Goal: Task Accomplishment & Management: Manage account settings

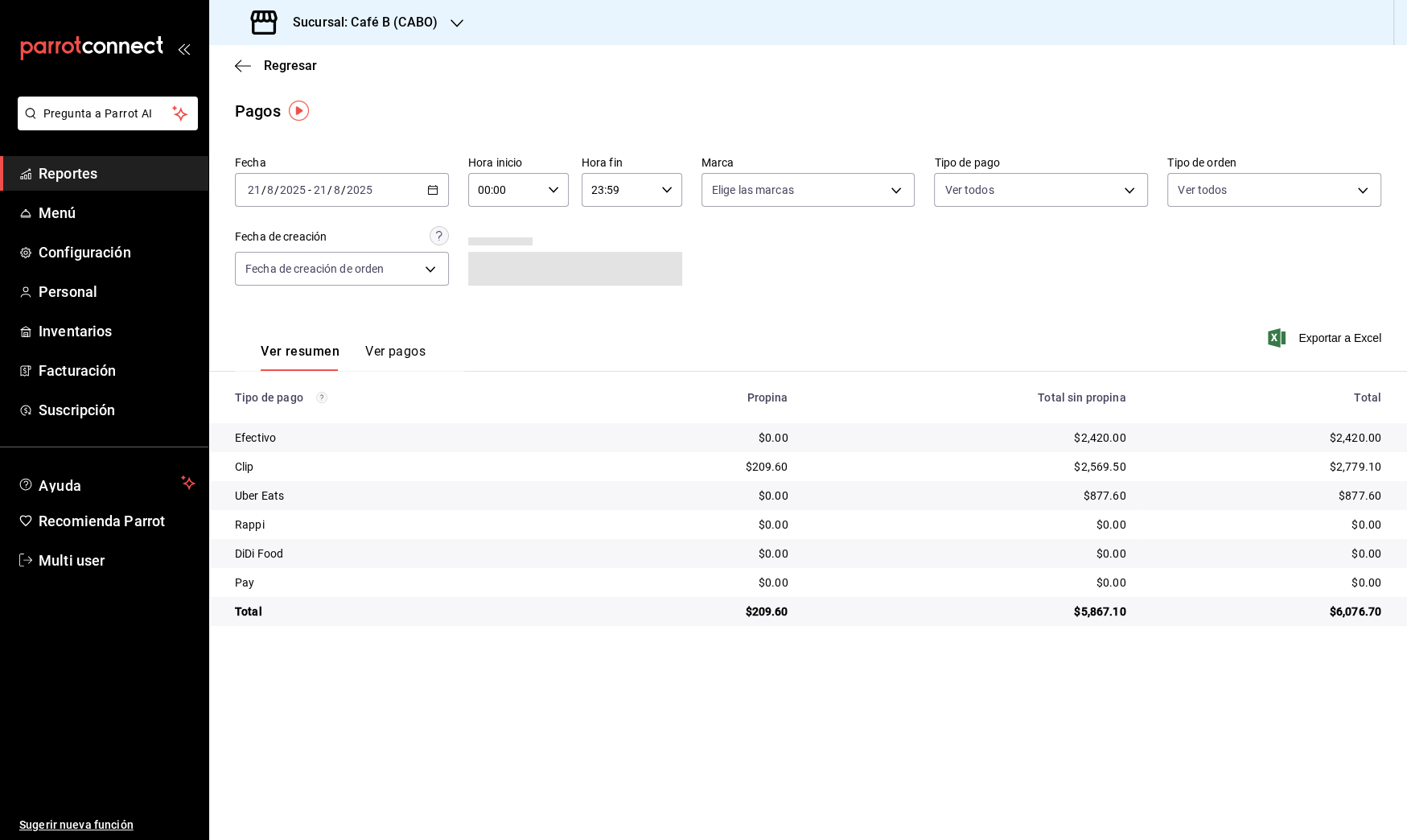
click at [392, 190] on div "[DATE] [DATE] - [DATE] [DATE]" at bounding box center [342, 190] width 214 height 34
click at [300, 416] on span "Rango de fechas" at bounding box center [310, 420] width 125 height 17
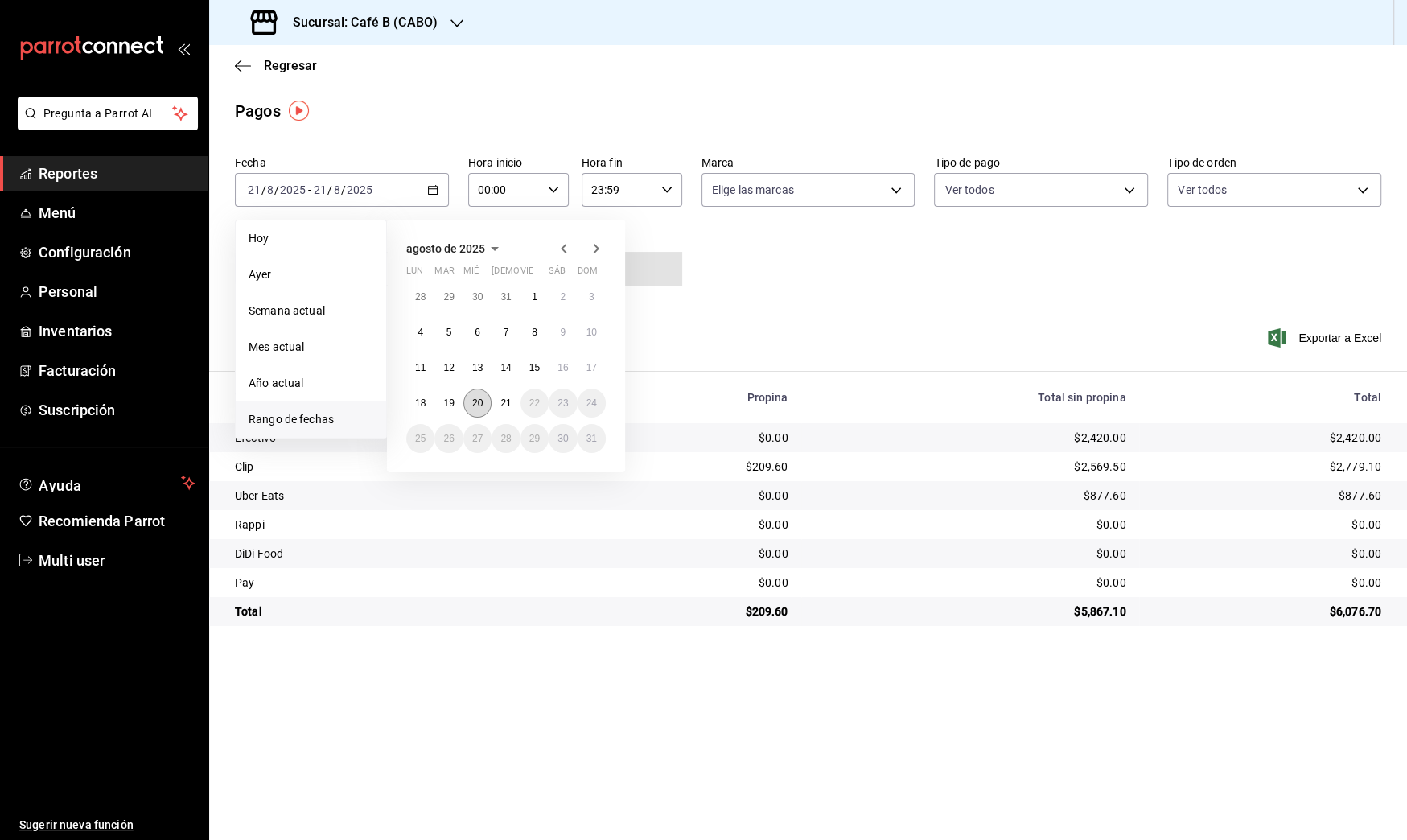
click at [483, 402] on button "20" at bounding box center [478, 403] width 28 height 29
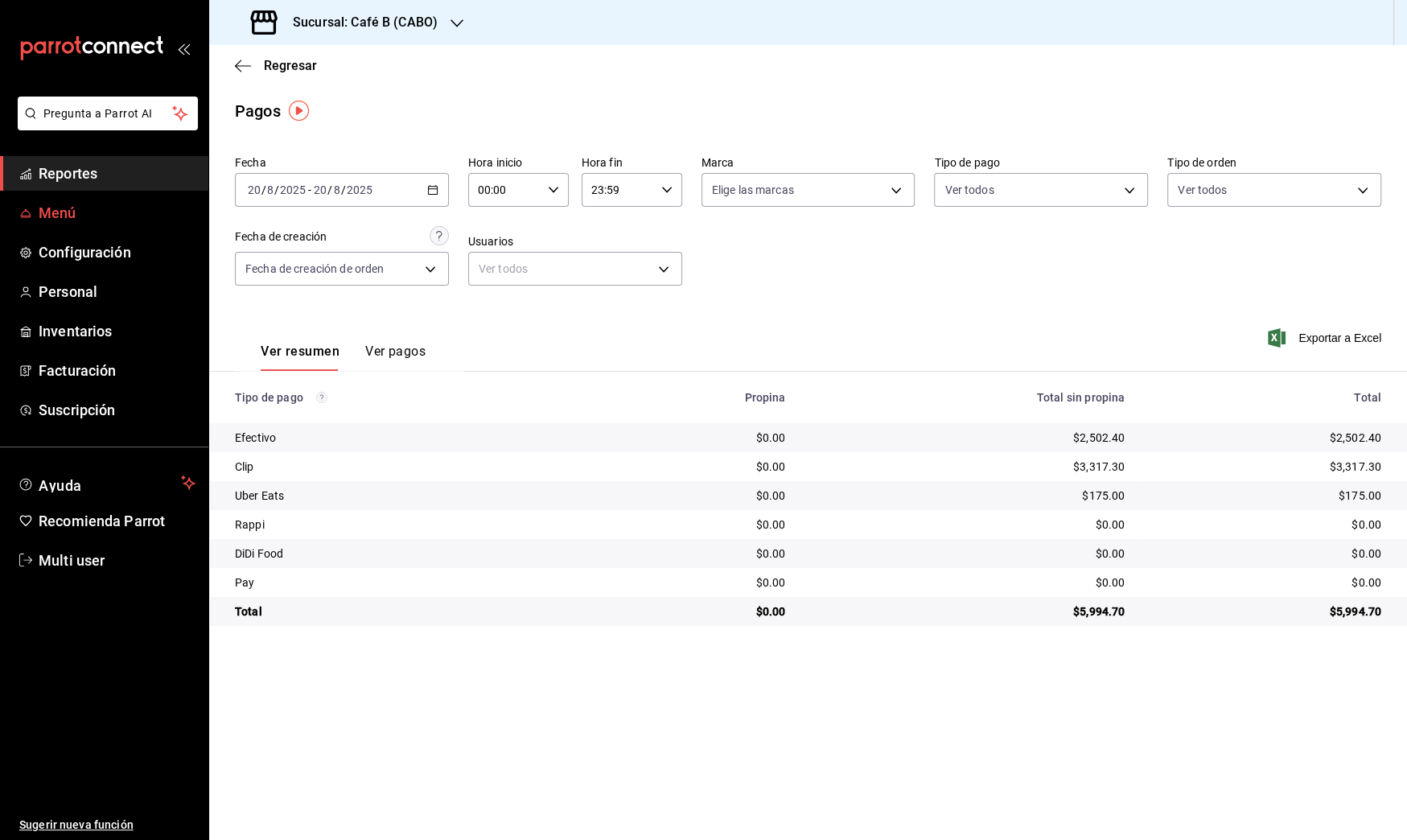
click at [85, 223] on link "Menú" at bounding box center [104, 213] width 209 height 35
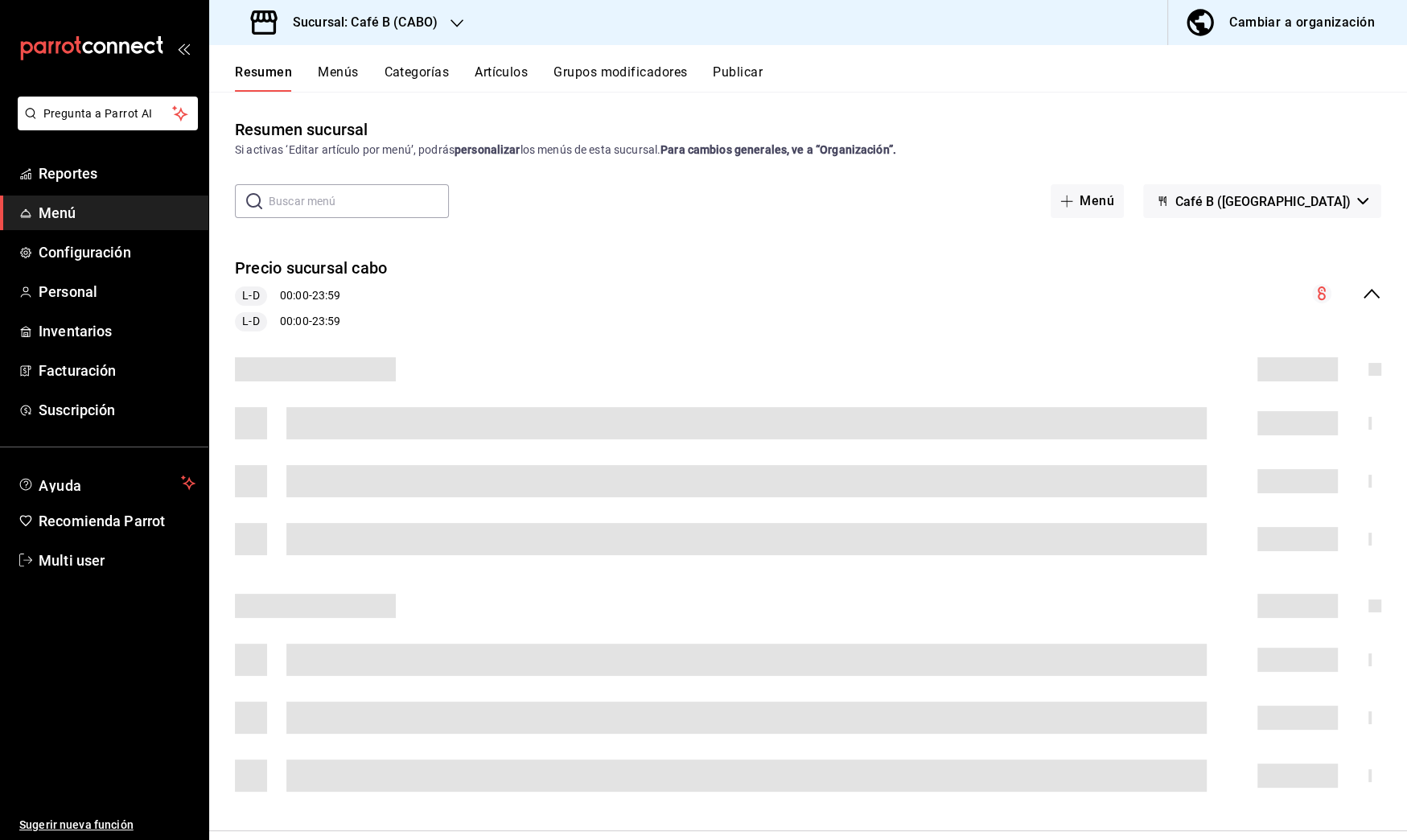
click at [1285, 18] on div "Cambiar a organización" at bounding box center [1302, 22] width 146 height 22
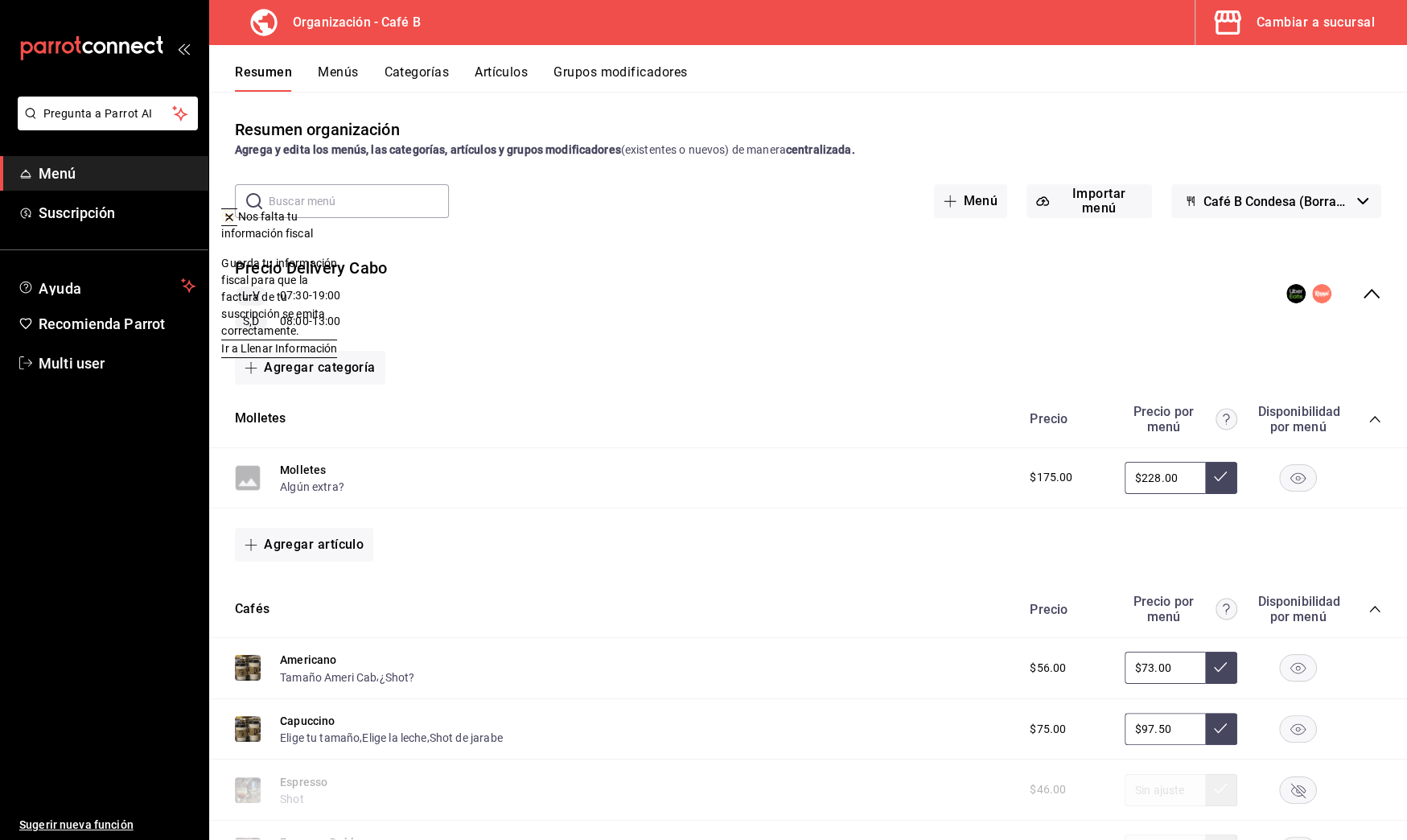
click at [516, 72] on button "Artículos" at bounding box center [502, 78] width 53 height 27
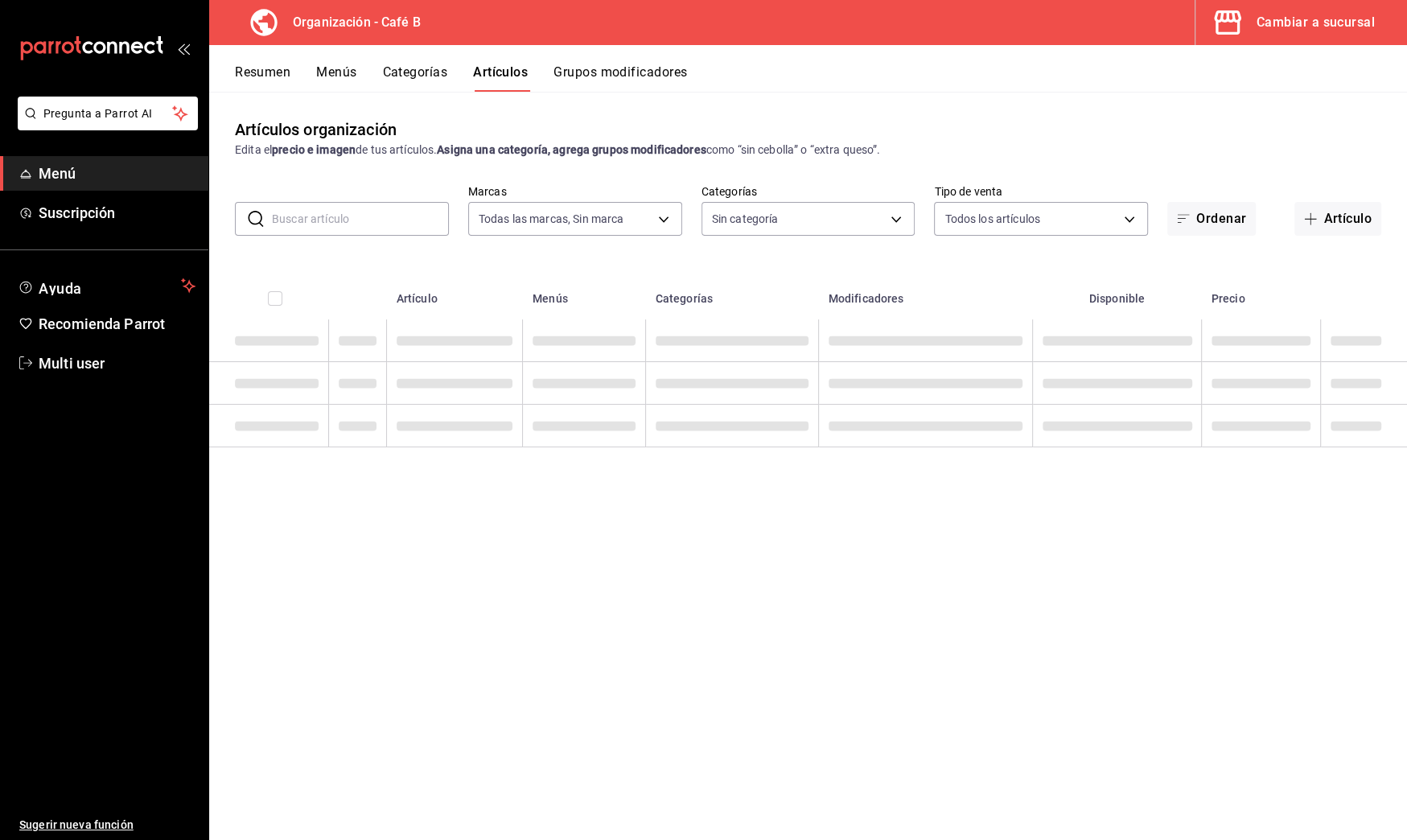
type input "61914e7f-f2ca-4c15-8ed2-909e6f0cad57"
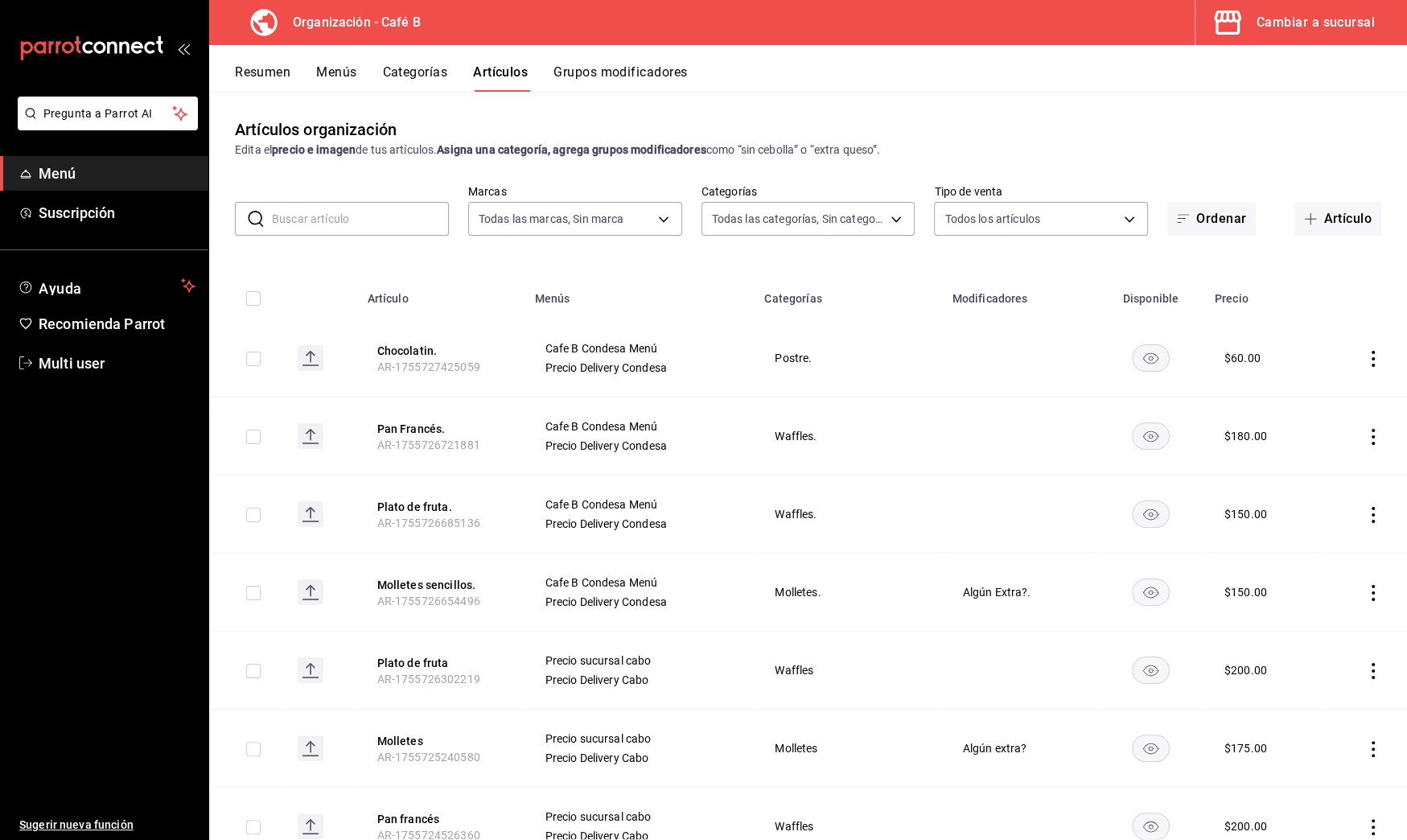
type input "e5fe6e4a-1f74-4777-904d-f4be92e52f7f,de3bb890-979a-444b-899a-e8264f8bb575,c2556…"
click at [380, 216] on input "text" at bounding box center [361, 218] width 177 height 32
type input "pollo"
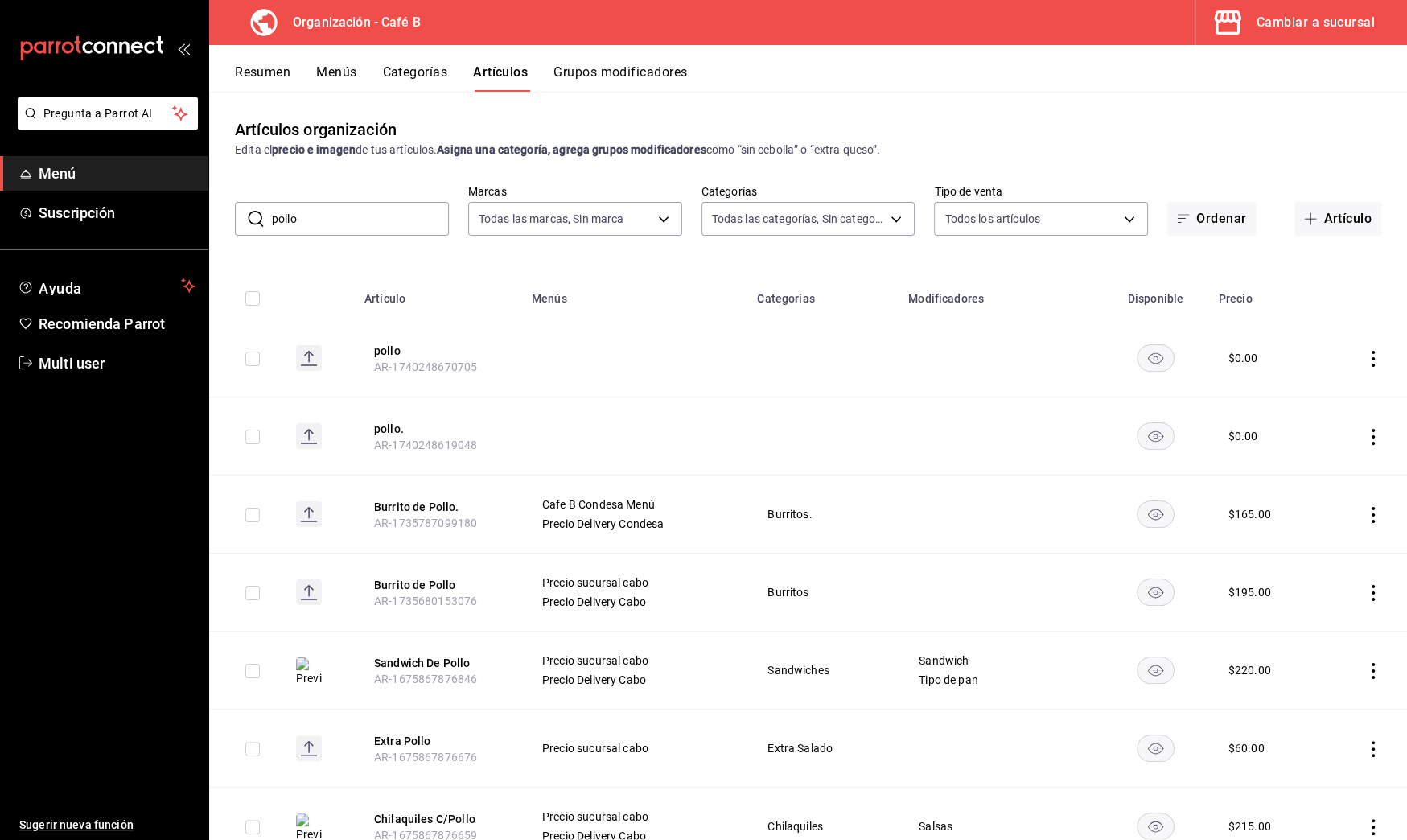
drag, startPoint x: 391, startPoint y: 215, endPoint x: 245, endPoint y: 215, distance: 146.0
click at [245, 215] on div "​ pollo ​" at bounding box center [342, 218] width 214 height 34
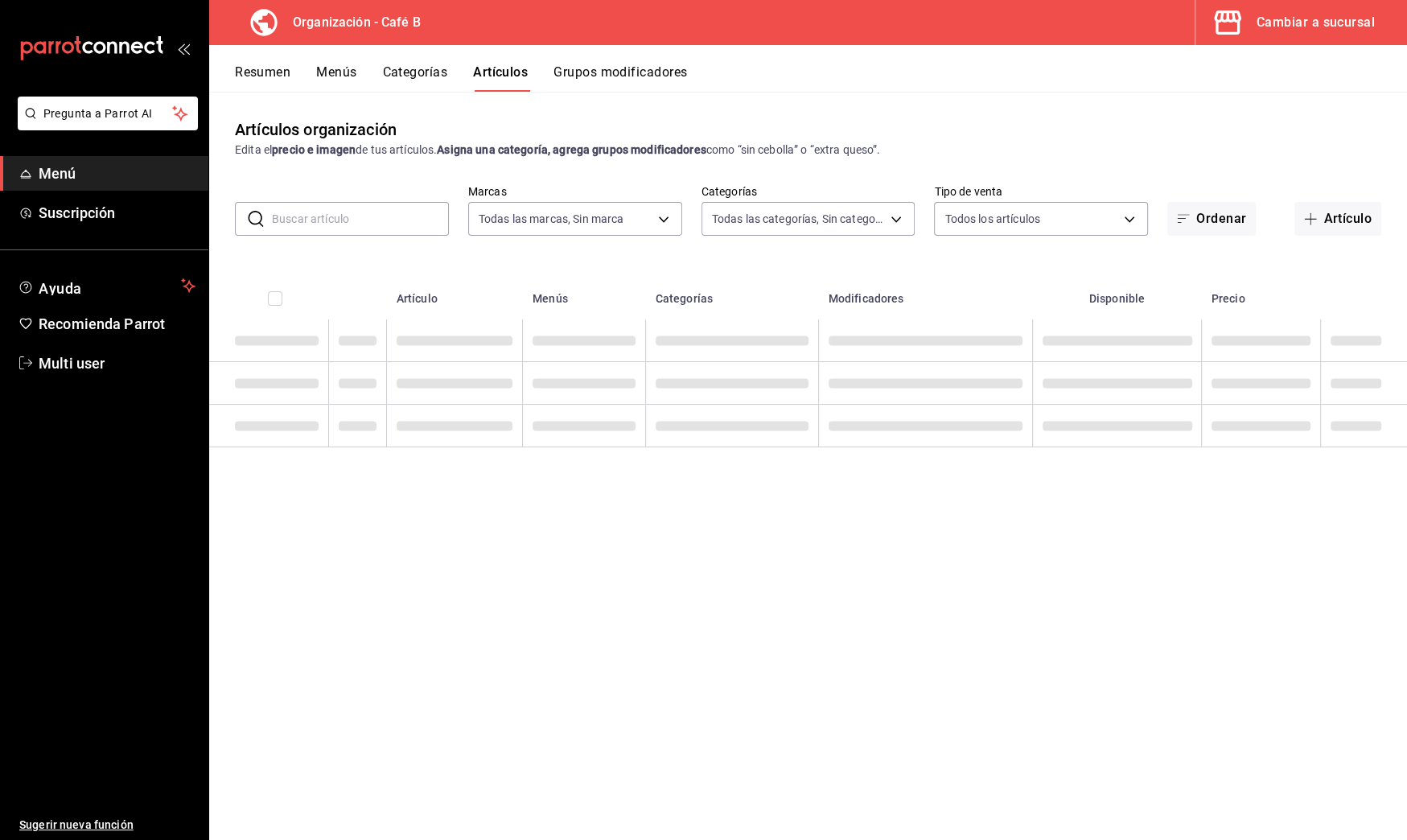
click at [389, 221] on input "text" at bounding box center [361, 218] width 177 height 32
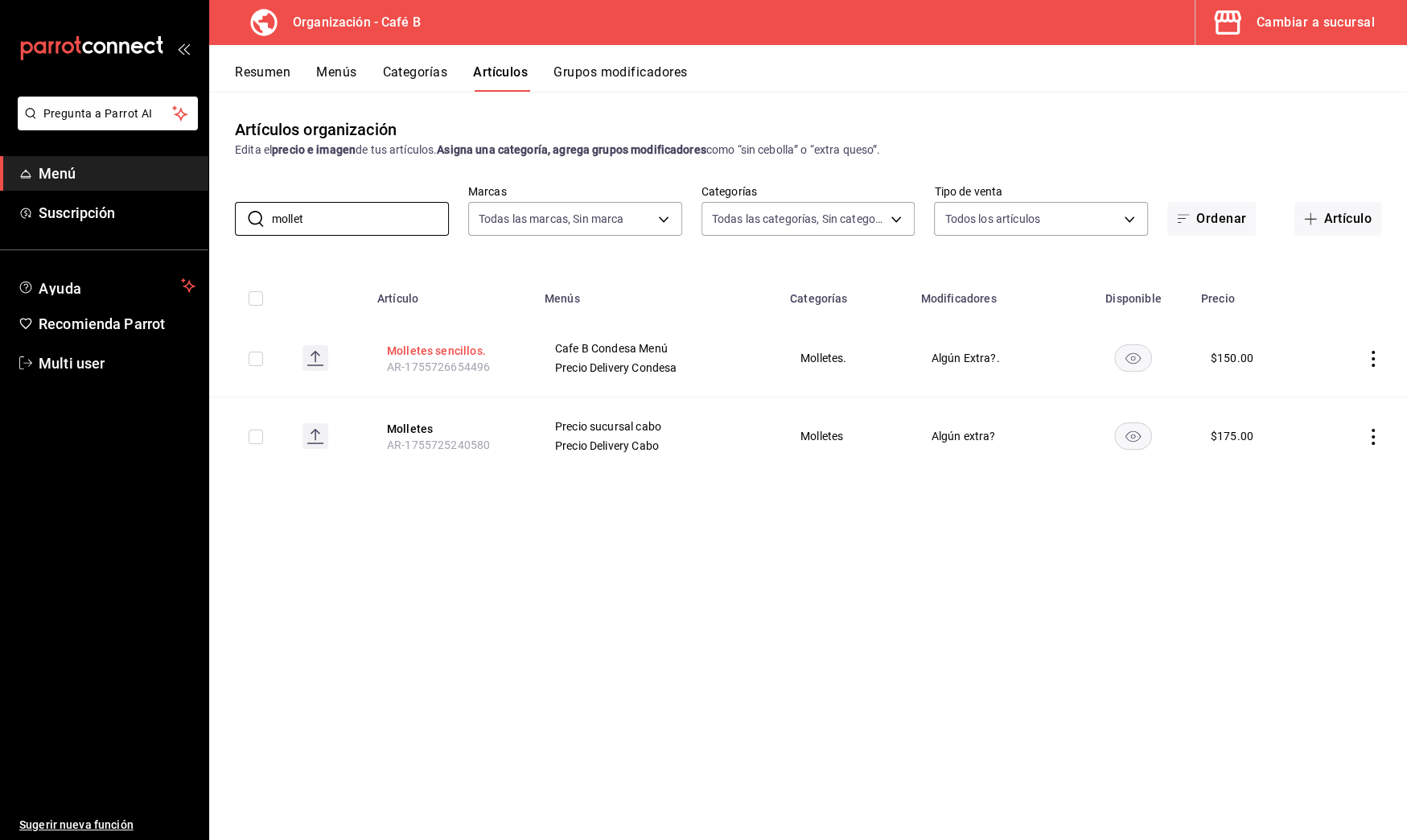
type input "mollet"
click at [465, 349] on button "Molletes sencillos." at bounding box center [452, 350] width 129 height 16
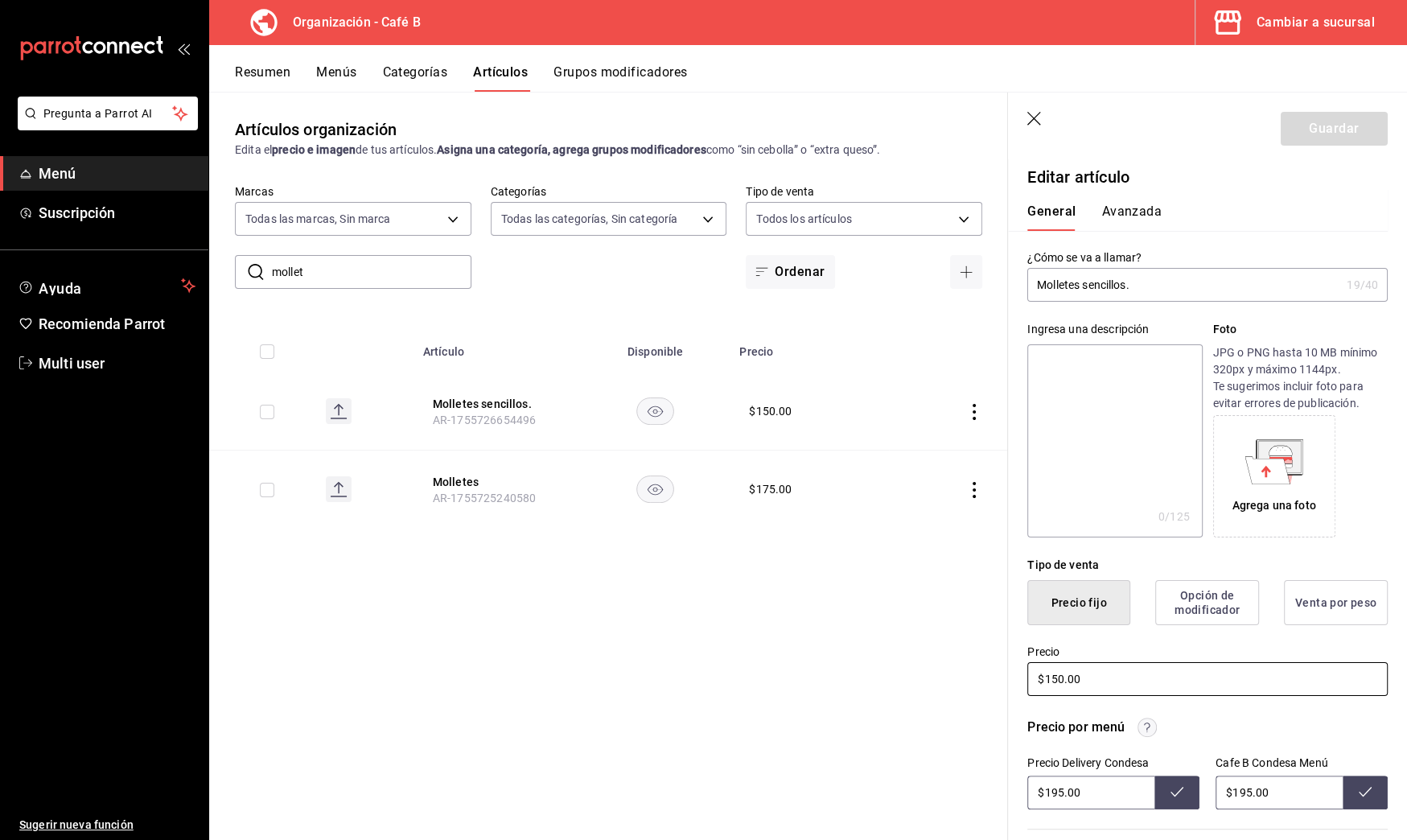
drag, startPoint x: 1062, startPoint y: 679, endPoint x: 1052, endPoint y: 679, distance: 10.0
click at [1052, 679] on input "$150.00" at bounding box center [1208, 679] width 361 height 34
type input "$125.00"
click at [1240, 794] on input "$195.00" at bounding box center [1280, 792] width 127 height 34
type input "$125.00"
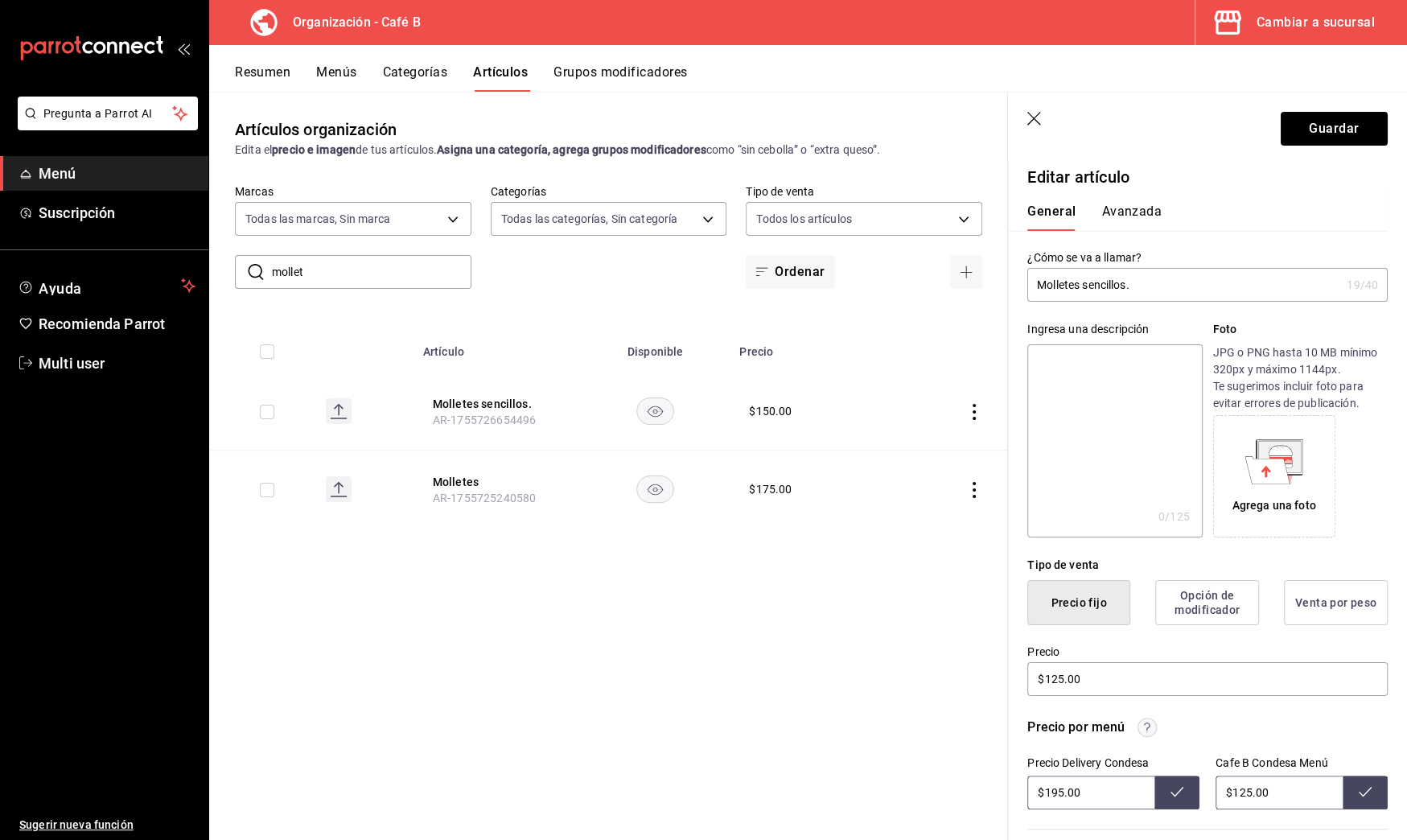
click at [1359, 799] on button at bounding box center [1366, 792] width 45 height 34
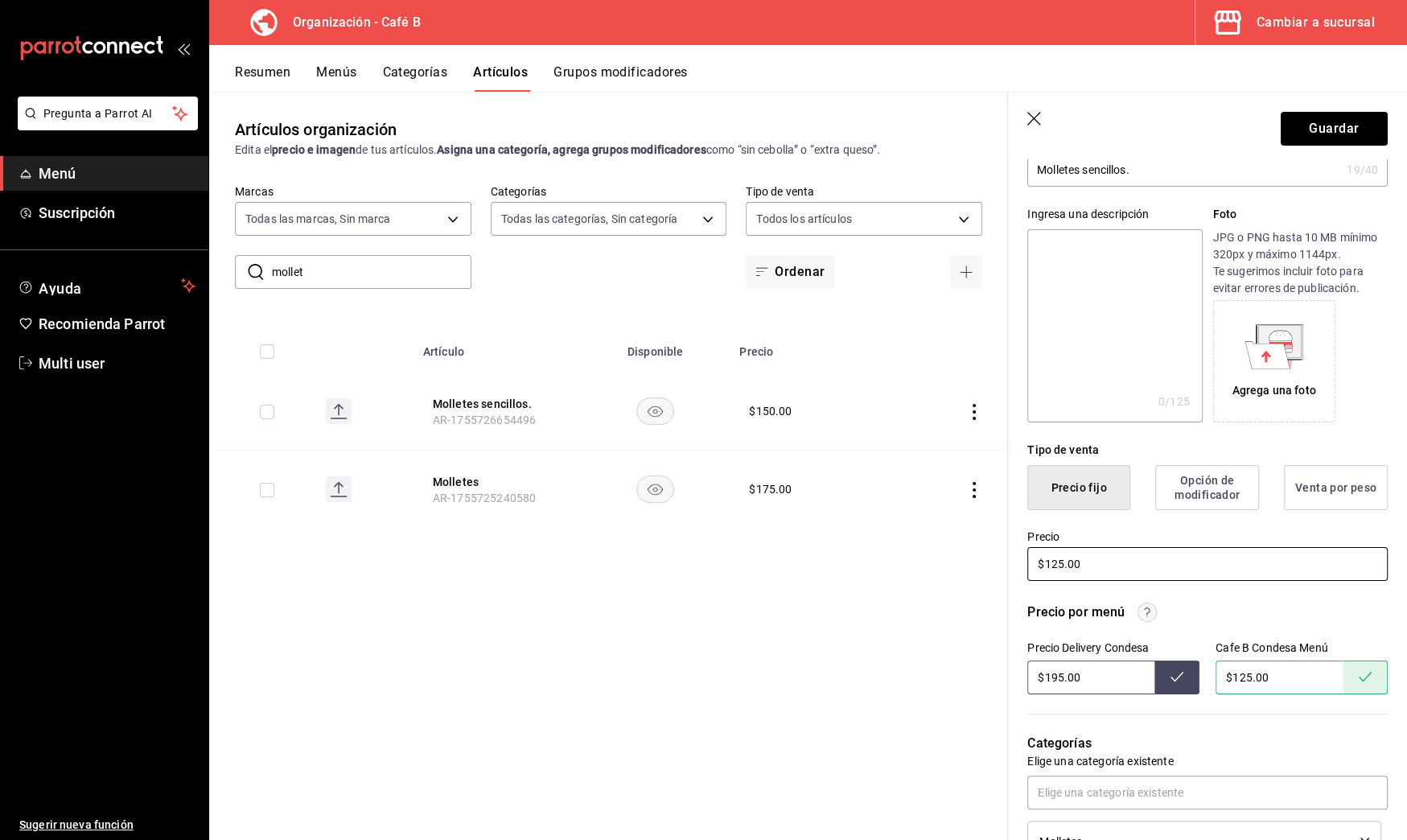
scroll to position [138, 0]
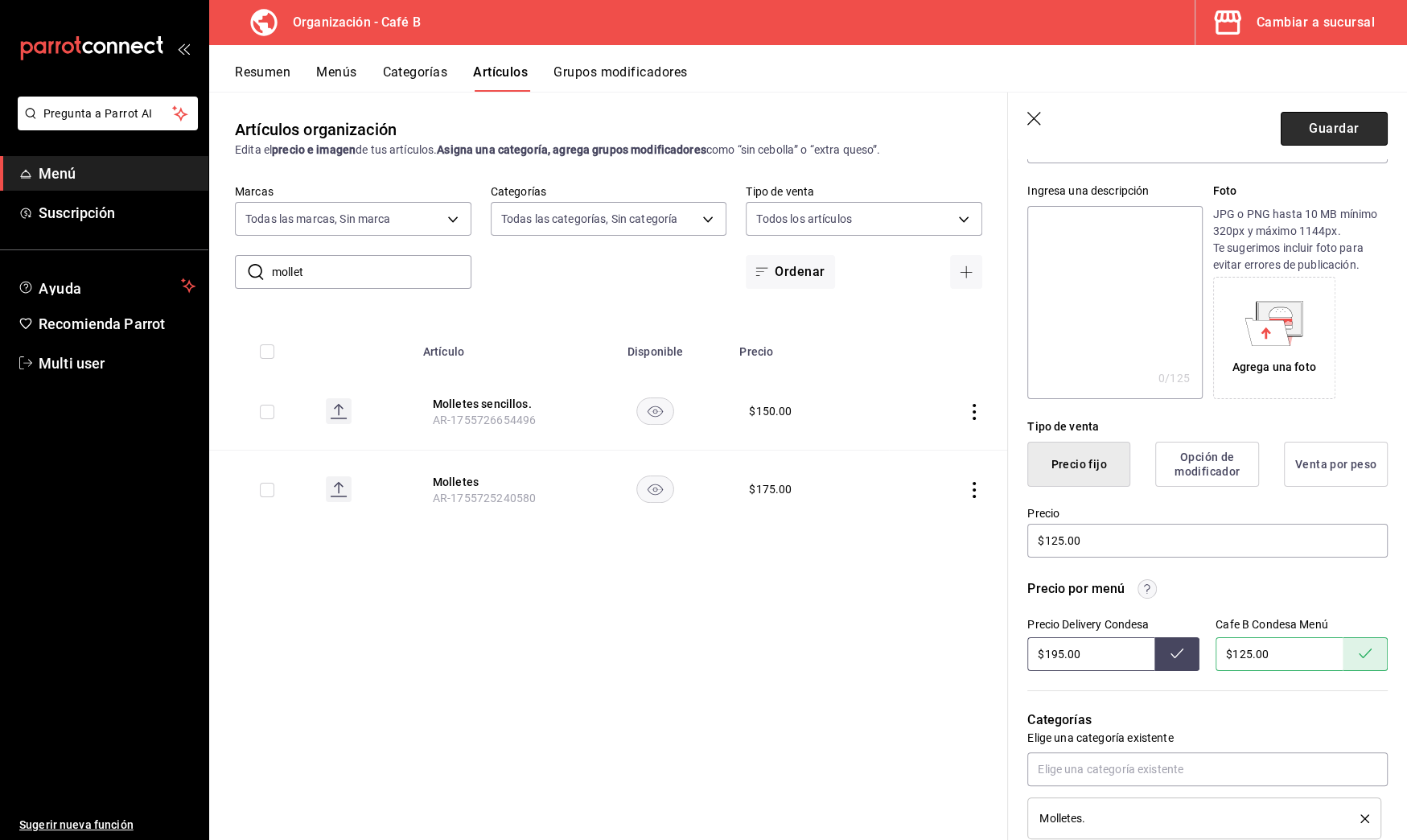
click at [1330, 125] on button "Guardar" at bounding box center [1334, 128] width 107 height 34
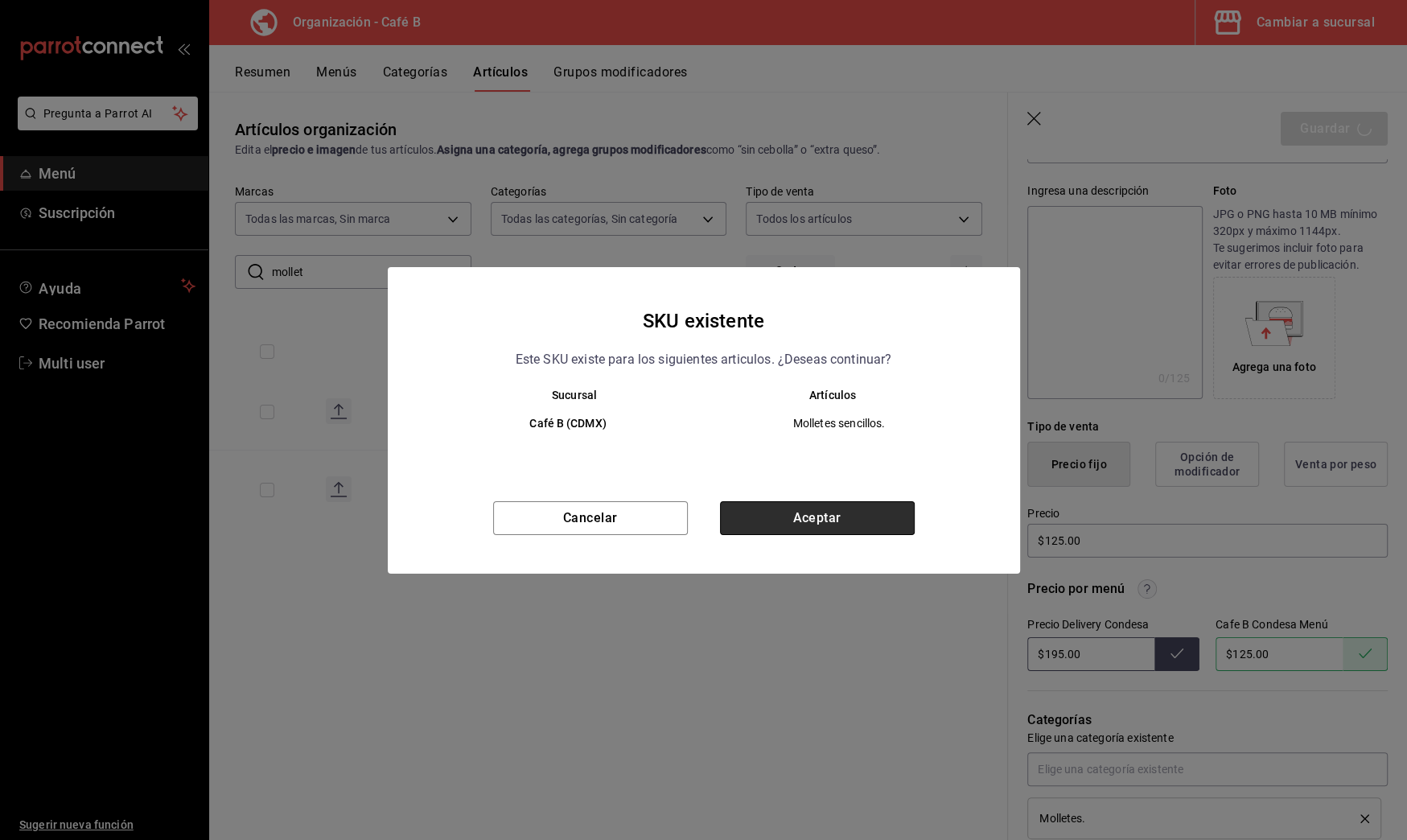
click at [884, 526] on button "Aceptar" at bounding box center [817, 518] width 194 height 34
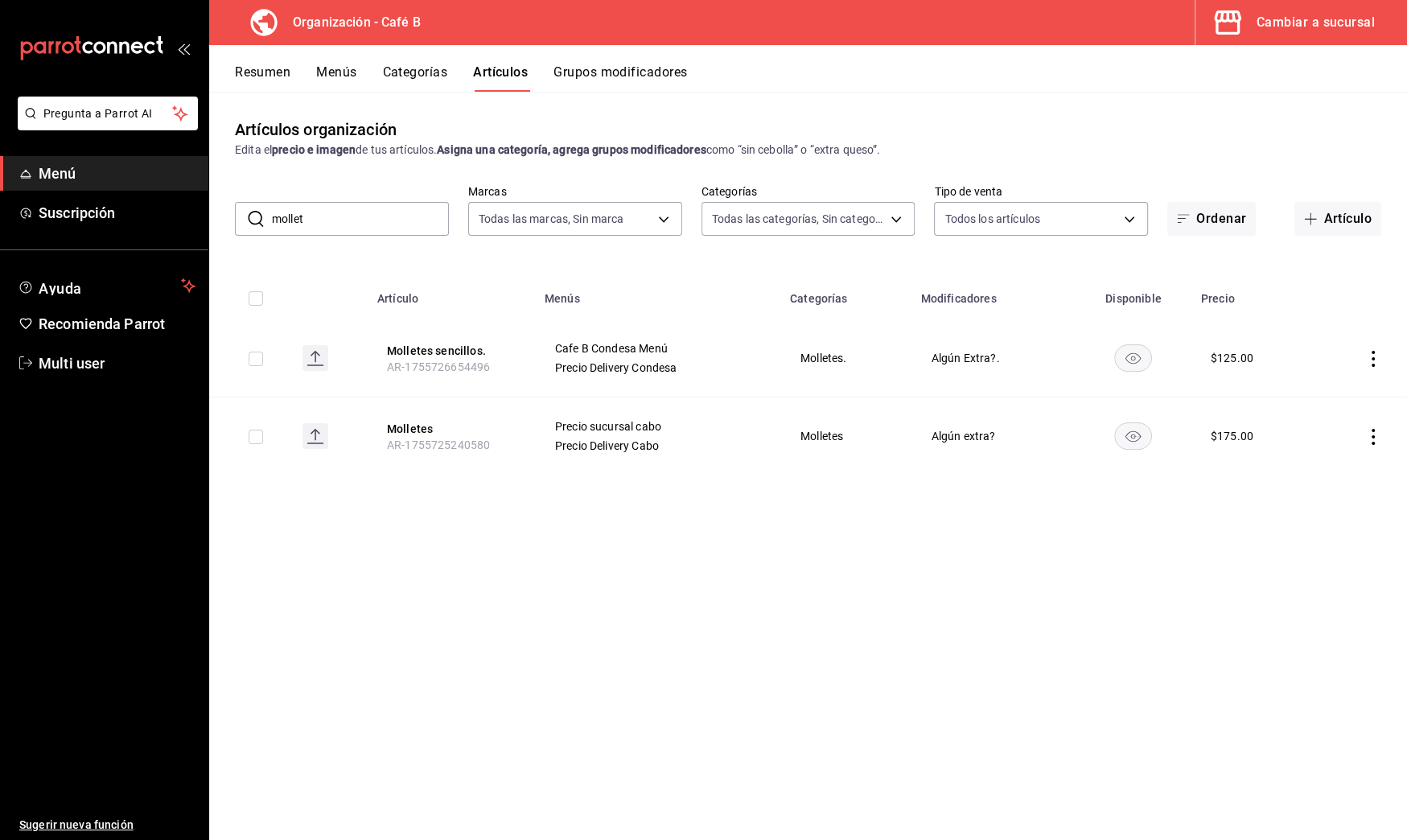
click at [617, 73] on button "Grupos modificadores" at bounding box center [620, 78] width 133 height 27
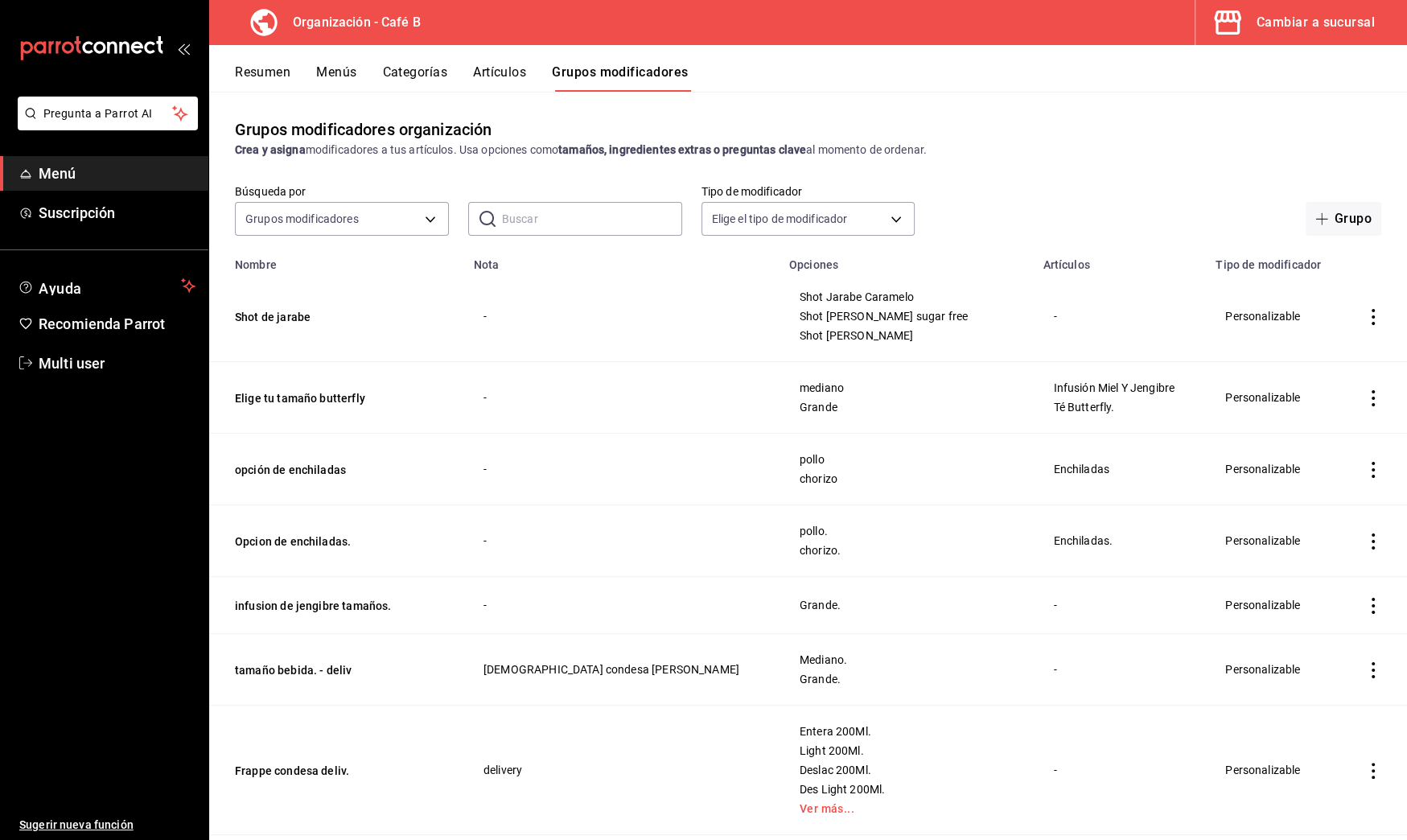
click at [557, 217] on input "text" at bounding box center [593, 218] width 180 height 32
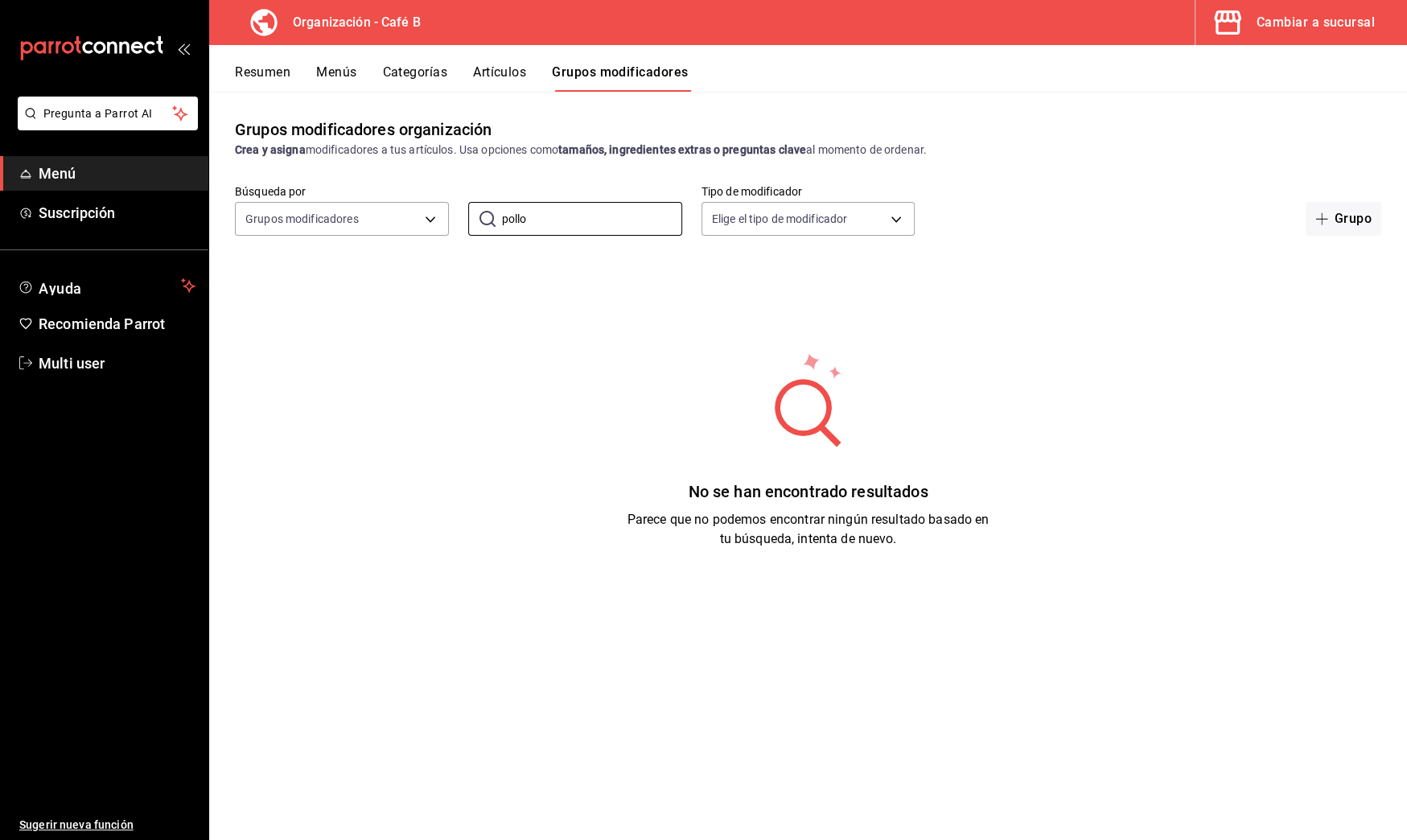
type input "pollo"
click at [485, 65] on button "Artículos" at bounding box center [500, 78] width 53 height 27
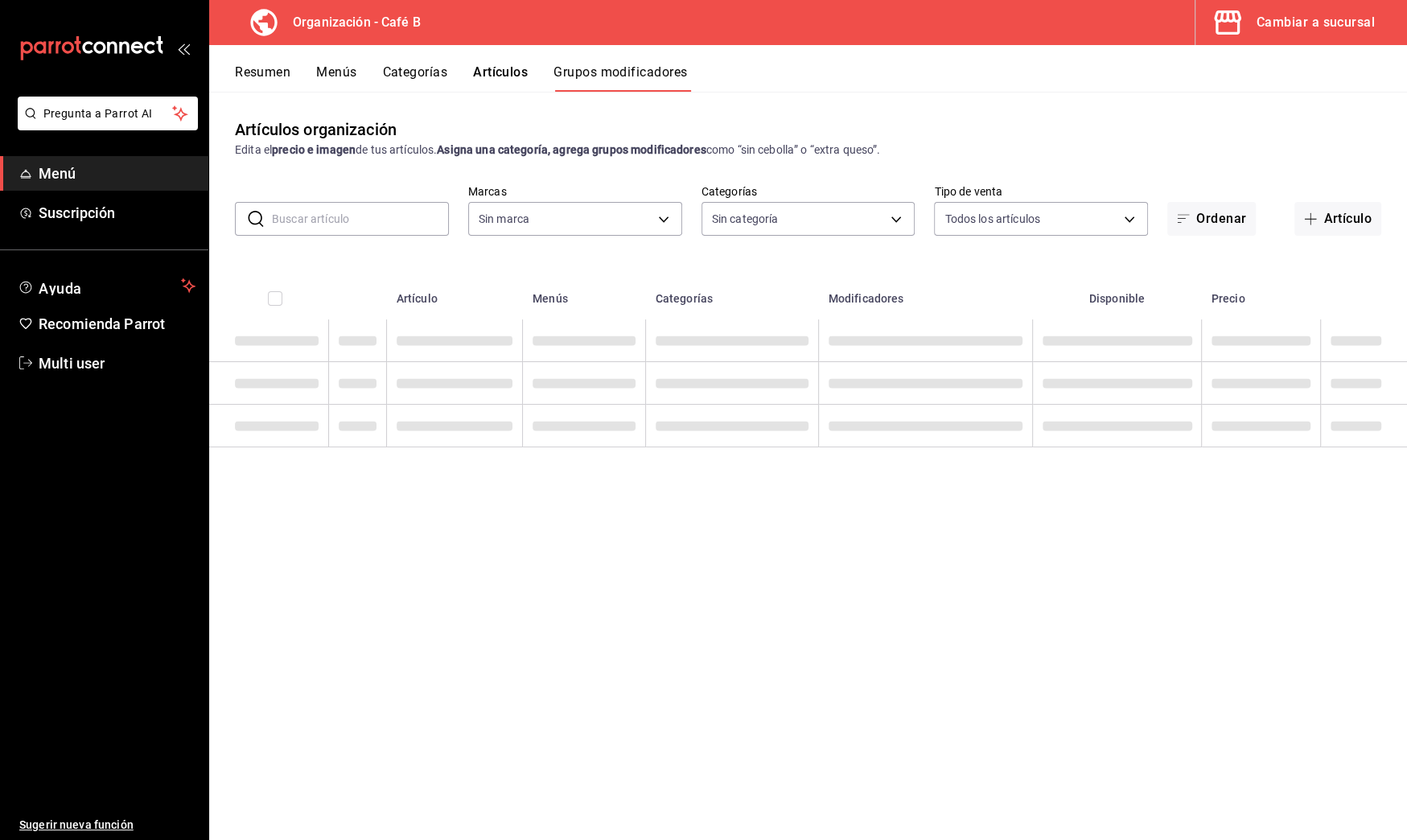
type input "61914e7f-f2ca-4c15-8ed2-909e6f0cad57"
click at [402, 221] on input "text" at bounding box center [361, 218] width 177 height 32
type input "e5fe6e4a-1f74-4777-904d-f4be92e52f7f,de3bb890-979a-444b-899a-e8264f8bb575,c2556…"
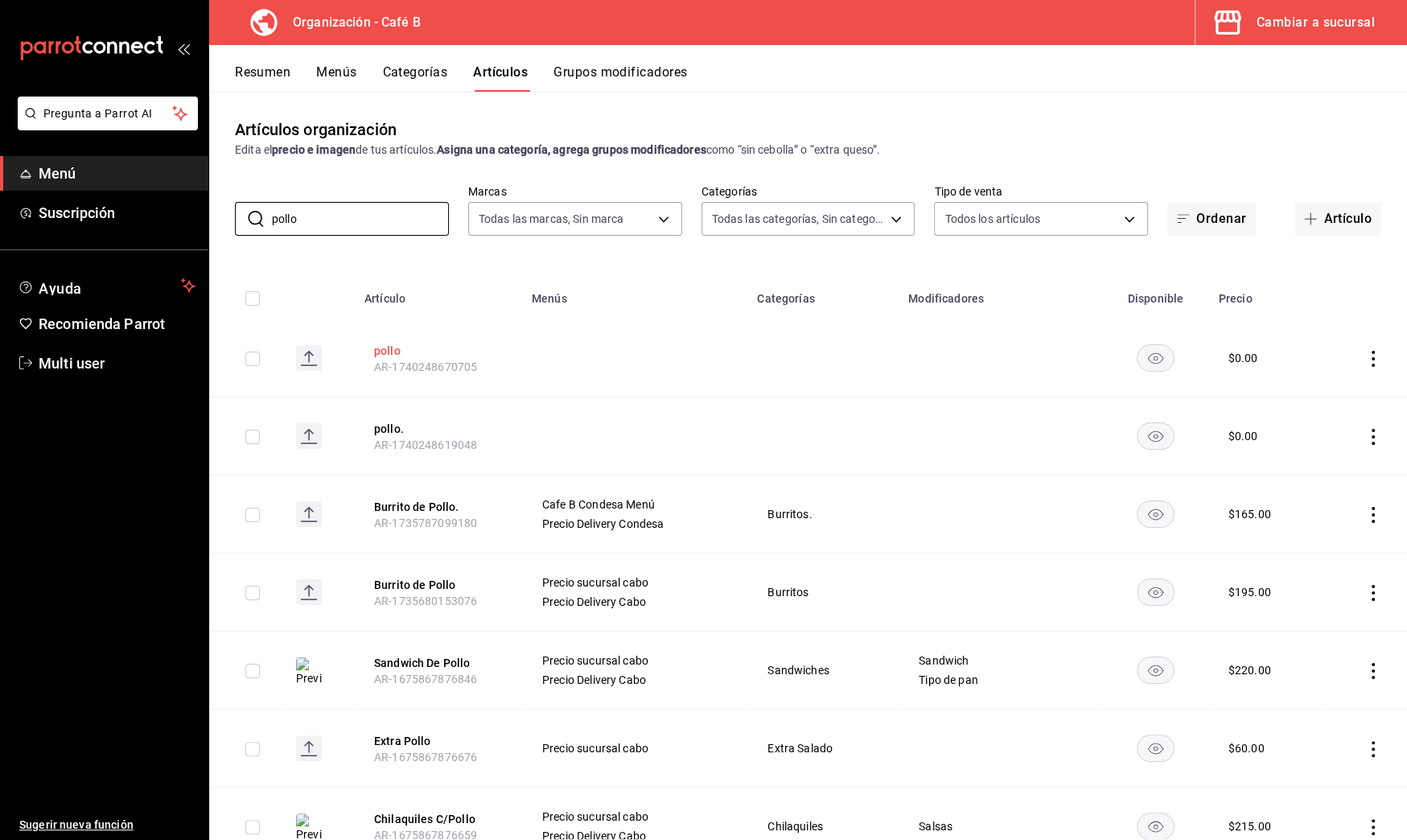
type input "pollo"
click at [390, 353] on button "pollo" at bounding box center [439, 350] width 129 height 16
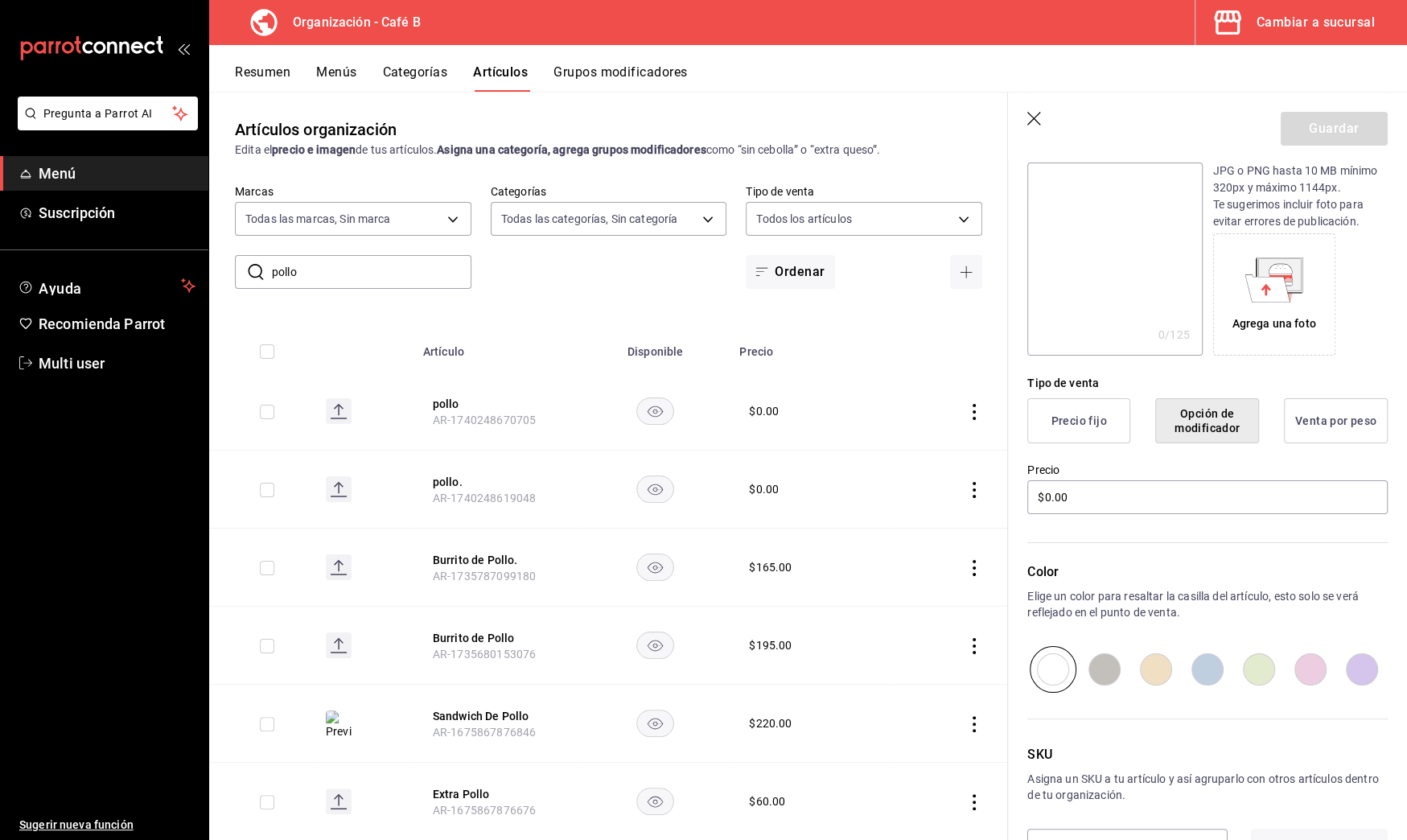
scroll to position [236, 0]
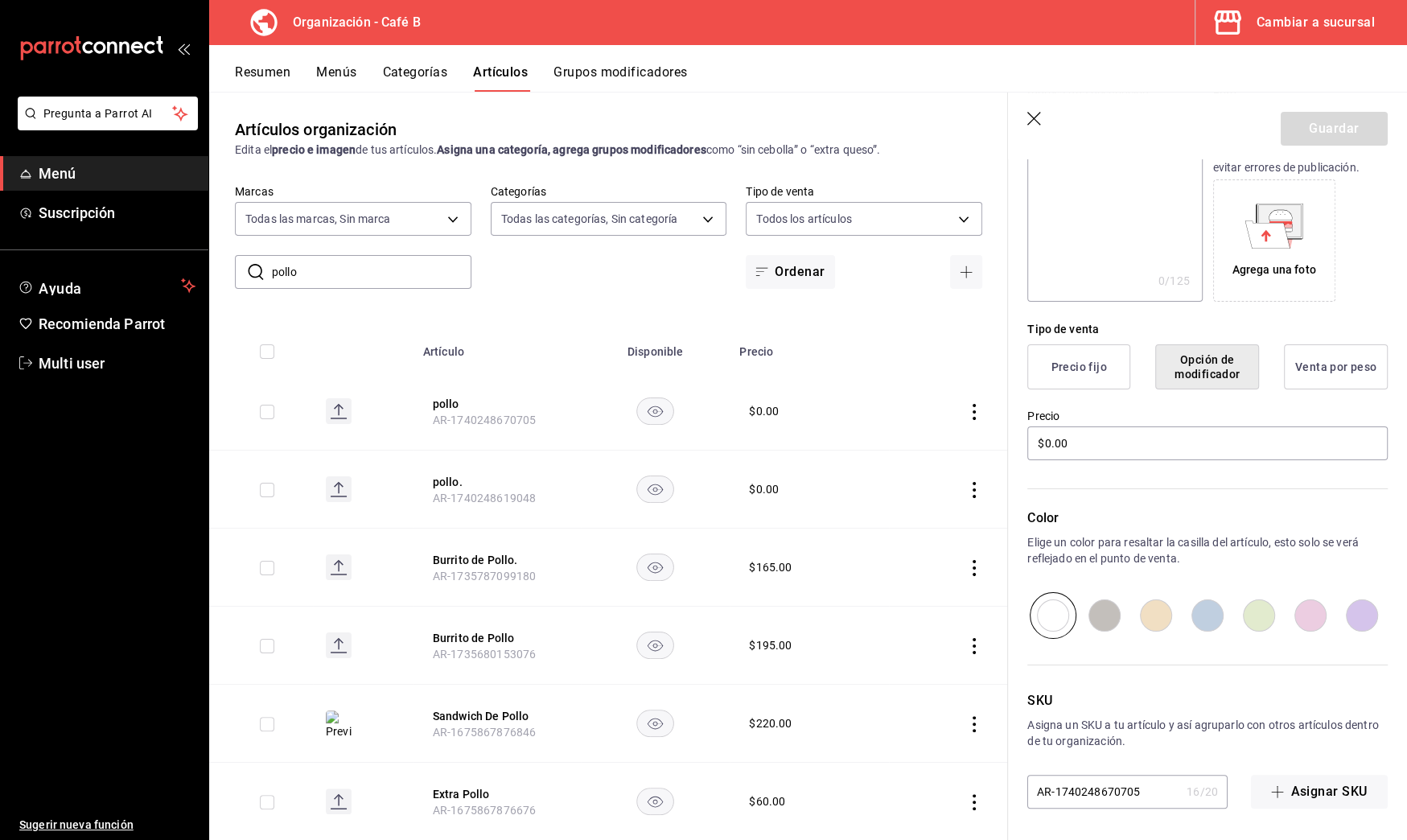
click at [1040, 117] on icon "button" at bounding box center [1035, 119] width 16 height 16
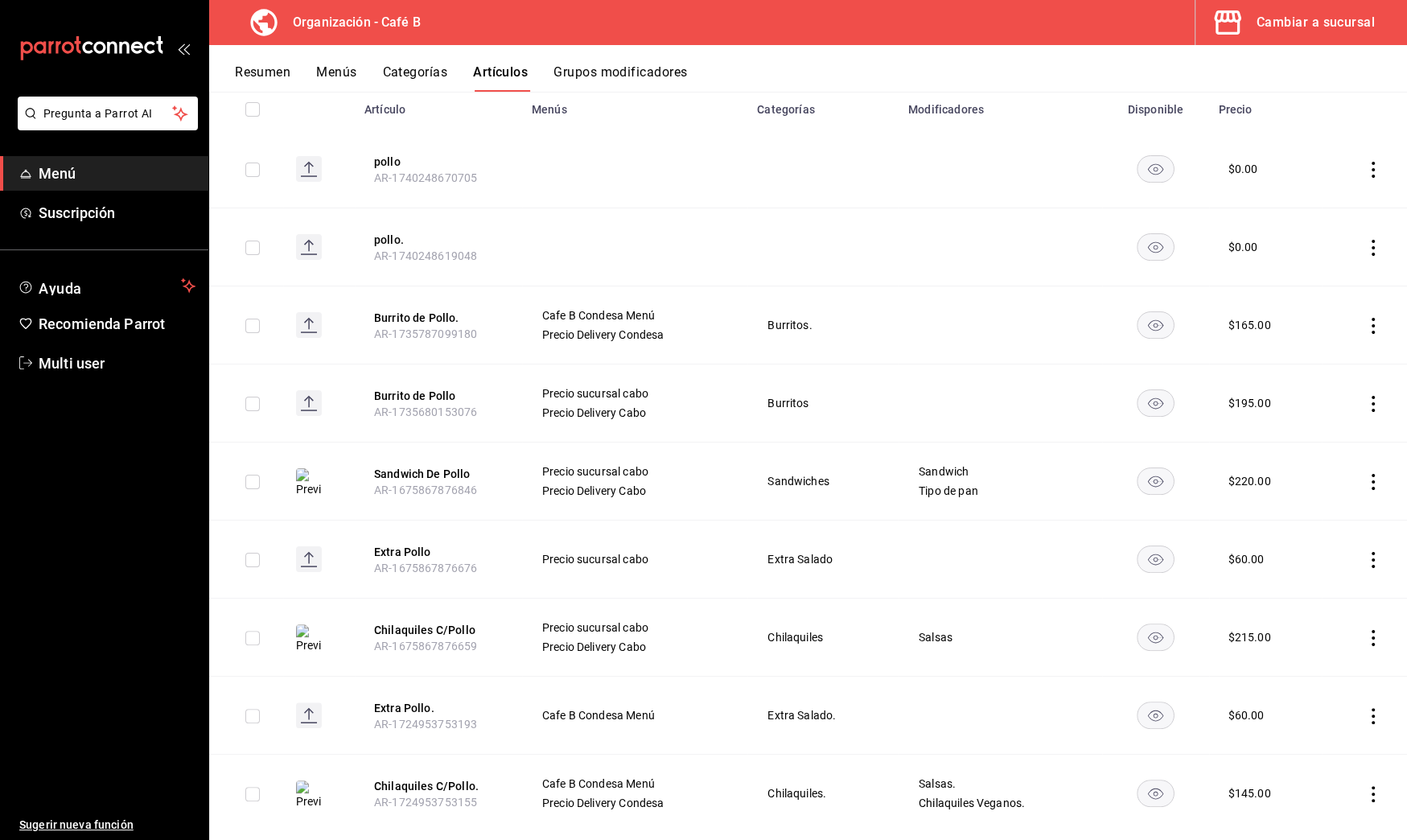
scroll to position [218, 0]
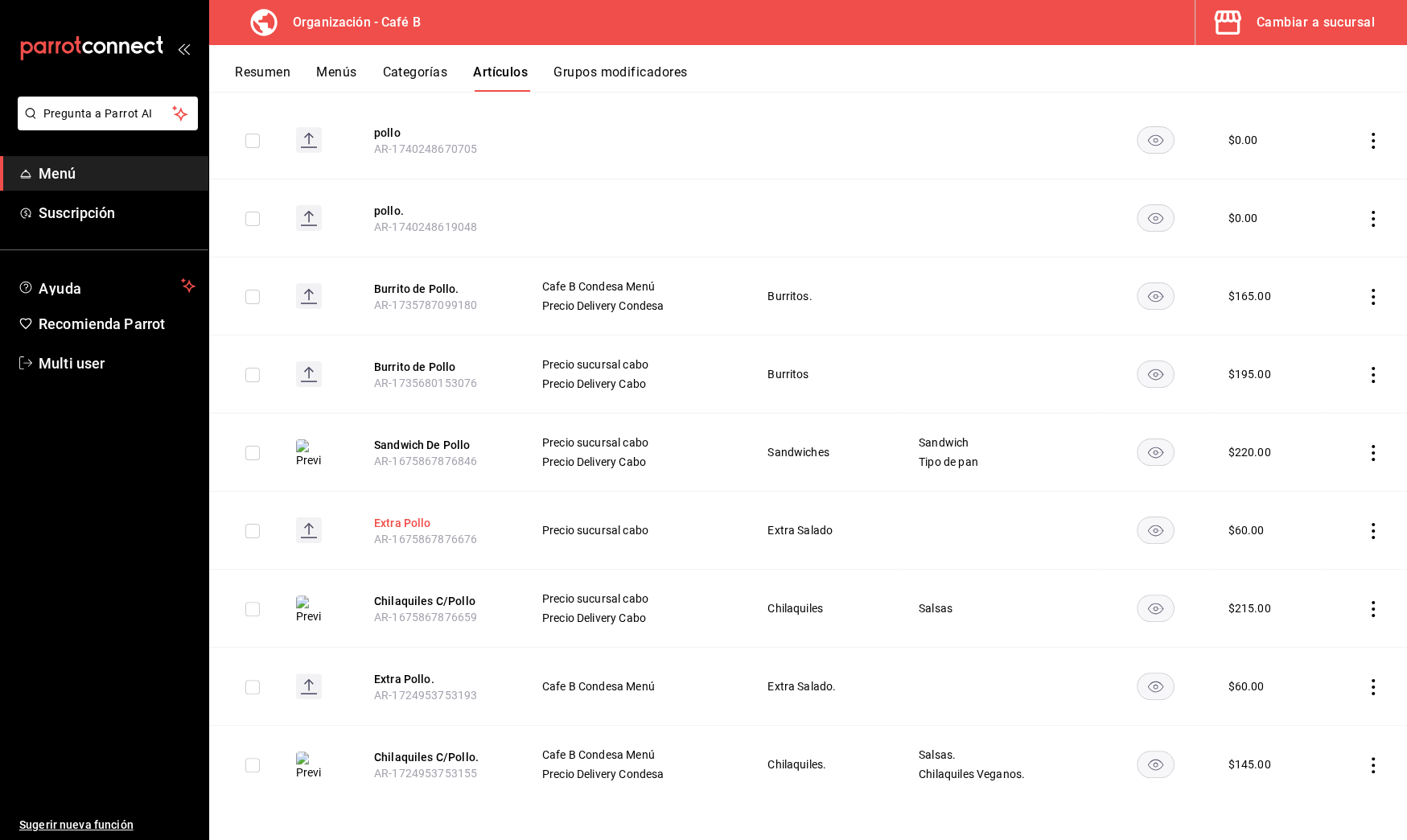
click at [418, 518] on button "Extra Pollo" at bounding box center [439, 522] width 129 height 16
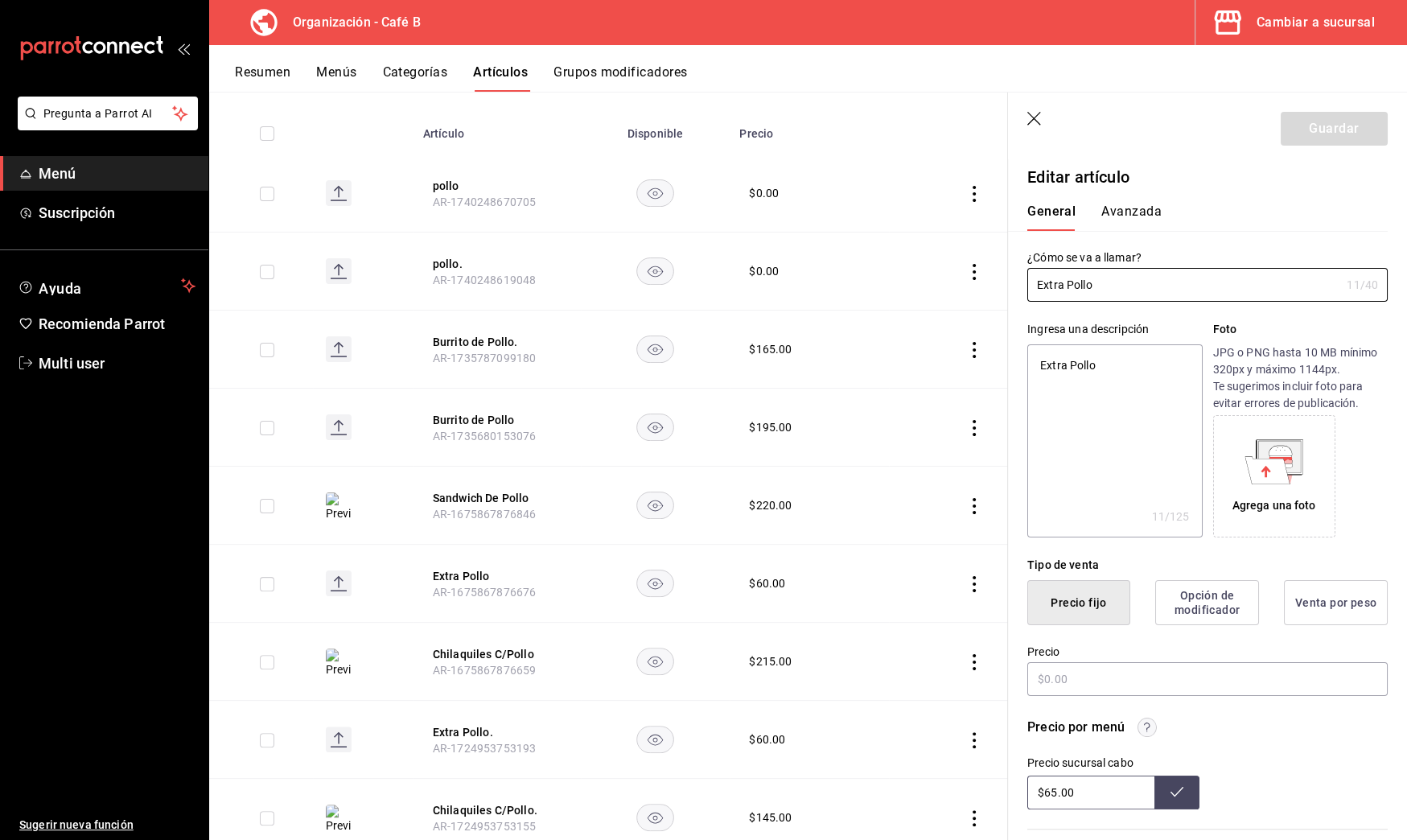
type textarea "x"
type input "$60.00"
click at [1055, 681] on input "$60.00" at bounding box center [1208, 679] width 361 height 34
type textarea "x"
type input "$6.00"
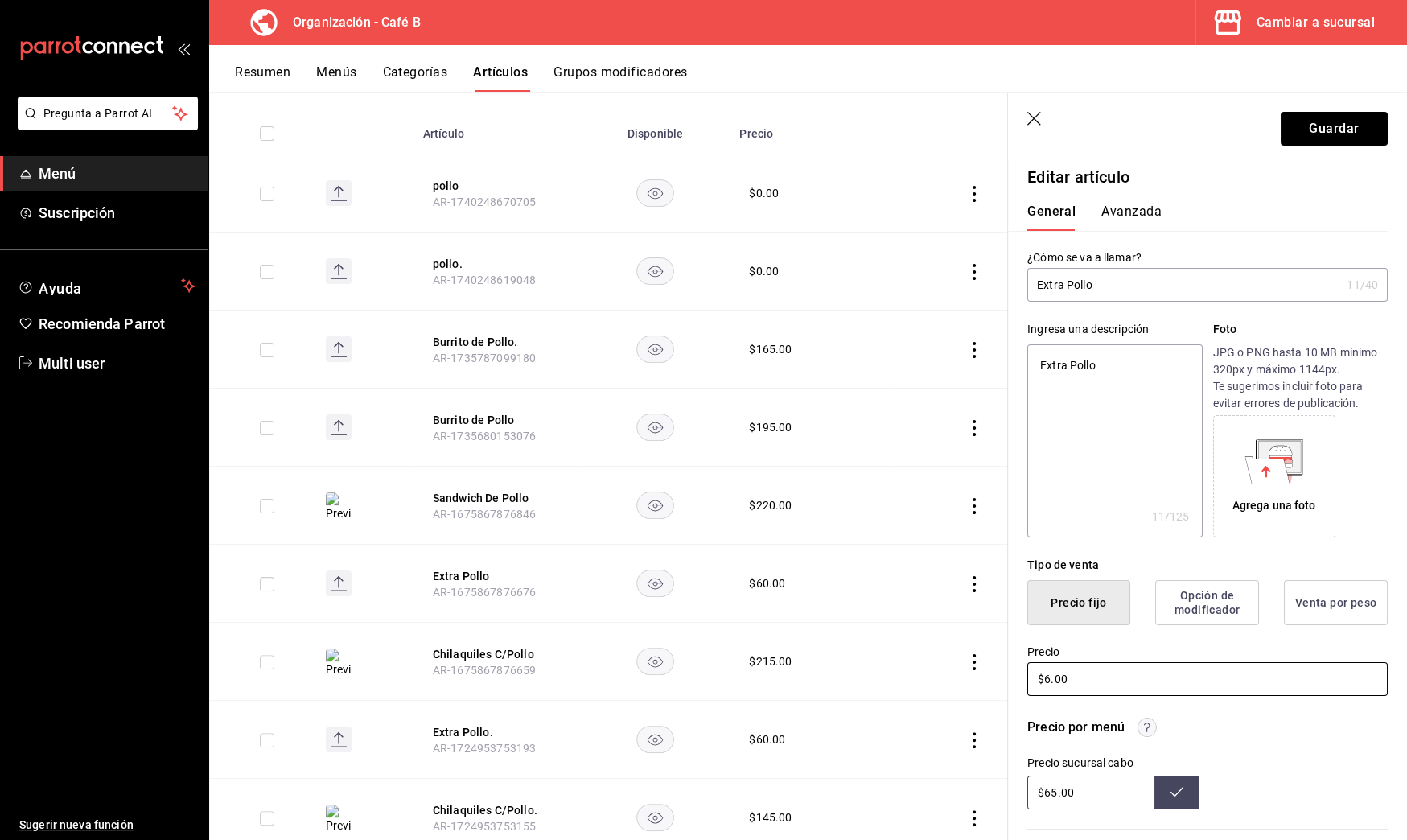
type textarea "x"
type input "$65.00"
click at [1170, 795] on icon at bounding box center [1177, 792] width 13 height 13
click at [1054, 679] on input "$65.00" at bounding box center [1208, 679] width 361 height 34
click at [1295, 134] on button "Guardar" at bounding box center [1334, 128] width 107 height 34
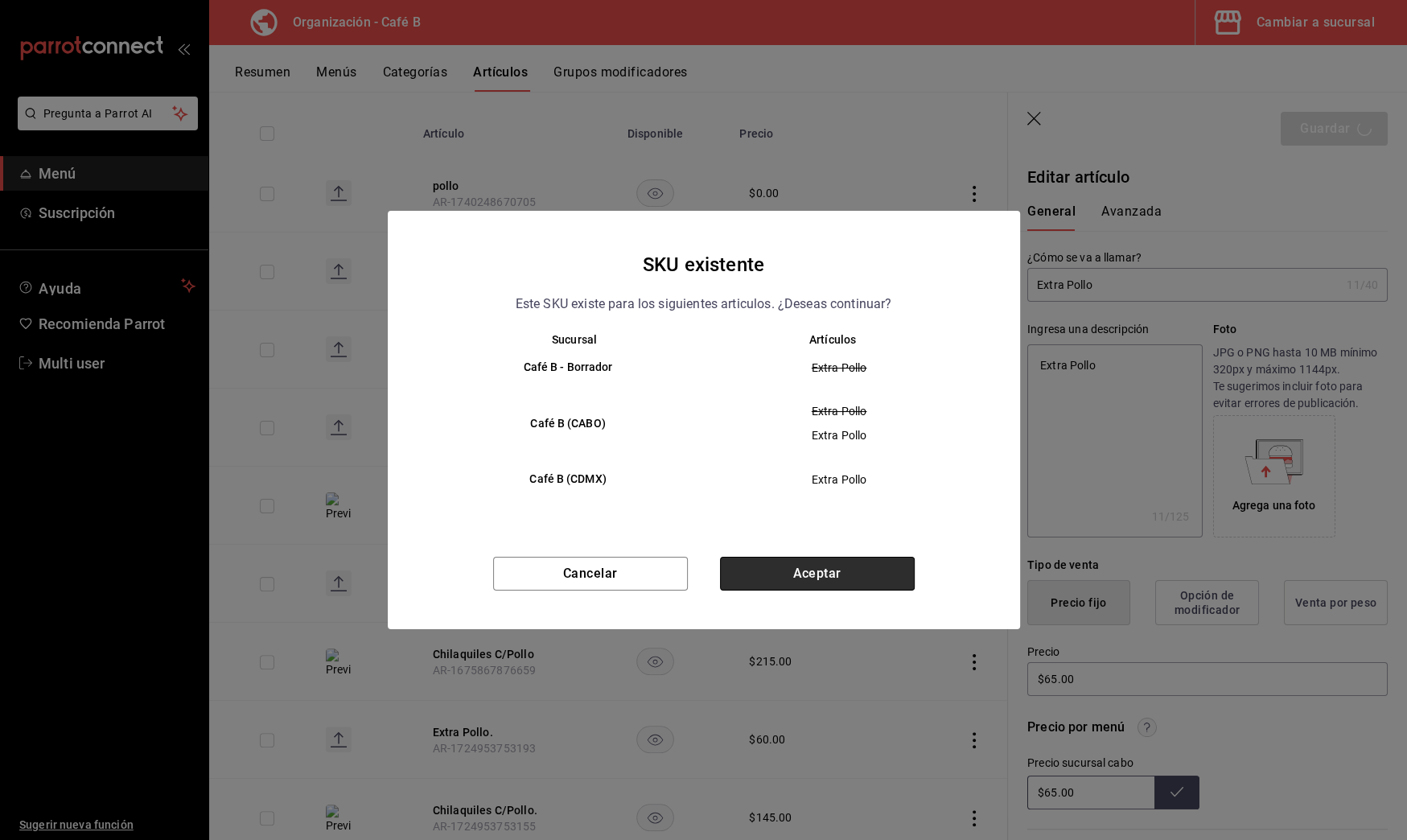
click at [896, 564] on button "Aceptar" at bounding box center [817, 574] width 194 height 34
type textarea "x"
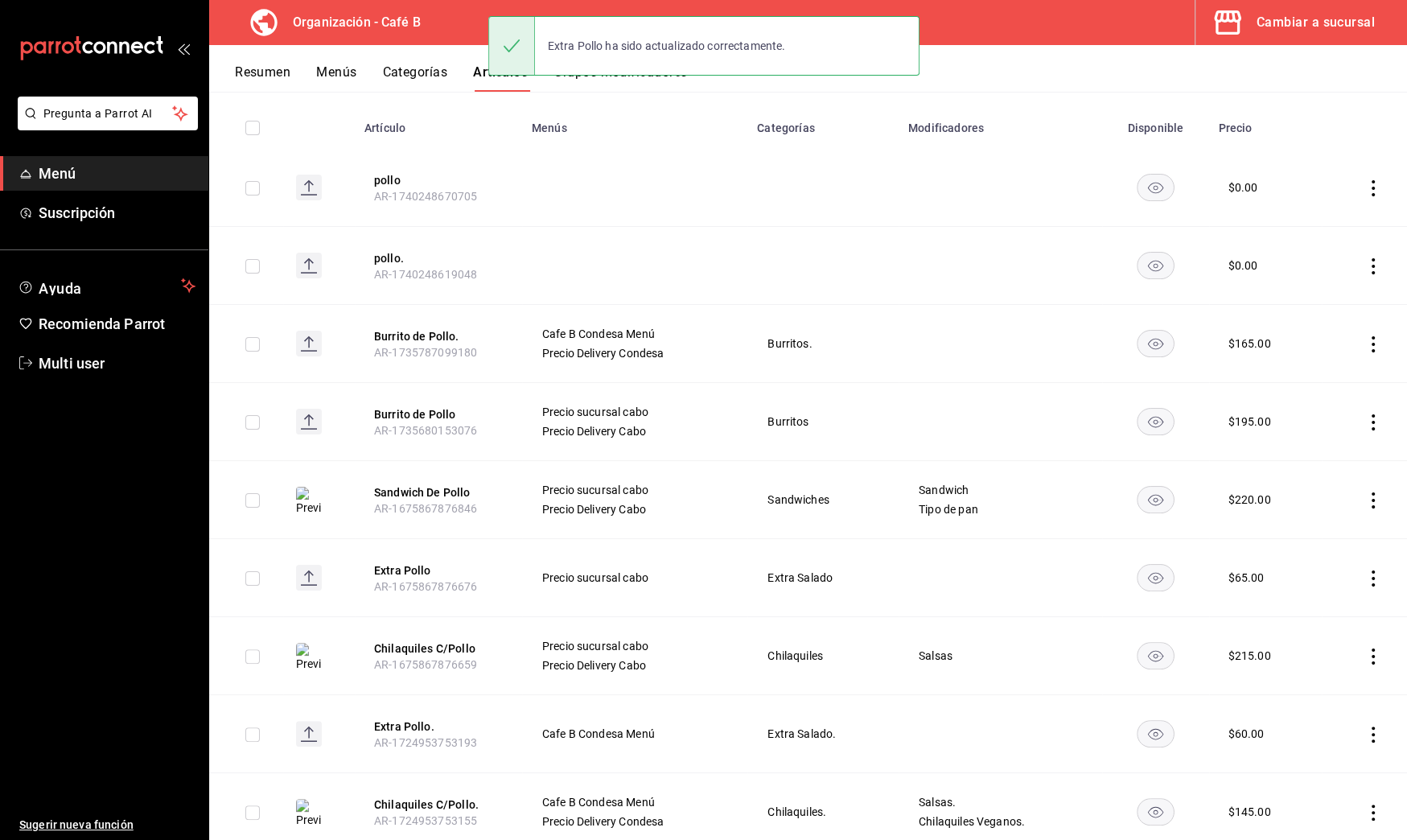
scroll to position [218, 0]
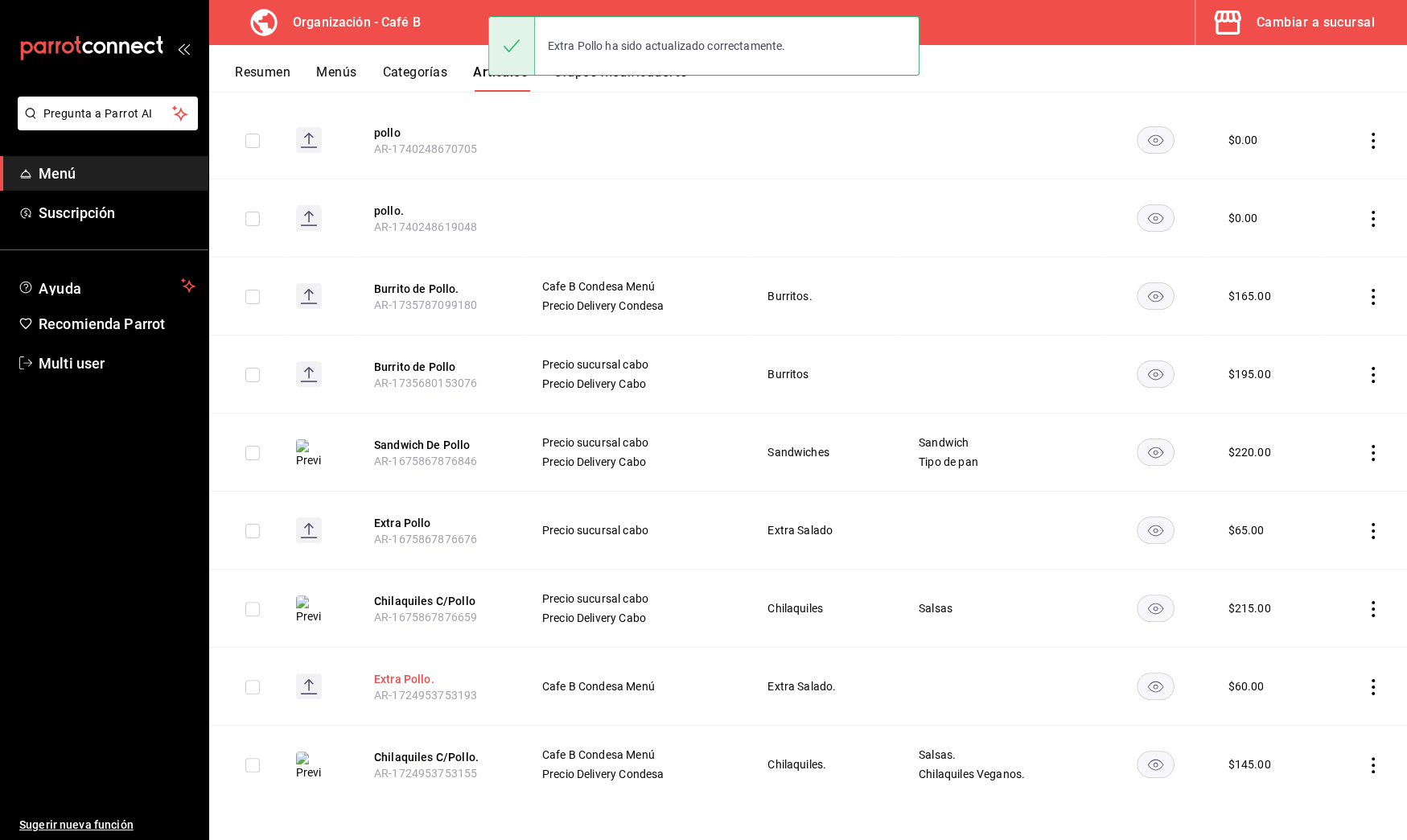
click at [410, 671] on button "Extra Pollo." at bounding box center [439, 679] width 129 height 16
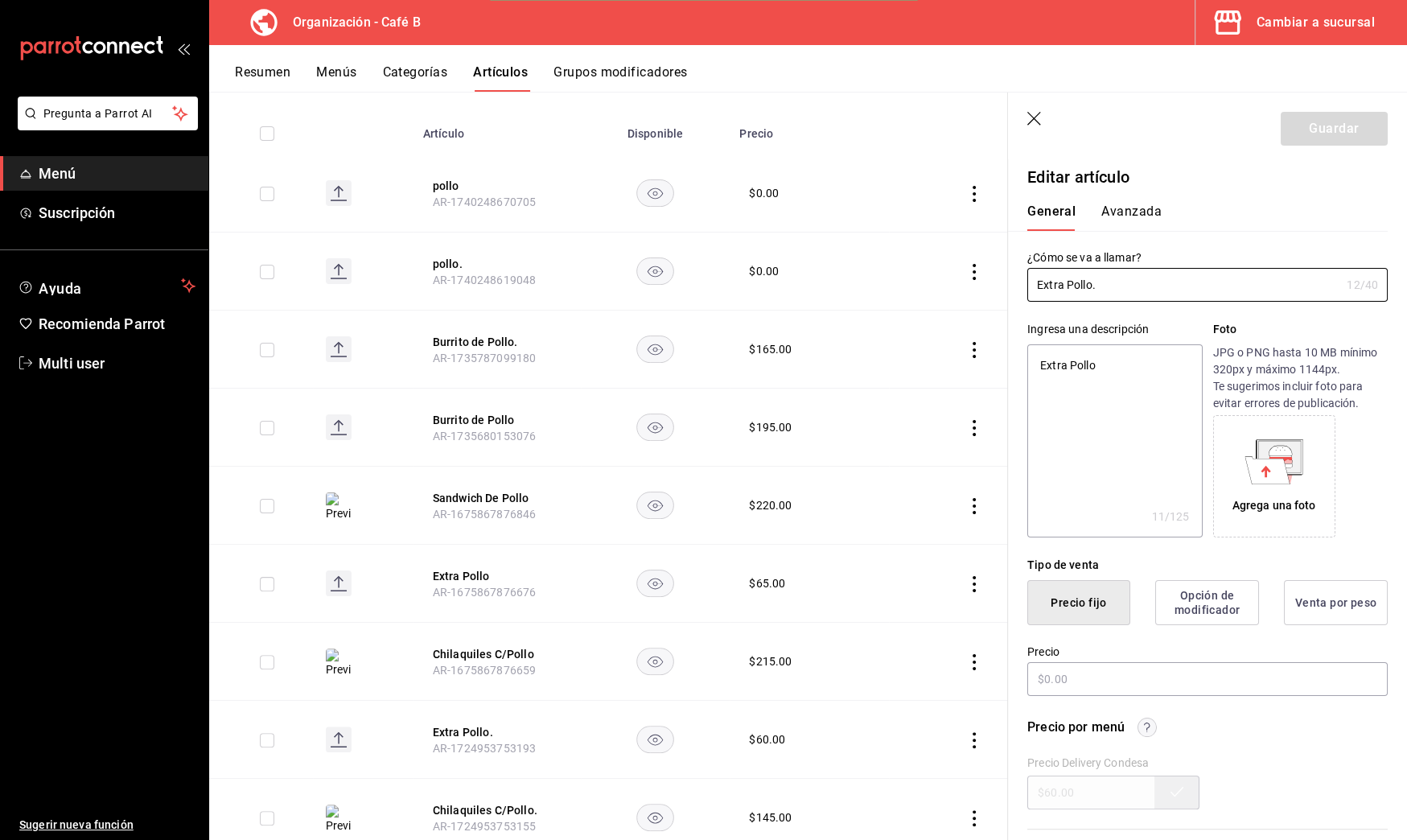
type textarea "x"
type input "$60.00"
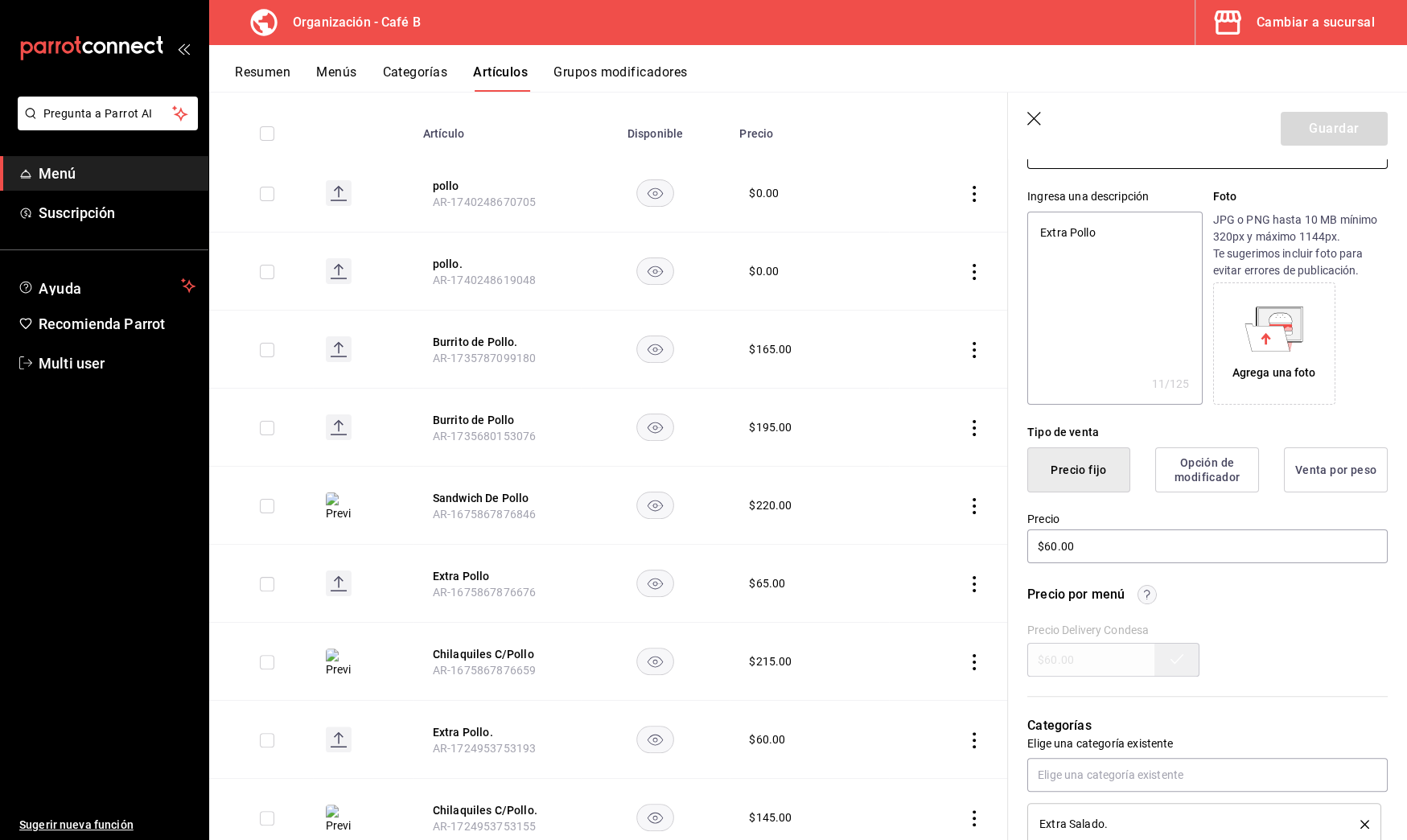
scroll to position [142, 0]
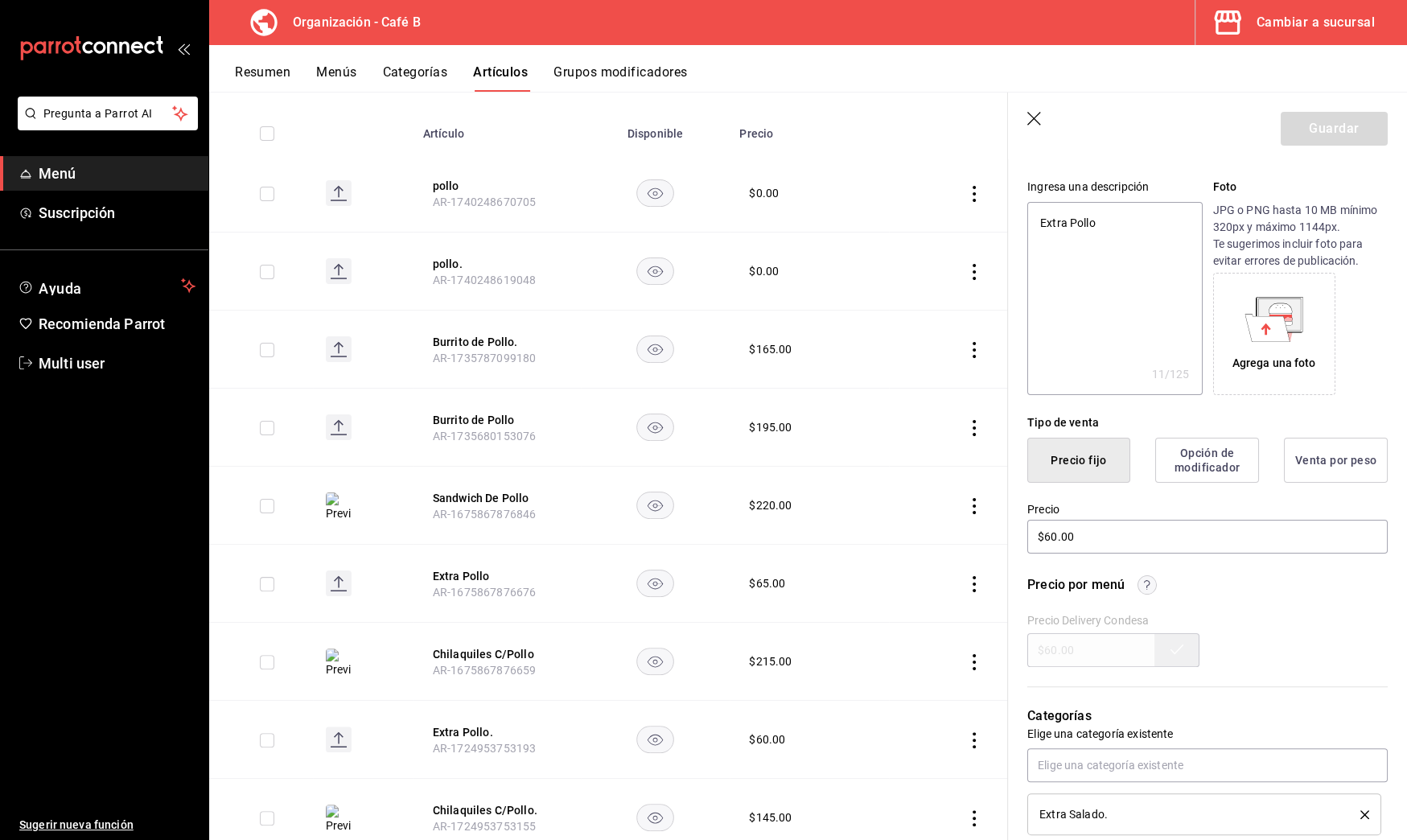
click at [1039, 118] on icon "button" at bounding box center [1035, 119] width 16 height 16
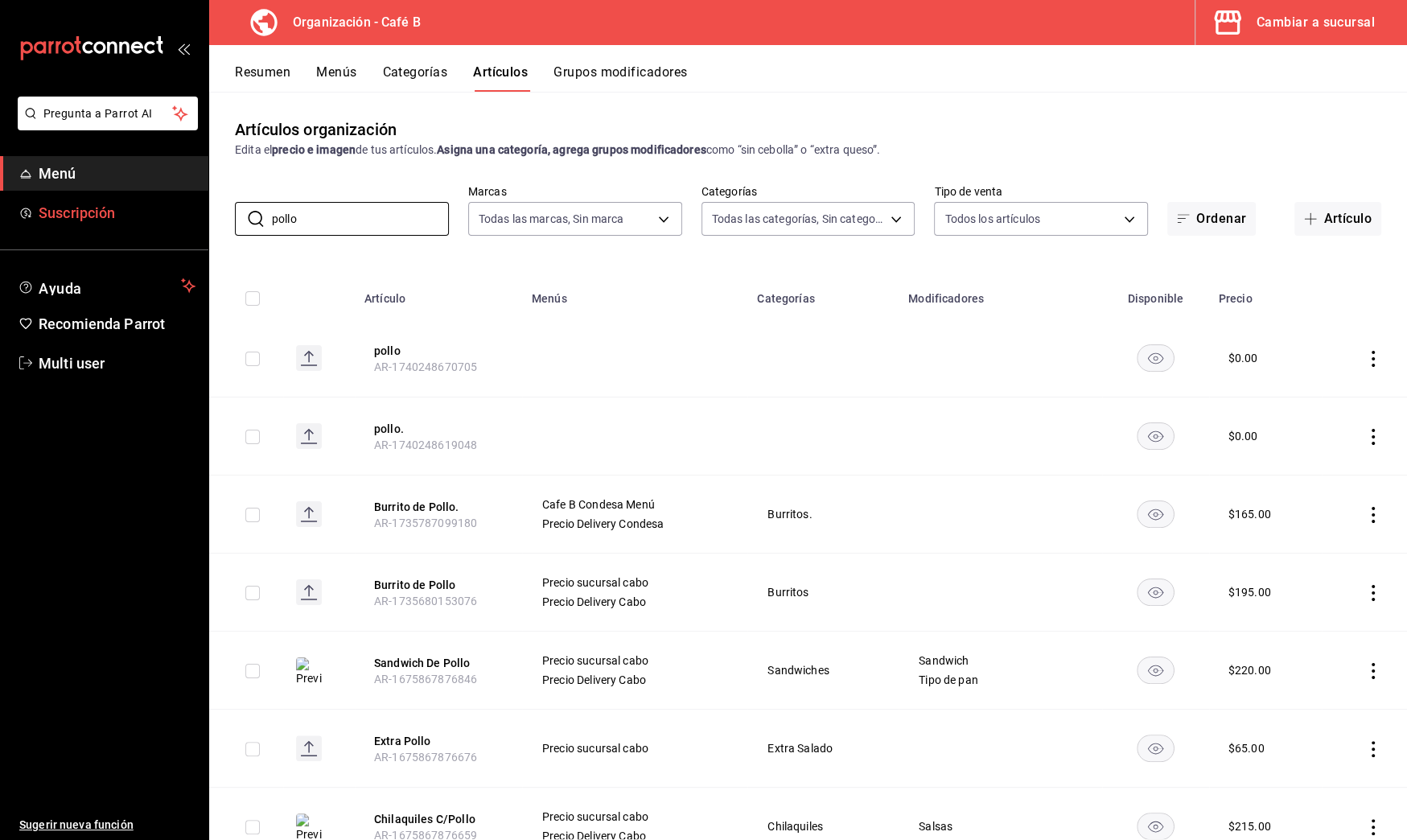
drag, startPoint x: 414, startPoint y: 220, endPoint x: 138, endPoint y: 220, distance: 276.0
click at [139, 220] on div "Pregunta a Parrot AI Menú Suscripción Ayuda Recomienda Parrot Multi user Sugeri…" at bounding box center [704, 420] width 1407 height 840
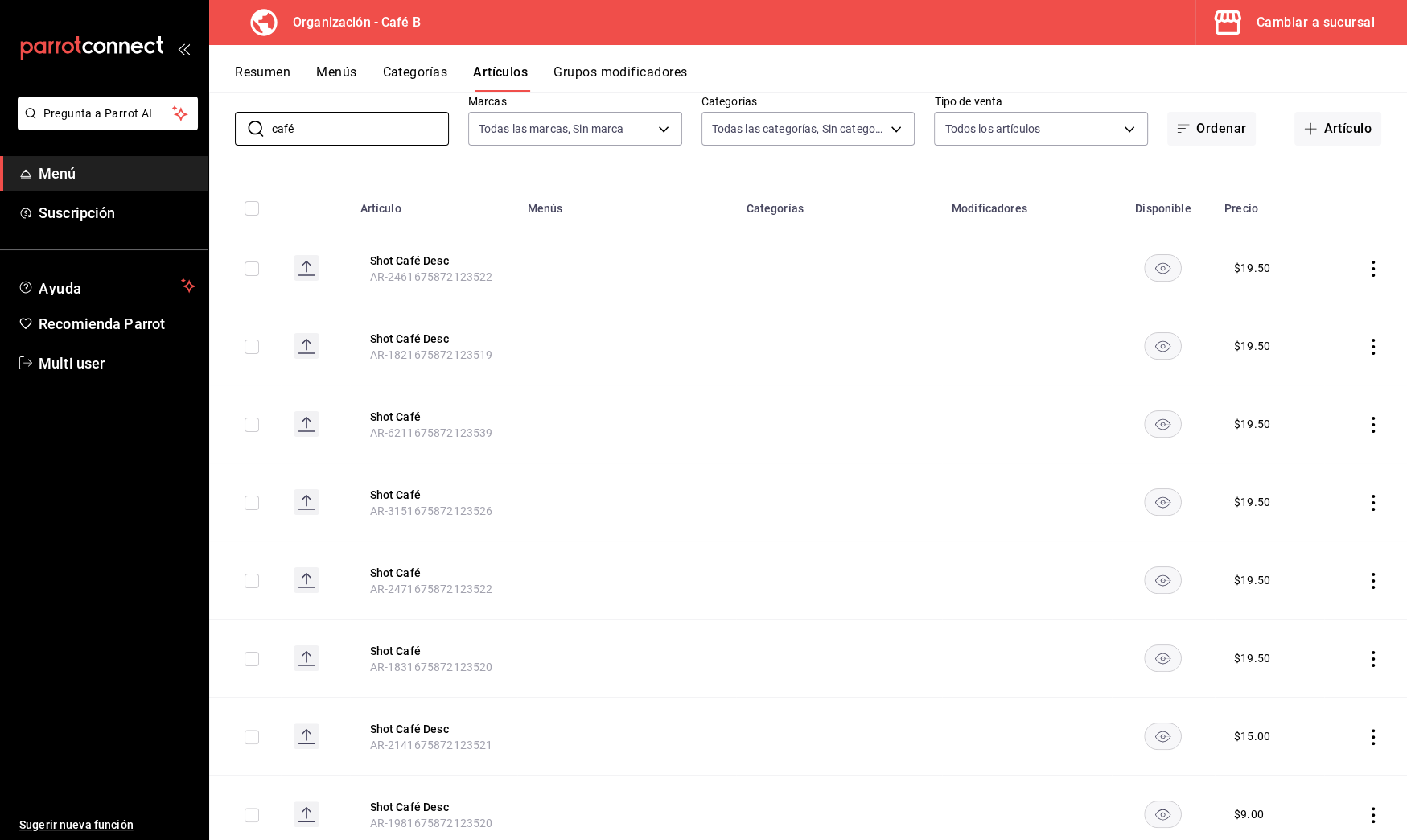
scroll to position [121, 0]
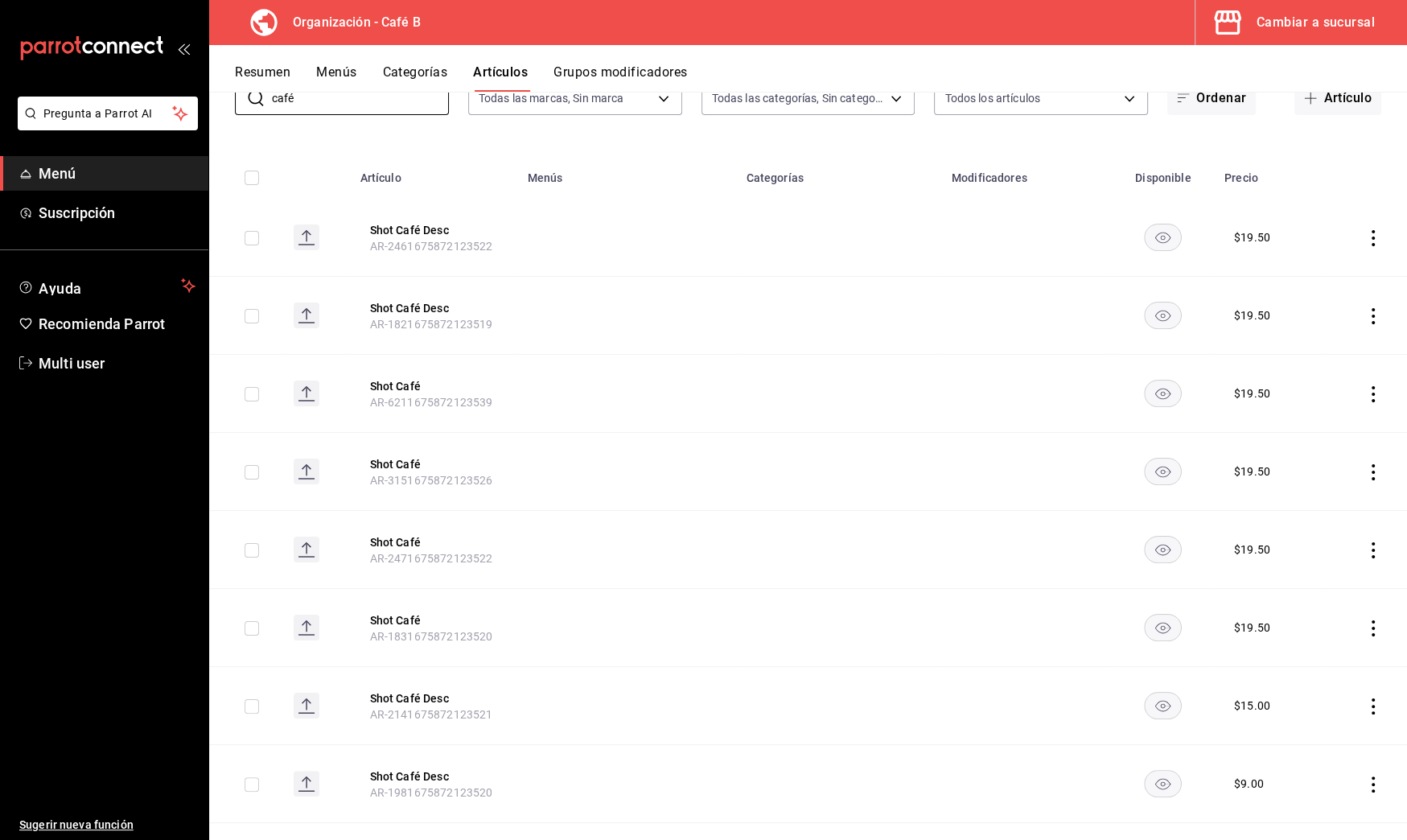
type input "café"
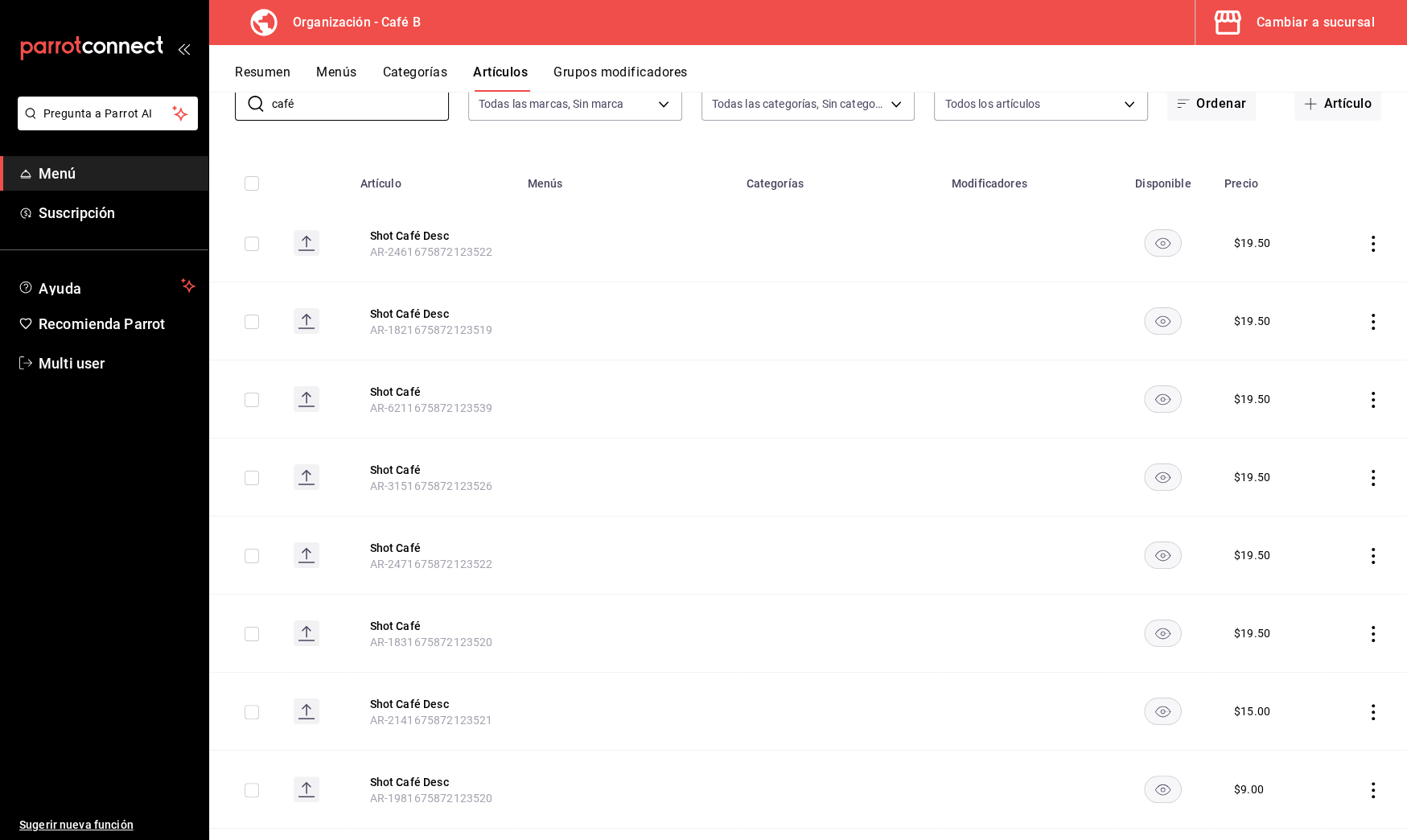
scroll to position [130, 0]
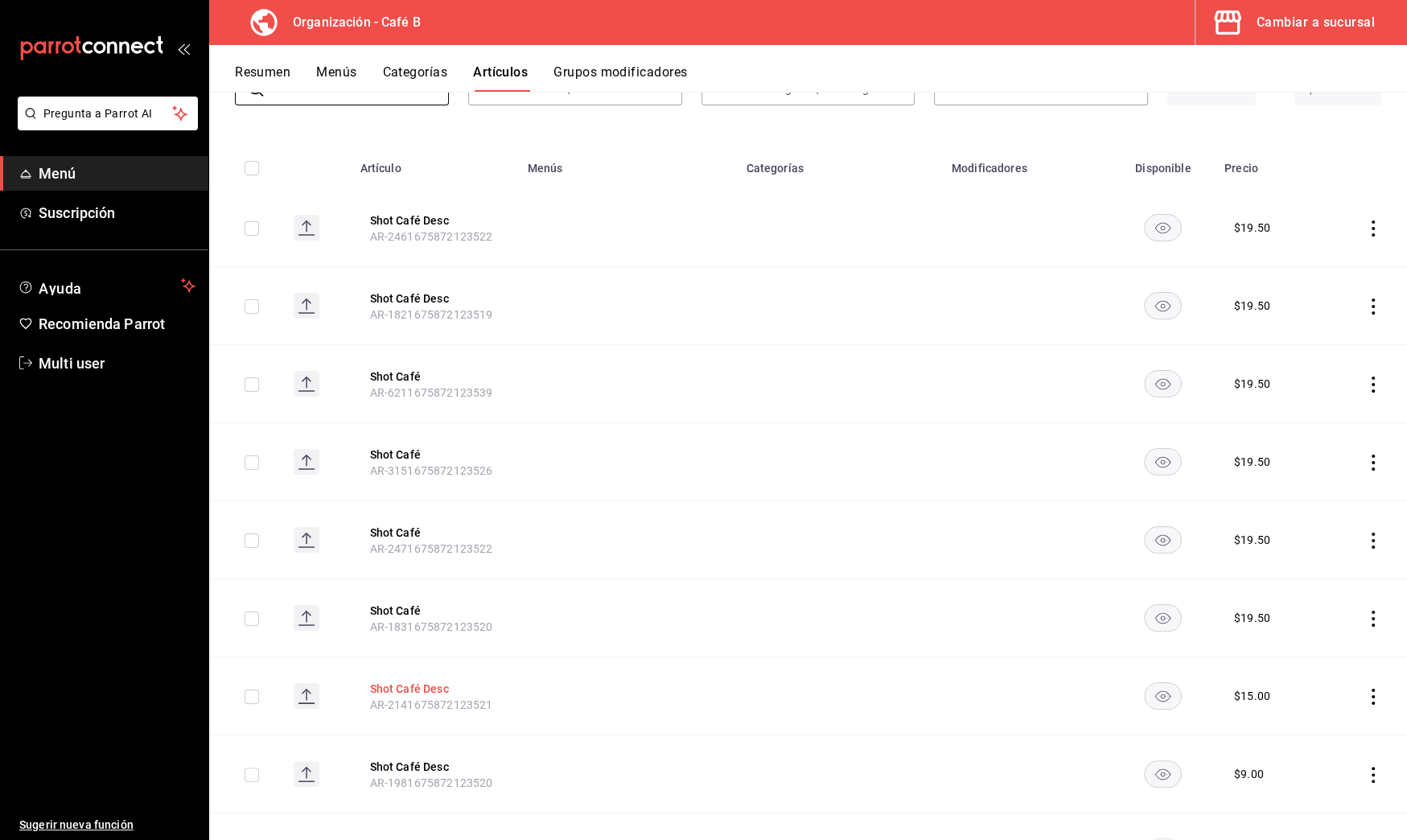
click at [441, 689] on button "Shot Café Desc" at bounding box center [434, 688] width 129 height 16
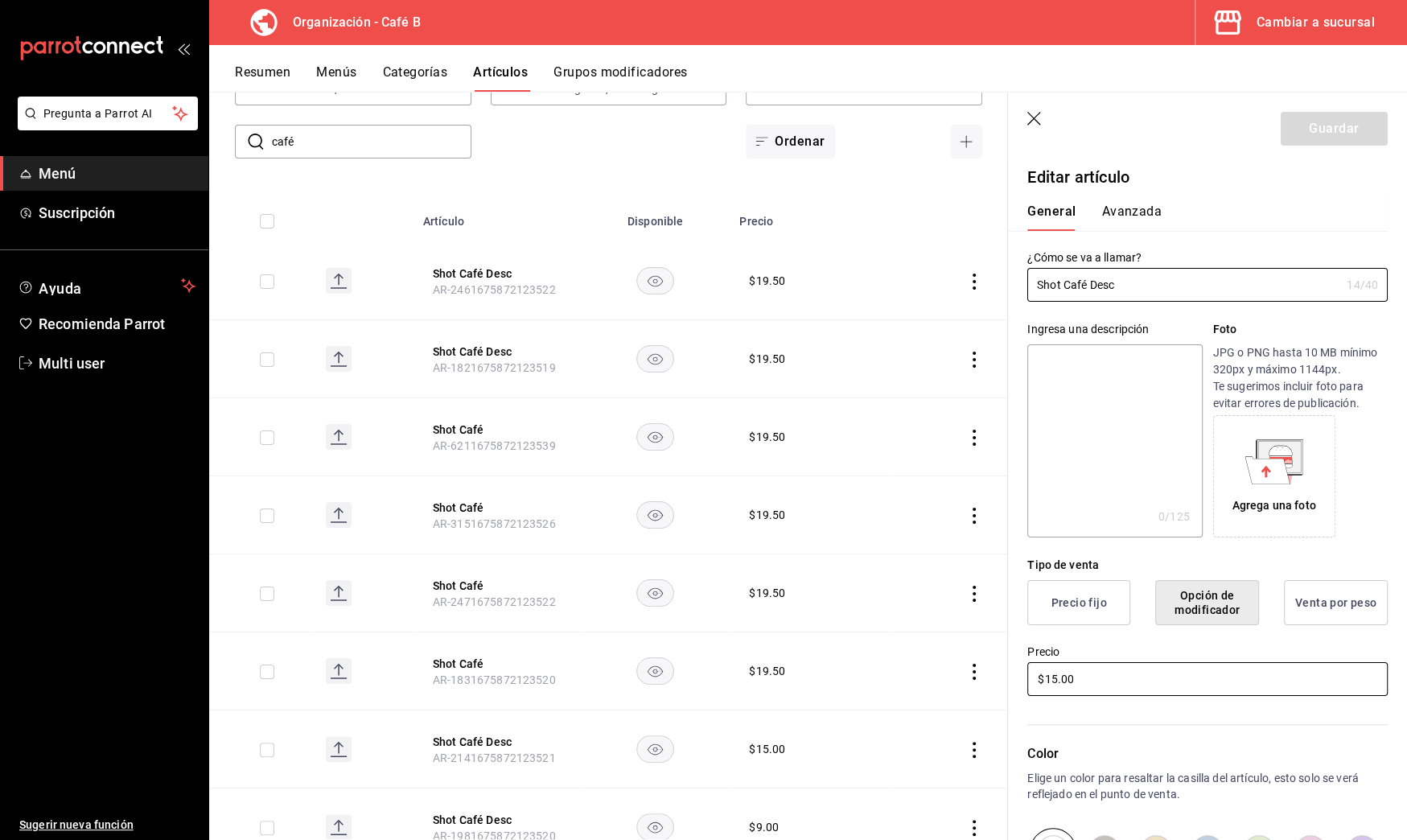
click at [1055, 680] on input "$15.00" at bounding box center [1208, 679] width 361 height 34
type input "$19.00"
click at [1318, 117] on button "Guardar" at bounding box center [1334, 128] width 107 height 34
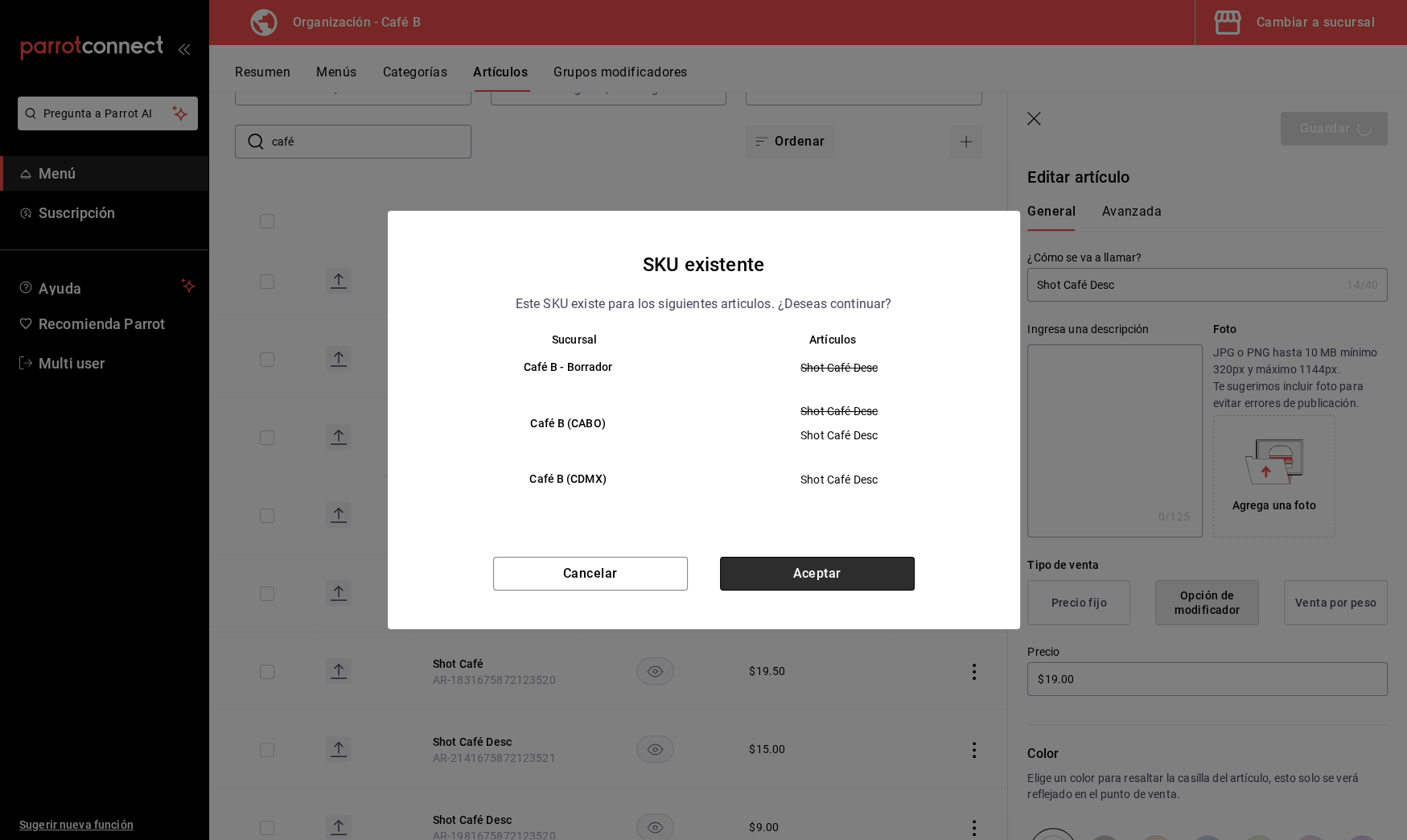
click at [866, 563] on button "Aceptar" at bounding box center [817, 574] width 194 height 34
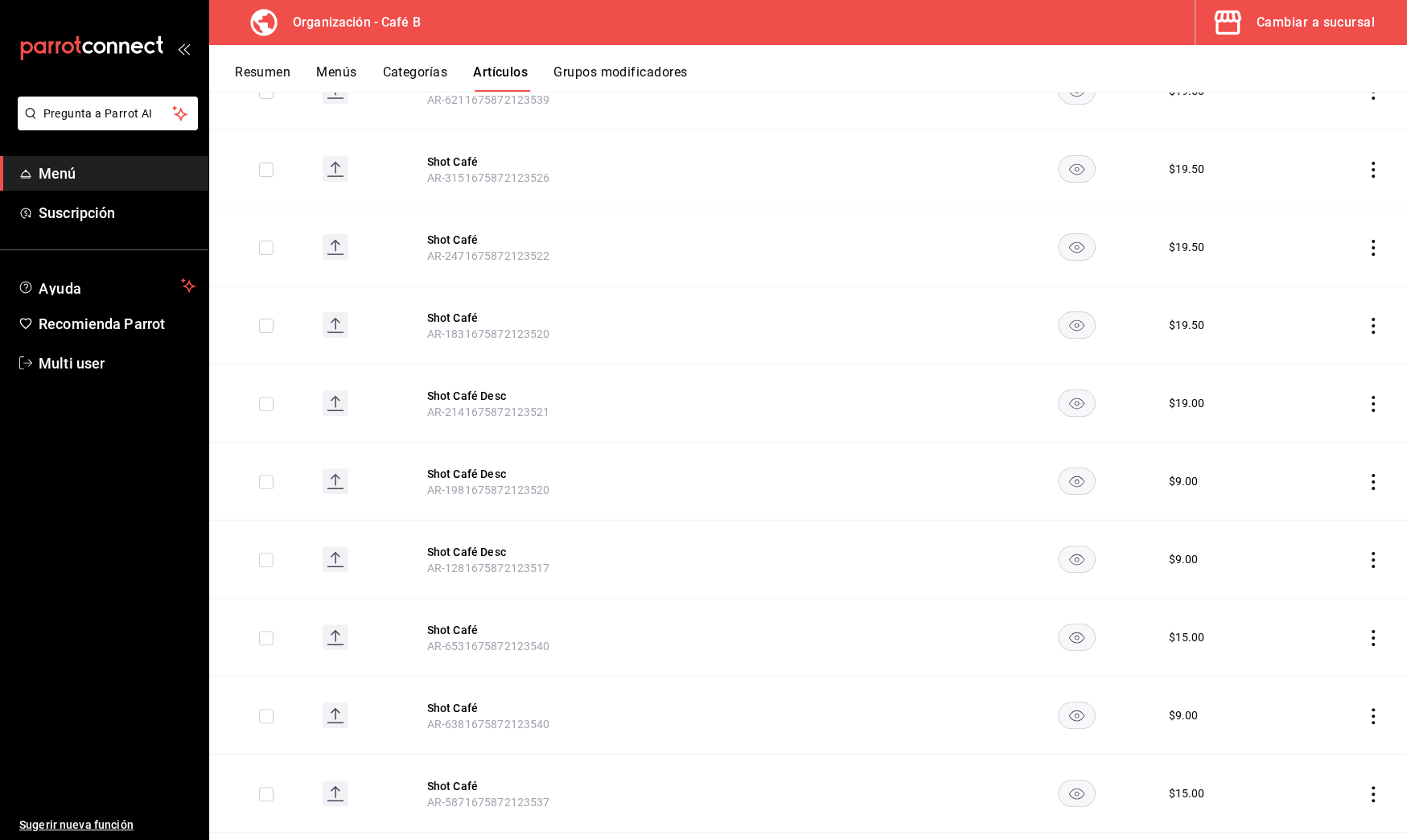
scroll to position [465, 0]
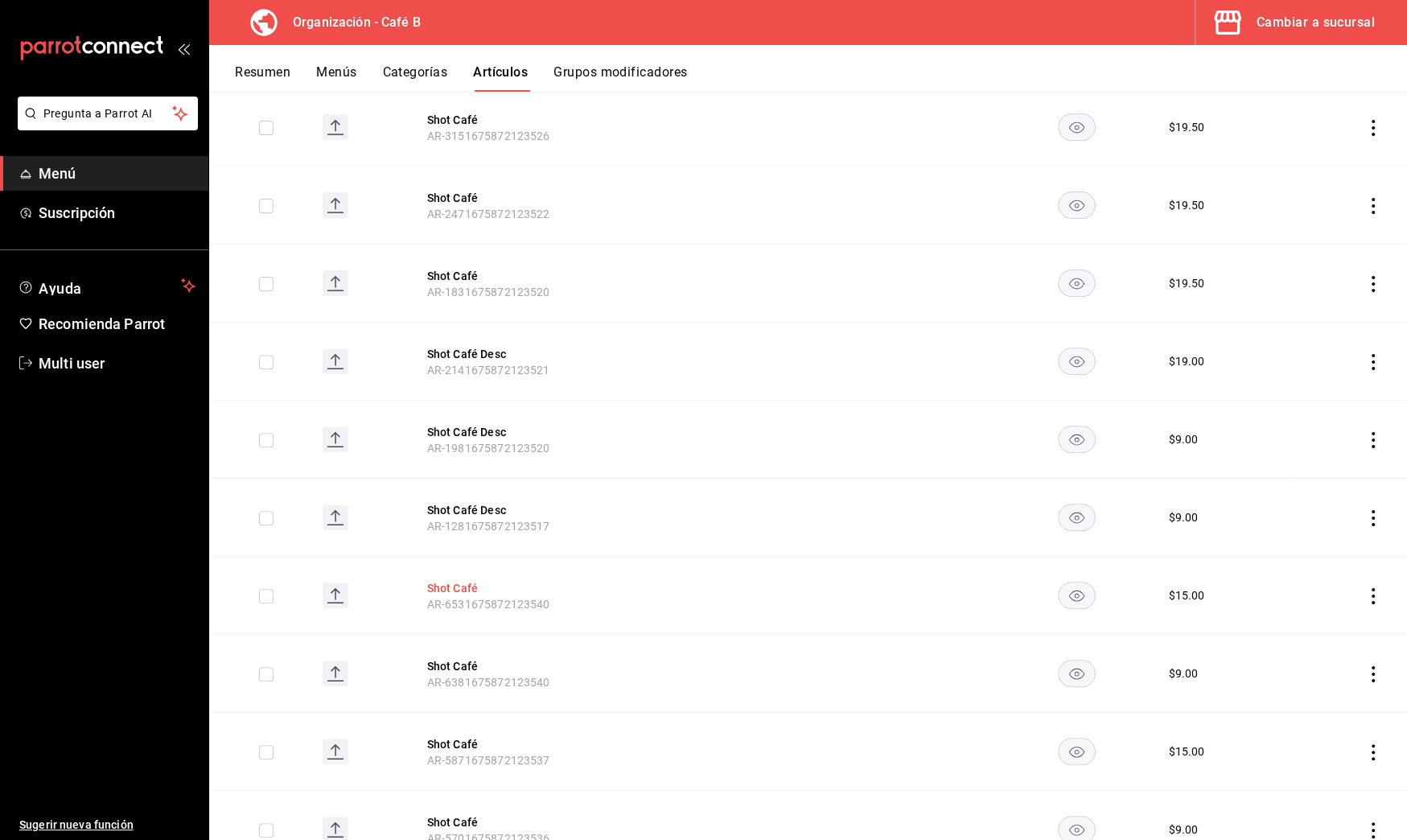
click at [463, 580] on button "Shot Café" at bounding box center [492, 588] width 129 height 16
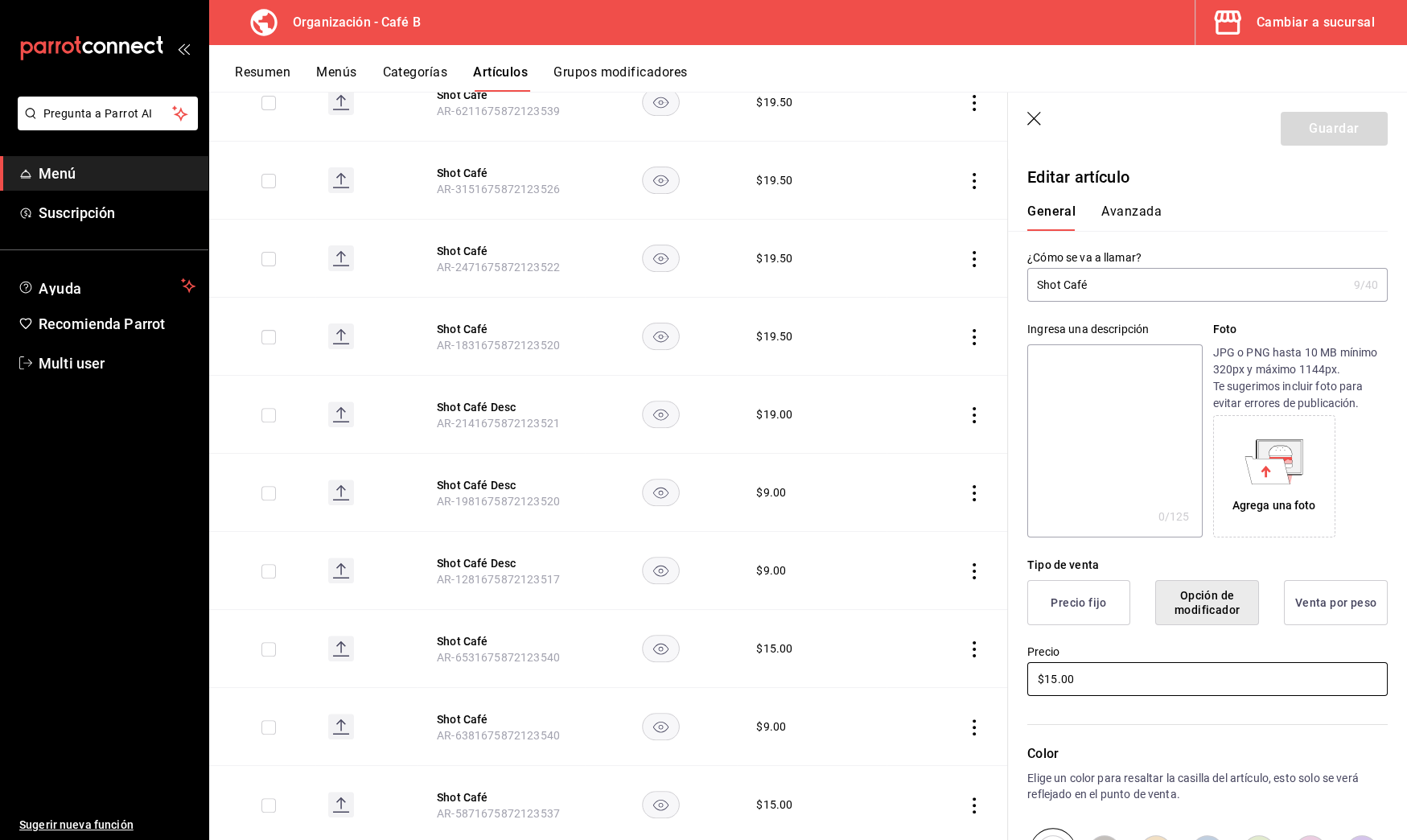
click at [1054, 674] on input "$15.00" at bounding box center [1208, 679] width 361 height 34
type input "$19.00"
click at [1309, 130] on button "Guardar" at bounding box center [1334, 128] width 107 height 34
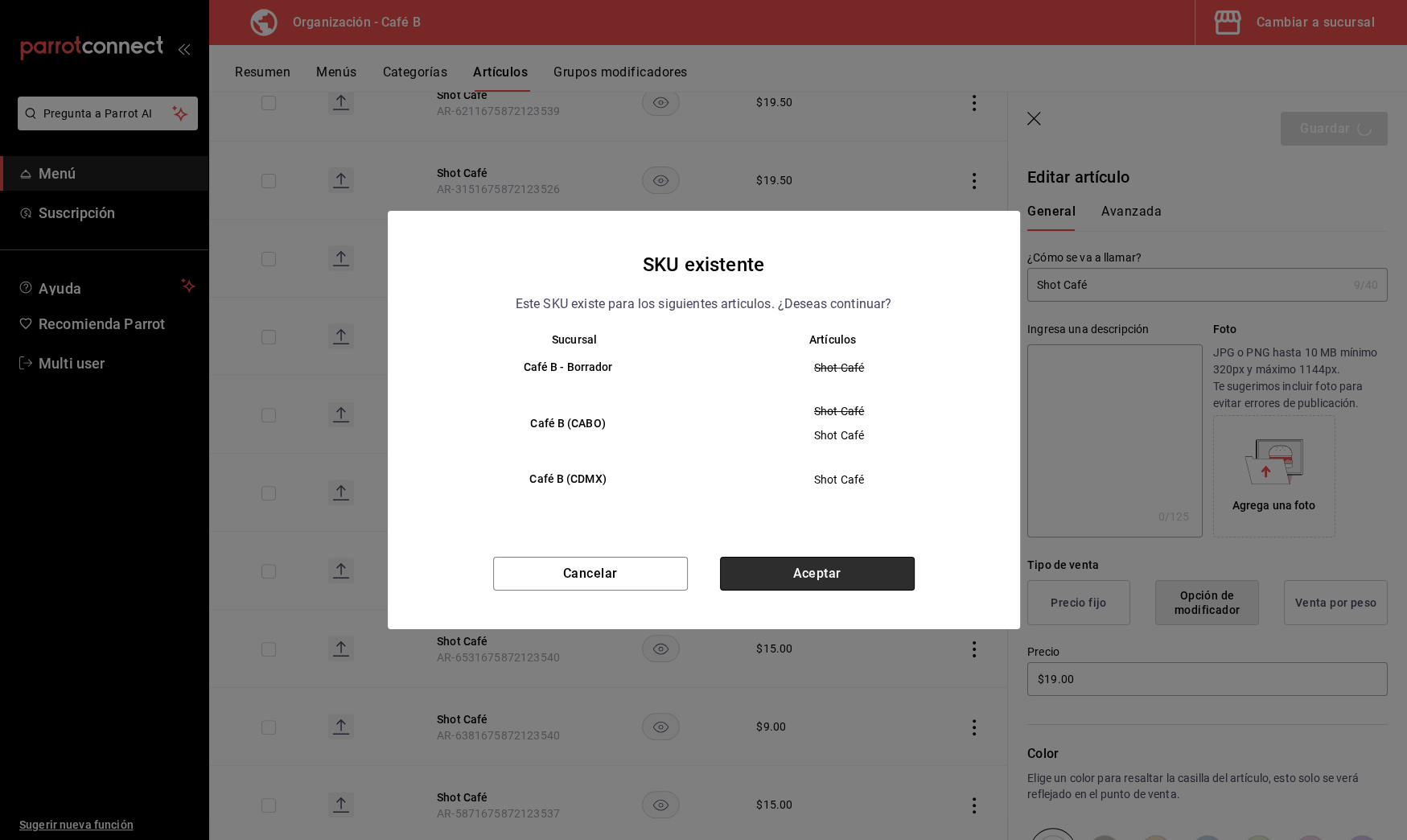
click at [896, 576] on button "Aceptar" at bounding box center [817, 574] width 194 height 34
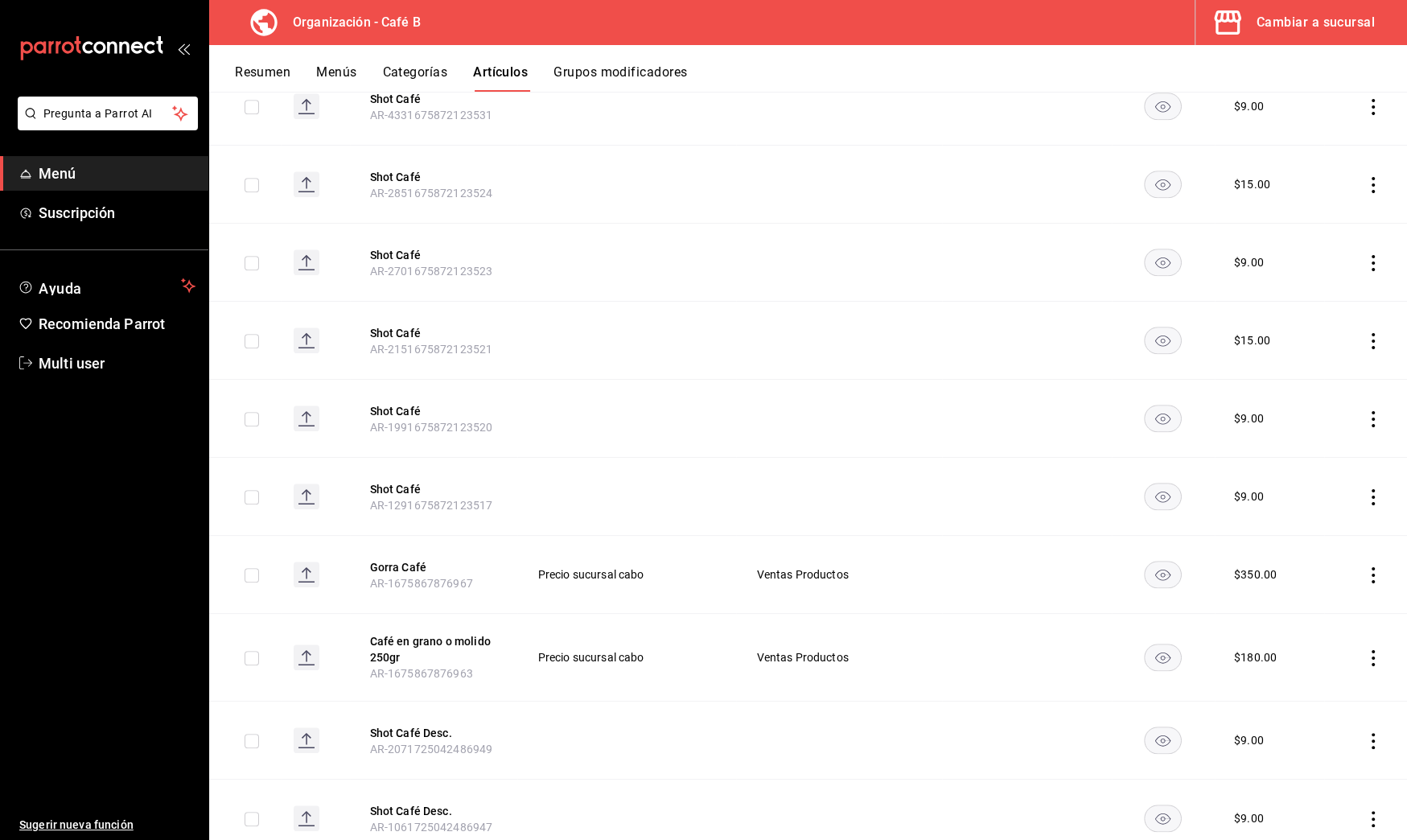
scroll to position [1343, 0]
click at [401, 482] on button "Shot Café" at bounding box center [434, 489] width 129 height 16
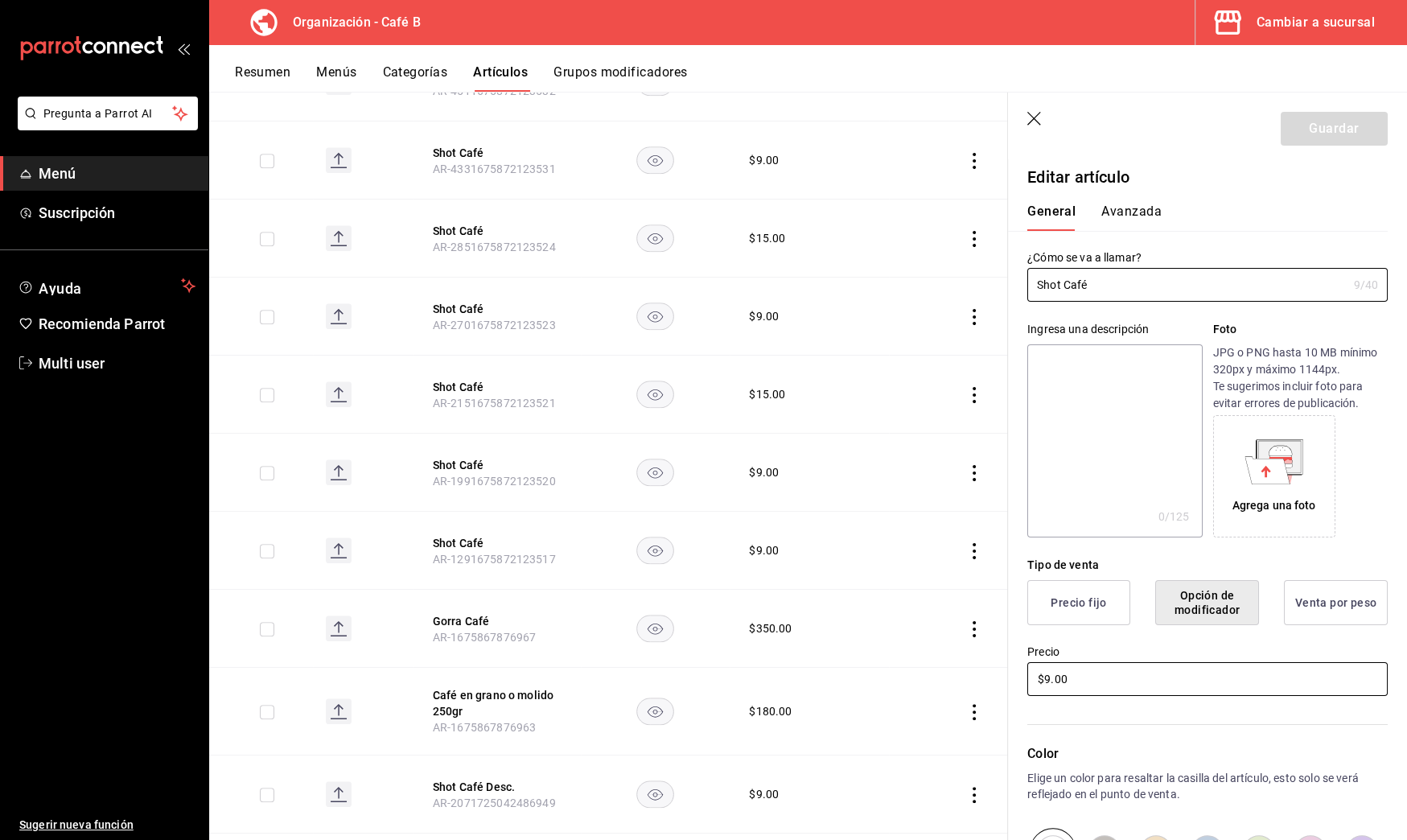
click at [1042, 679] on input "$9.00" at bounding box center [1208, 679] width 361 height 34
type input "$19.00"
click at [1323, 125] on button "Guardar" at bounding box center [1334, 128] width 107 height 34
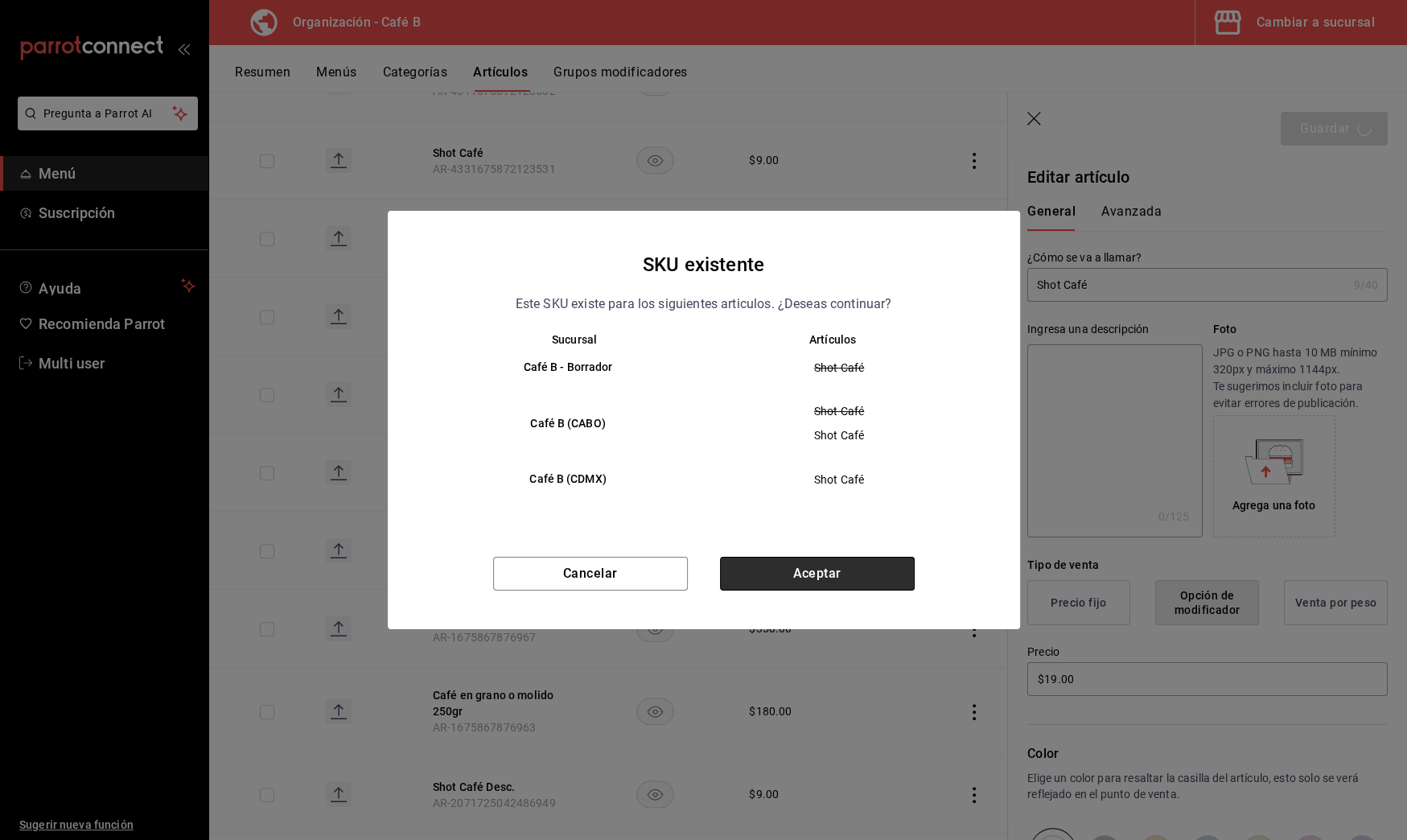
click at [797, 573] on button "Aceptar" at bounding box center [817, 574] width 194 height 34
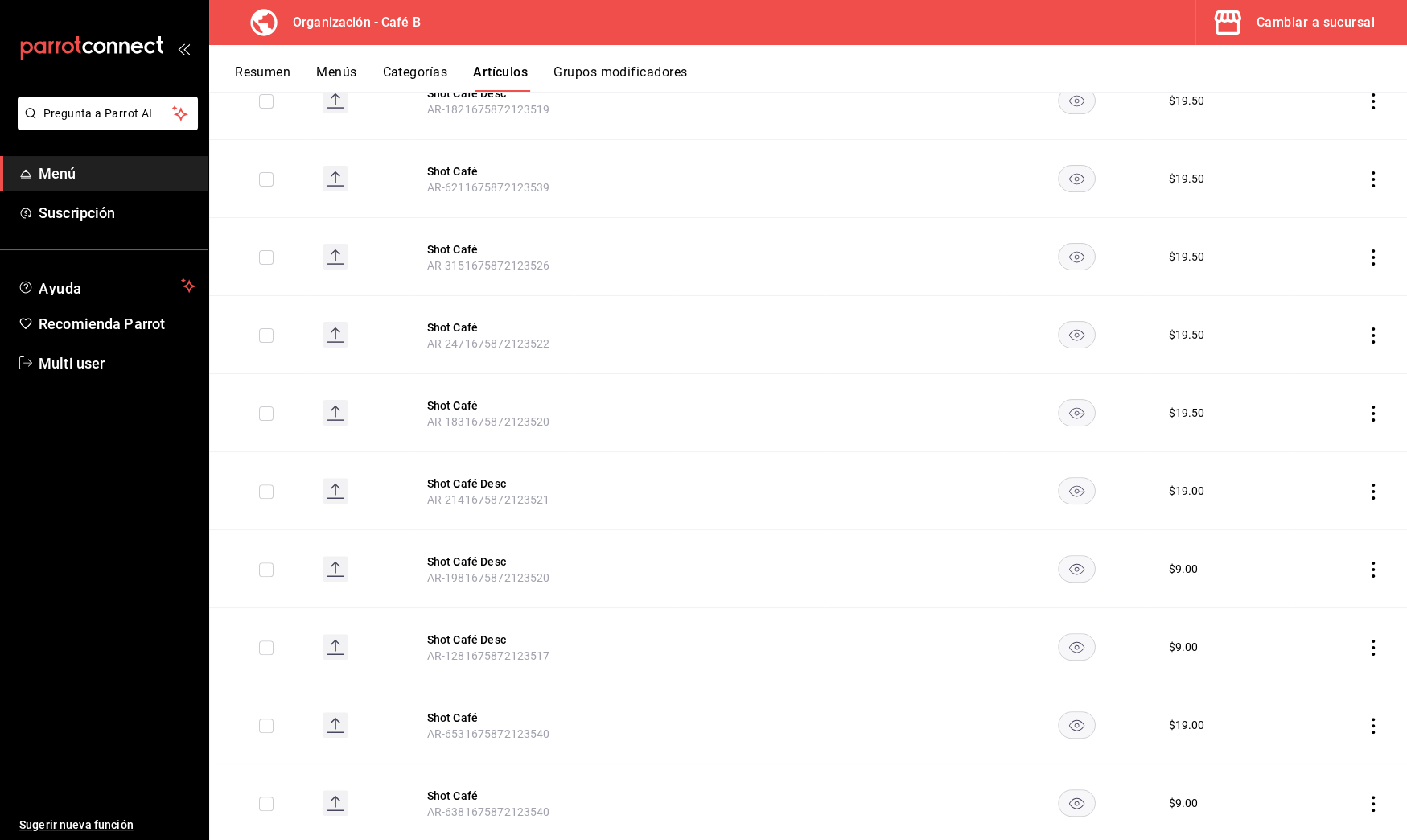
scroll to position [336, 0]
click at [463, 554] on button "Shot Café Desc" at bounding box center [492, 560] width 129 height 16
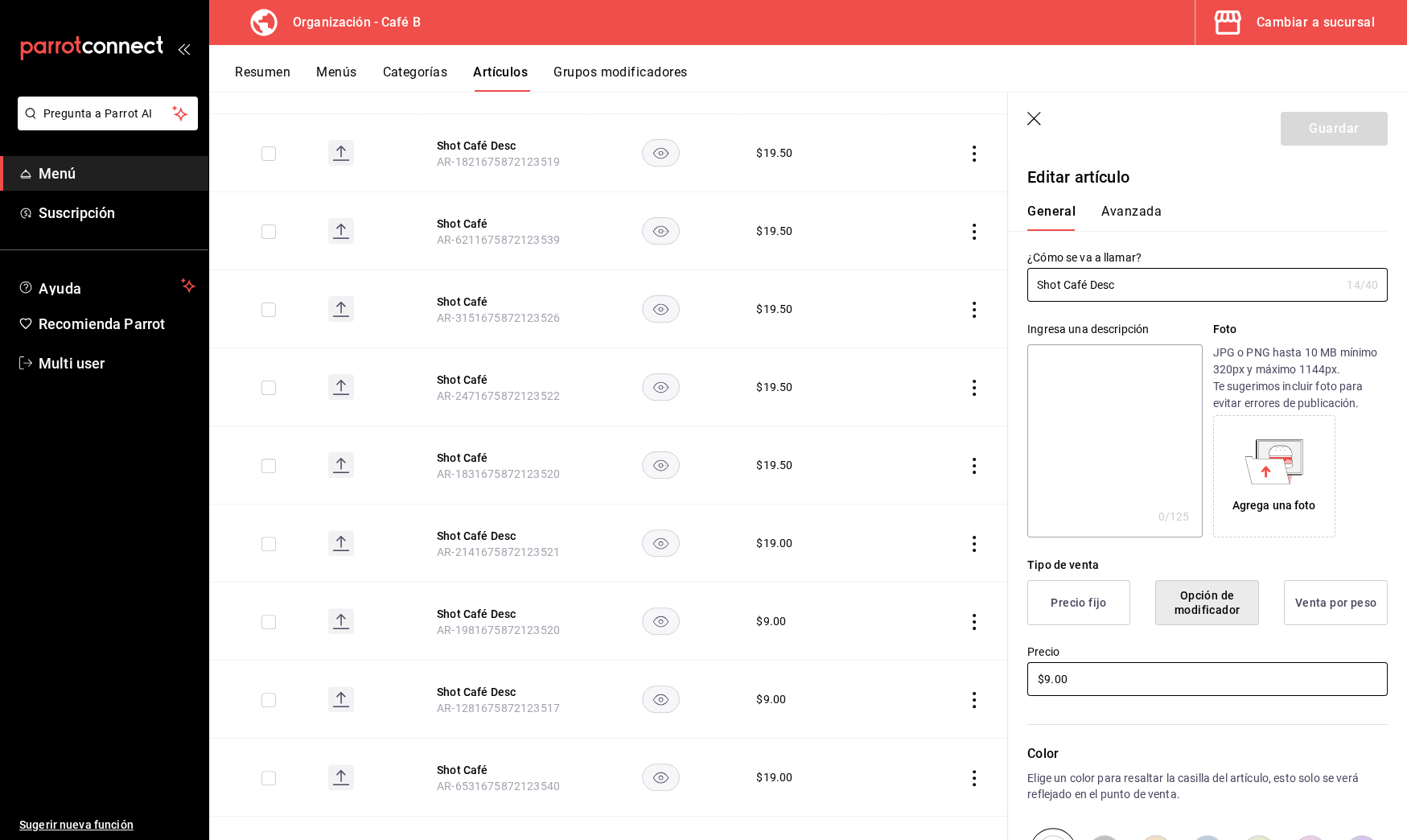
click at [1041, 679] on input "$9.00" at bounding box center [1208, 679] width 361 height 34
type input "$19.00"
click at [1294, 128] on button "Guardar" at bounding box center [1334, 128] width 107 height 34
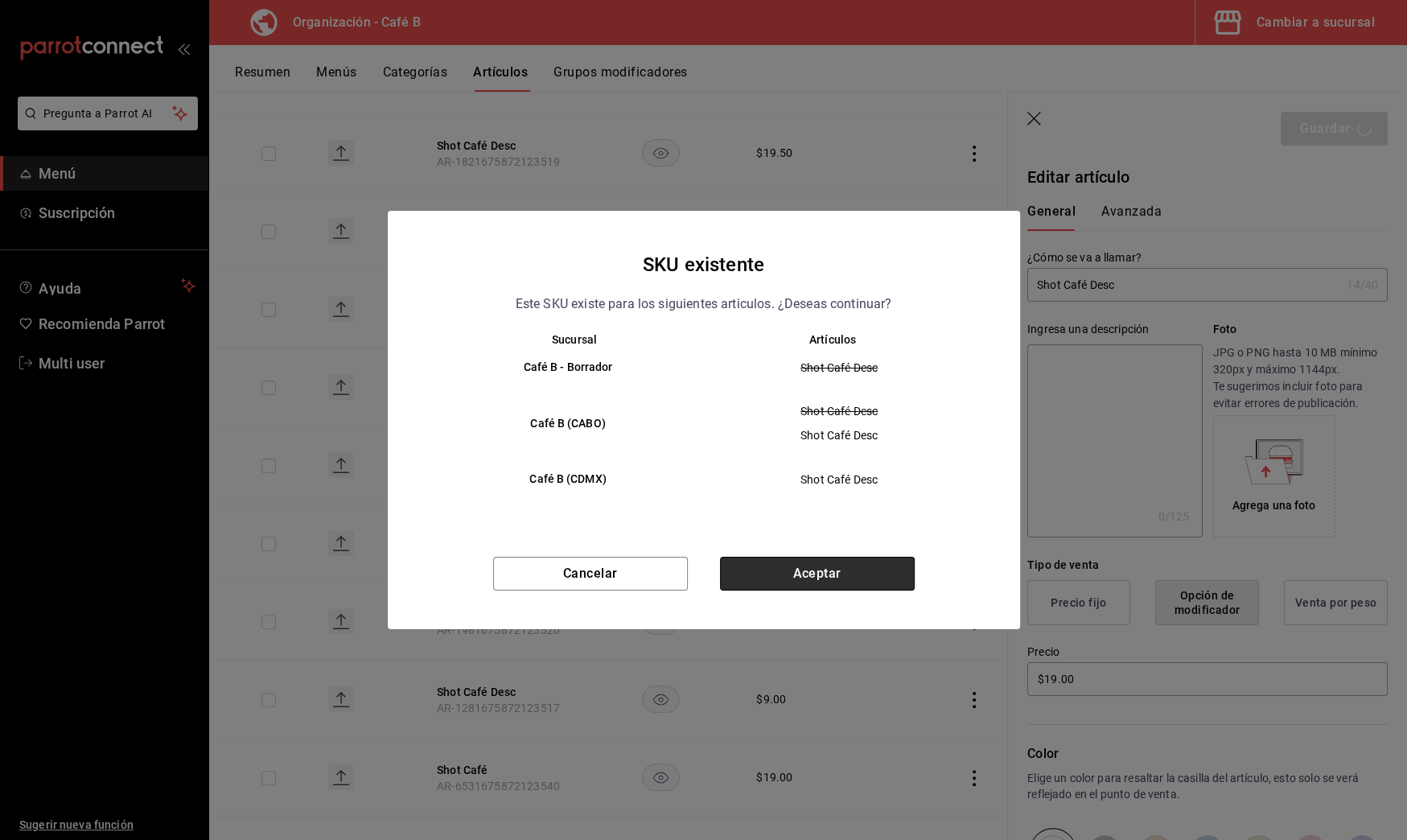
click at [807, 568] on button "Aceptar" at bounding box center [817, 574] width 194 height 34
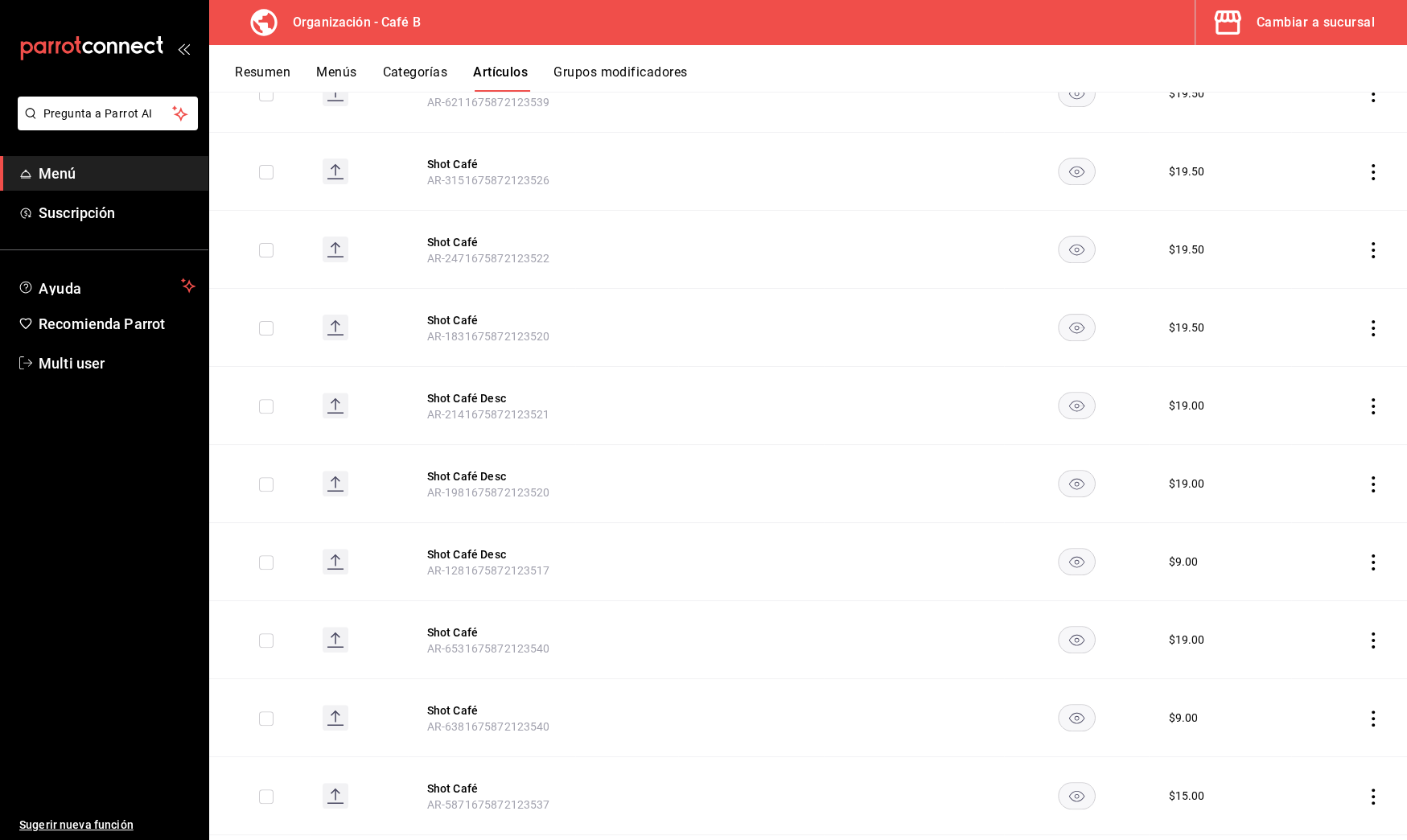
scroll to position [439, 0]
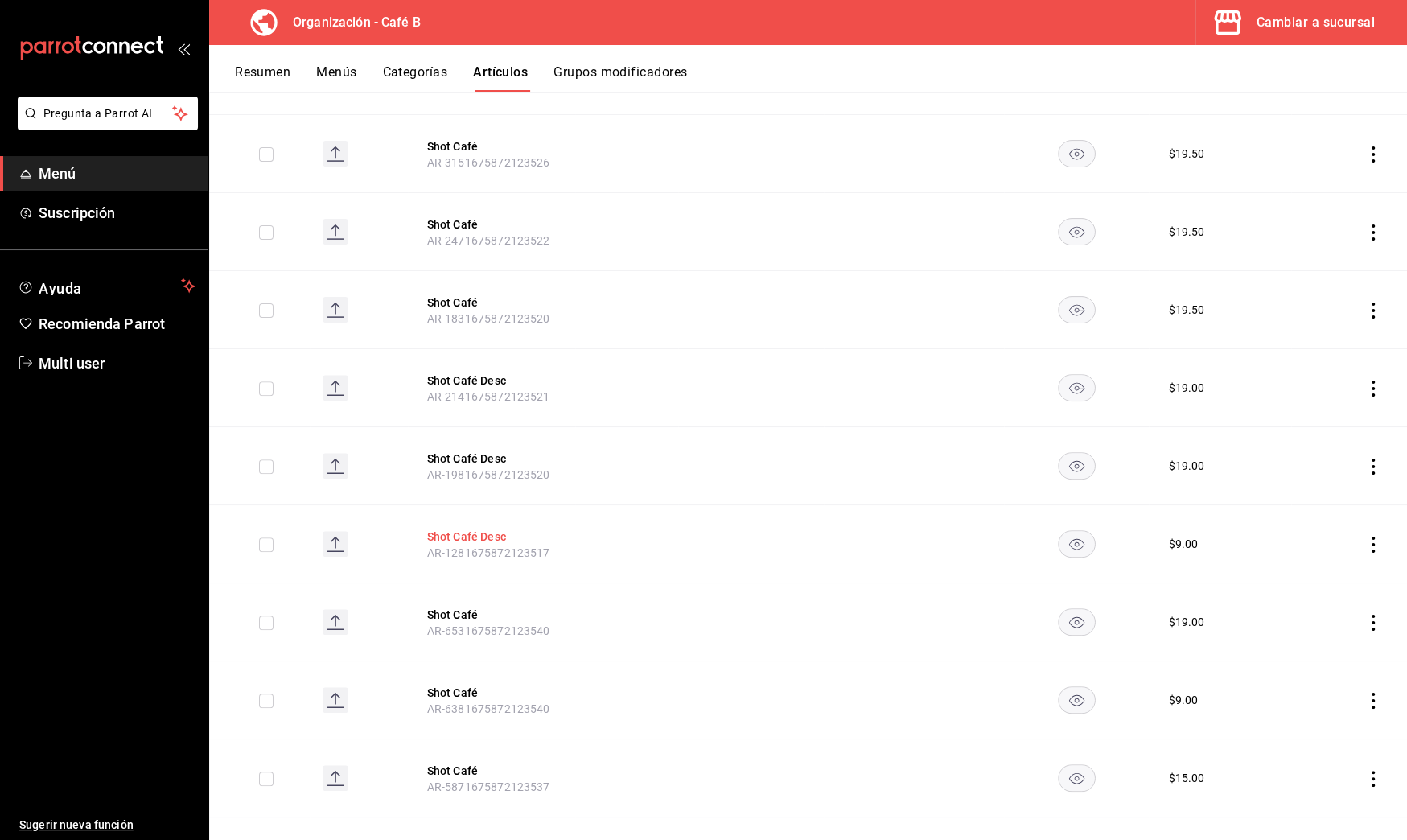
click at [500, 535] on button "Shot Café Desc" at bounding box center [492, 536] width 129 height 16
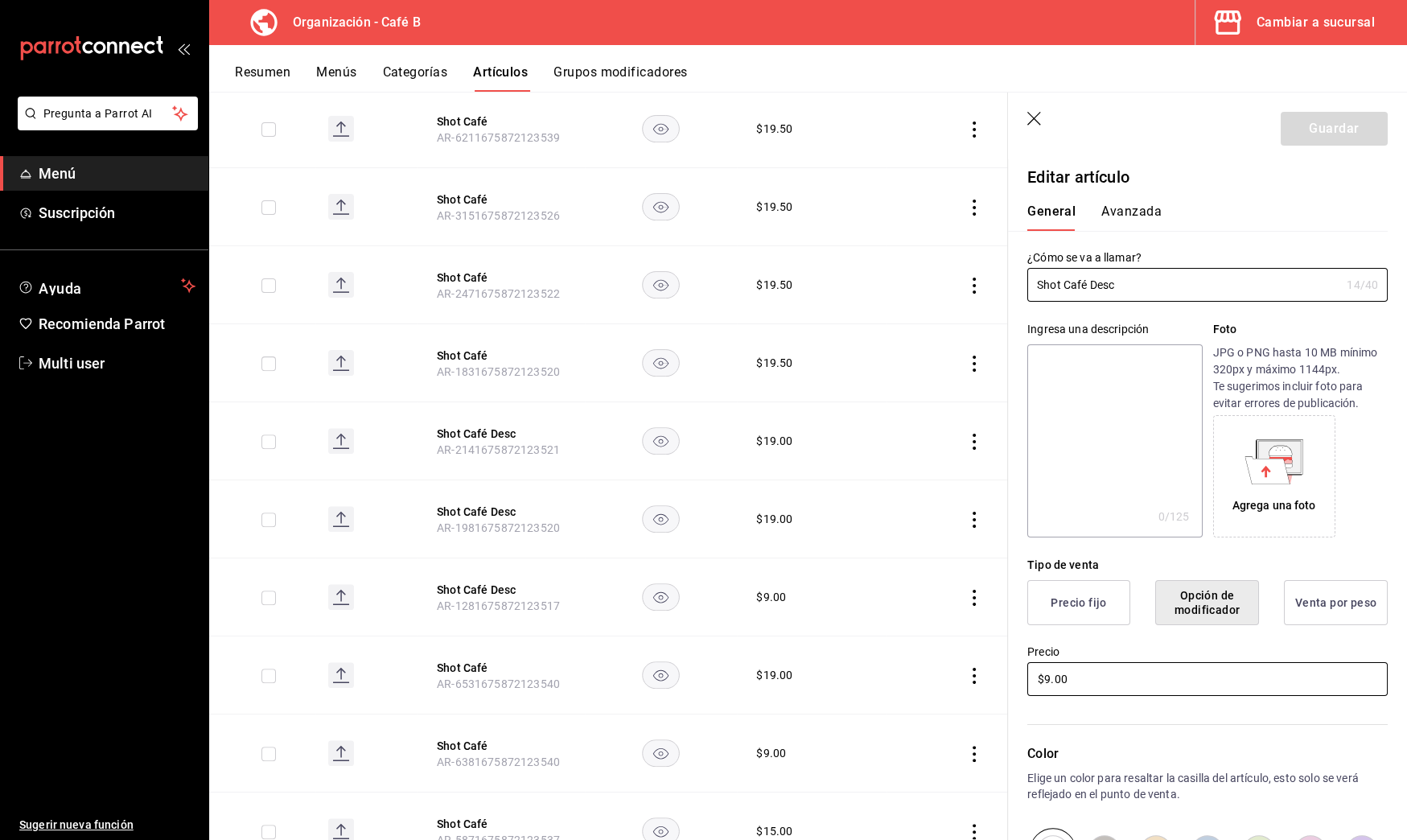
click at [1045, 683] on input "$9.00" at bounding box center [1208, 679] width 361 height 34
type input "$19.00"
click at [1316, 142] on button "Guardar" at bounding box center [1334, 128] width 107 height 34
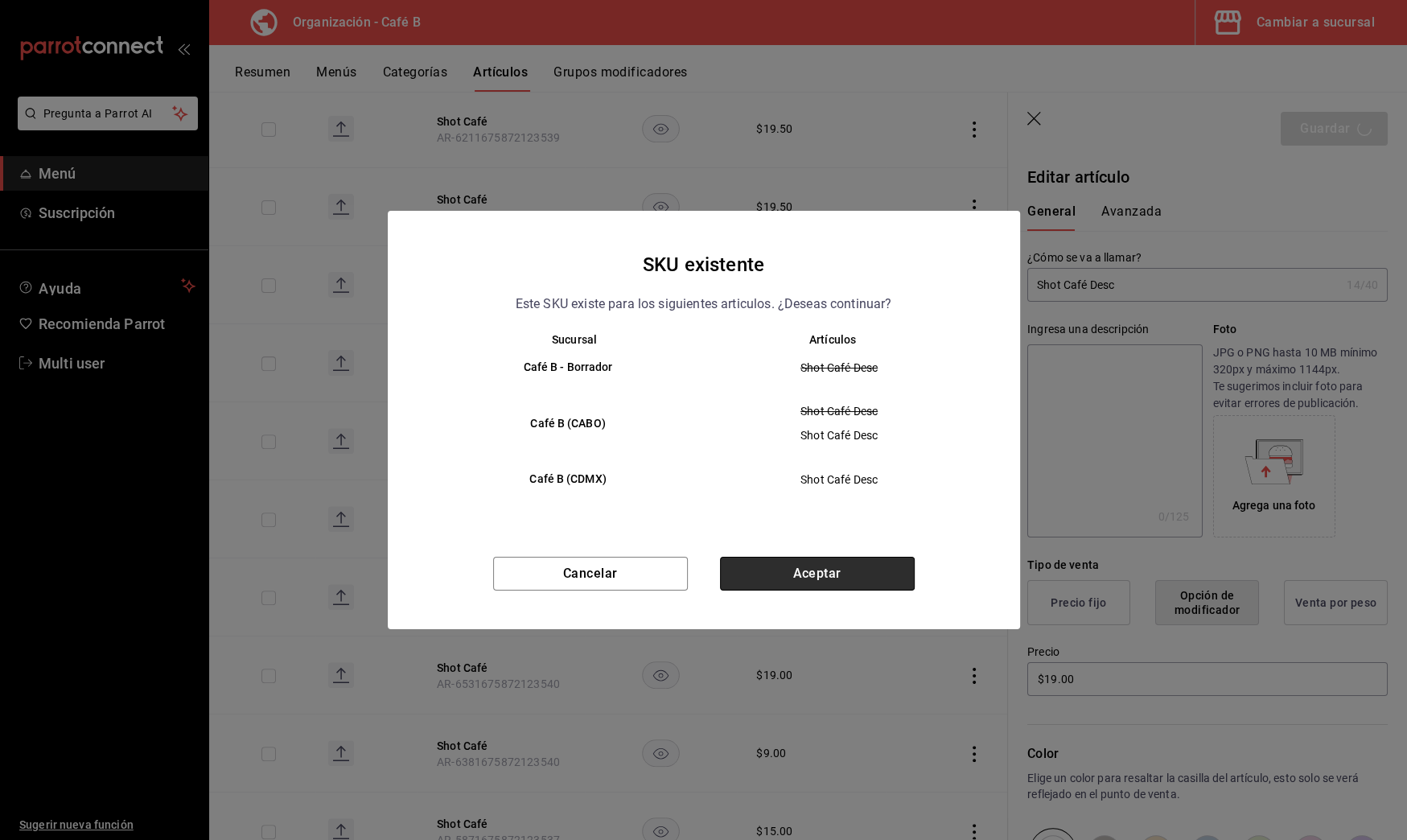
click at [852, 563] on button "Aceptar" at bounding box center [817, 574] width 194 height 34
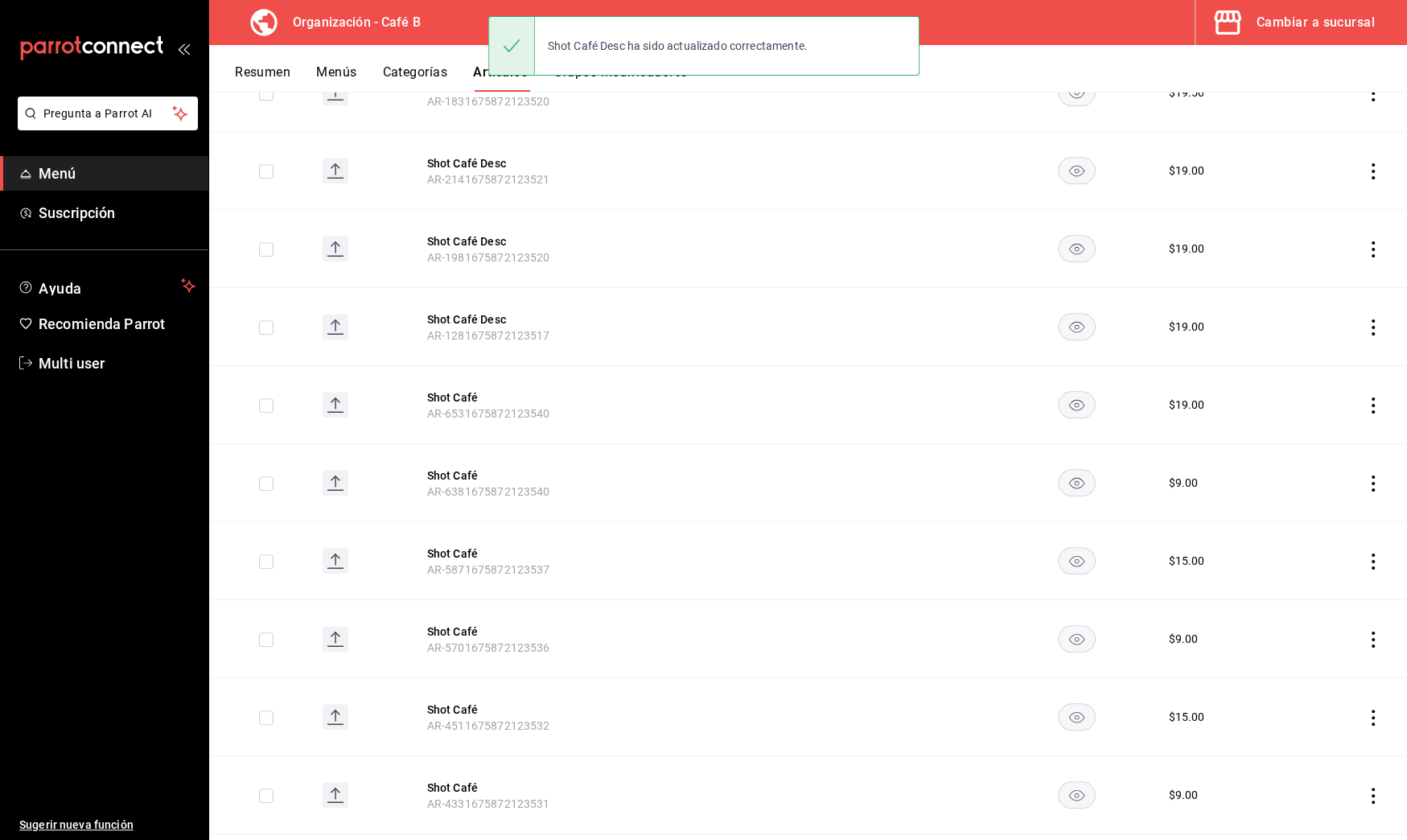
scroll to position [657, 0]
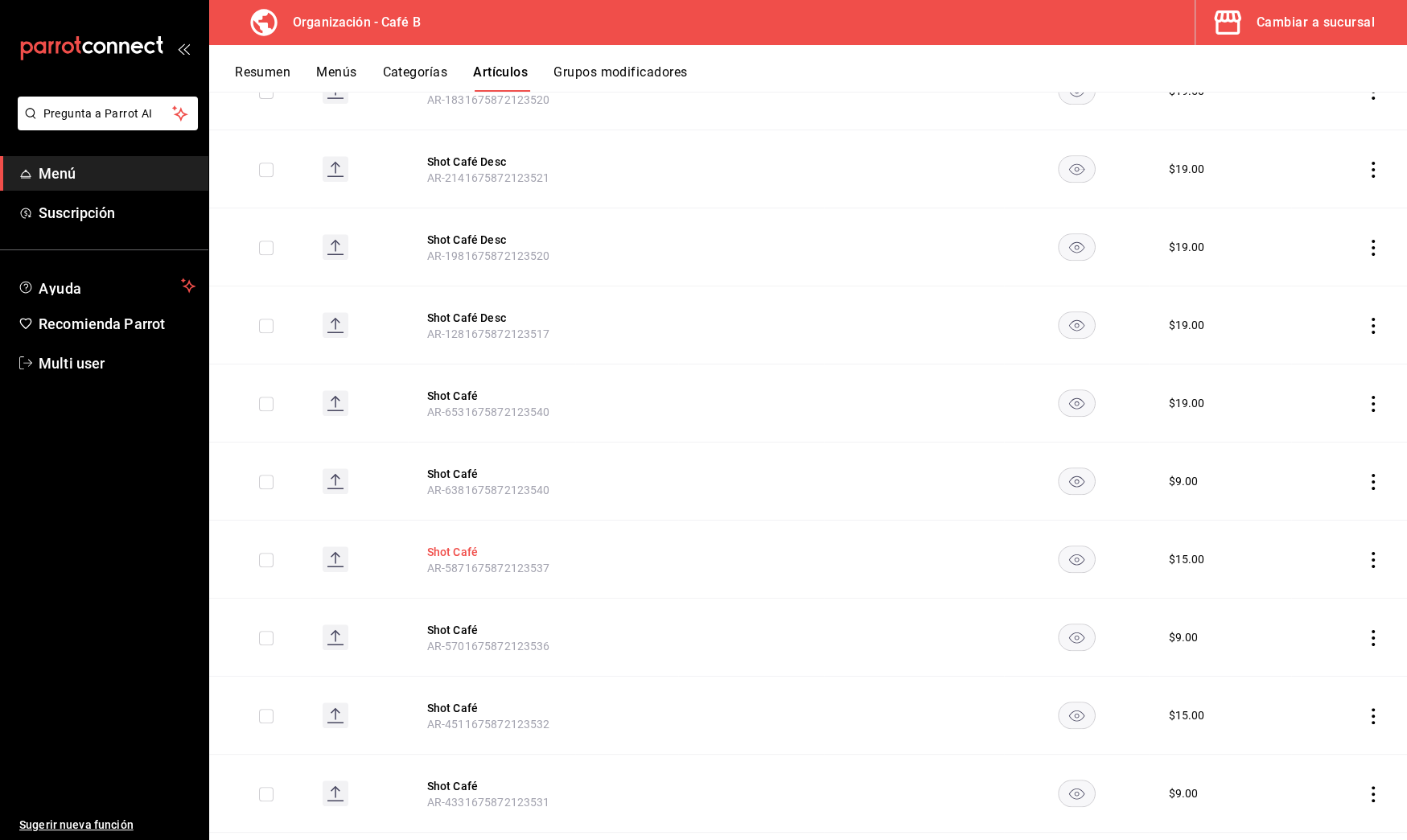
click at [466, 548] on button "Shot Café" at bounding box center [492, 551] width 129 height 16
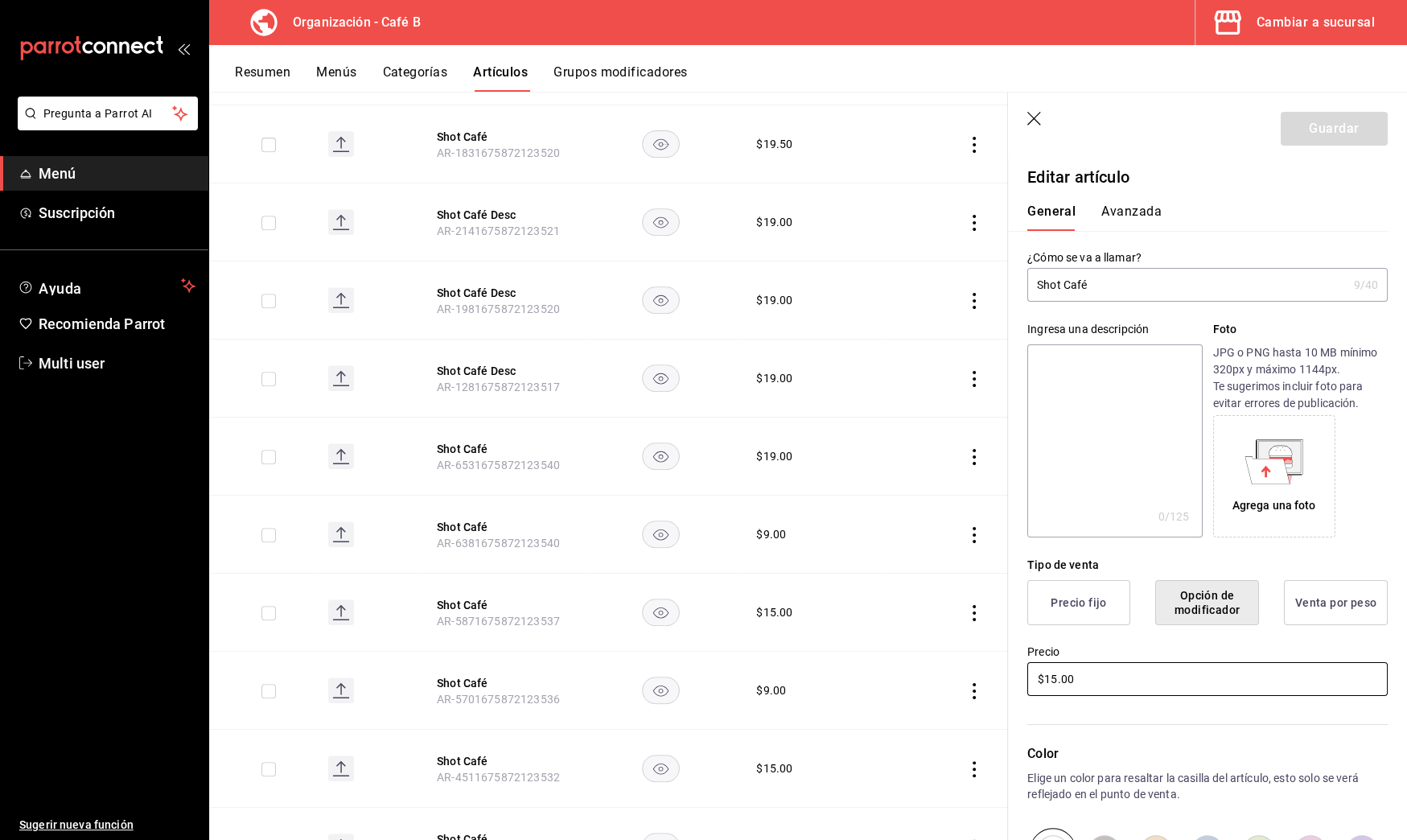
drag, startPoint x: 1075, startPoint y: 679, endPoint x: 996, endPoint y: 679, distance: 79.0
click at [996, 679] on main "Artículos organización Edita el precio e imagen de tus artículos. Asigna una ca…" at bounding box center [809, 466] width 1198 height 748
type input "$19.00"
click at [1355, 133] on button "Guardar" at bounding box center [1334, 128] width 107 height 34
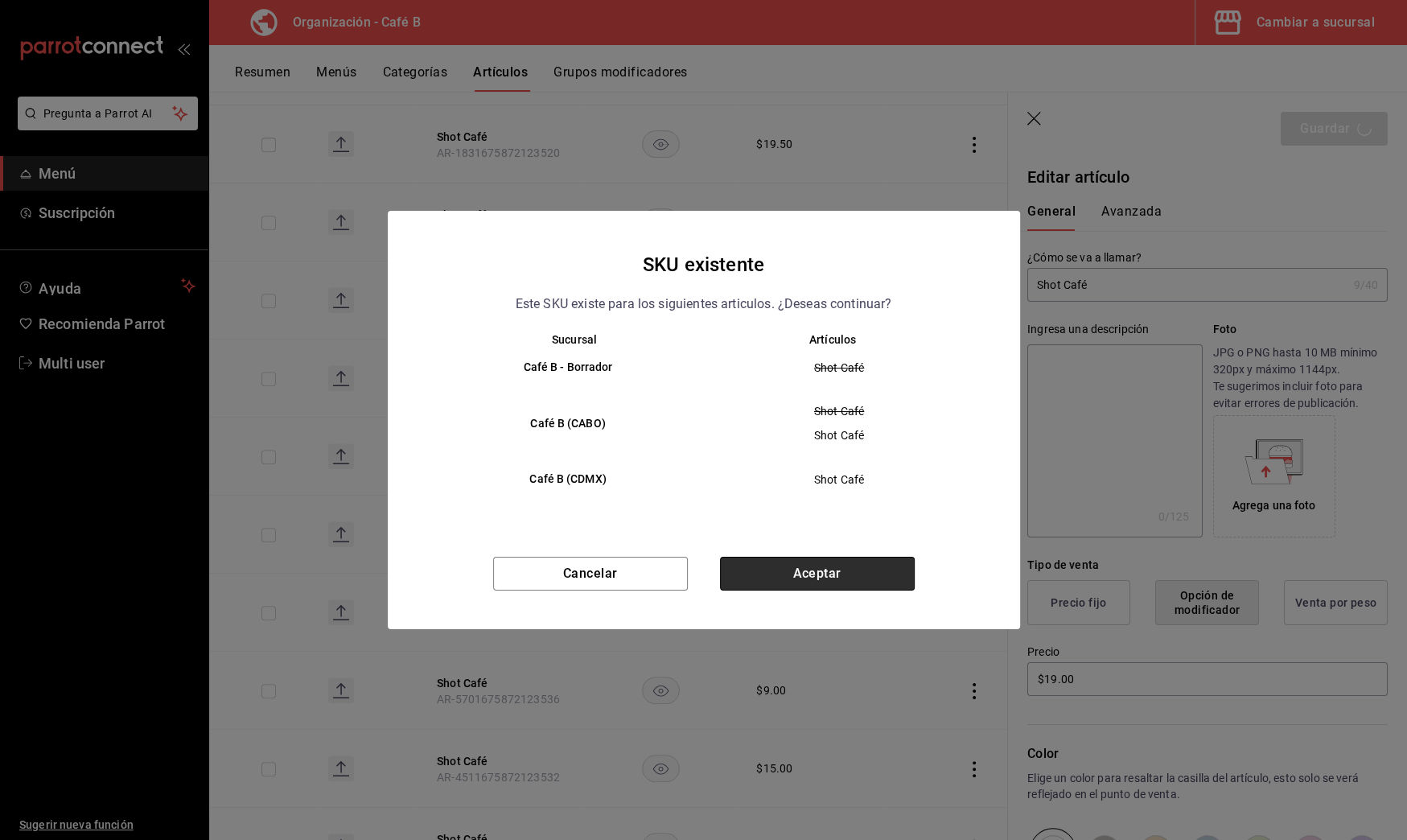
click at [884, 581] on button "Aceptar" at bounding box center [817, 574] width 194 height 34
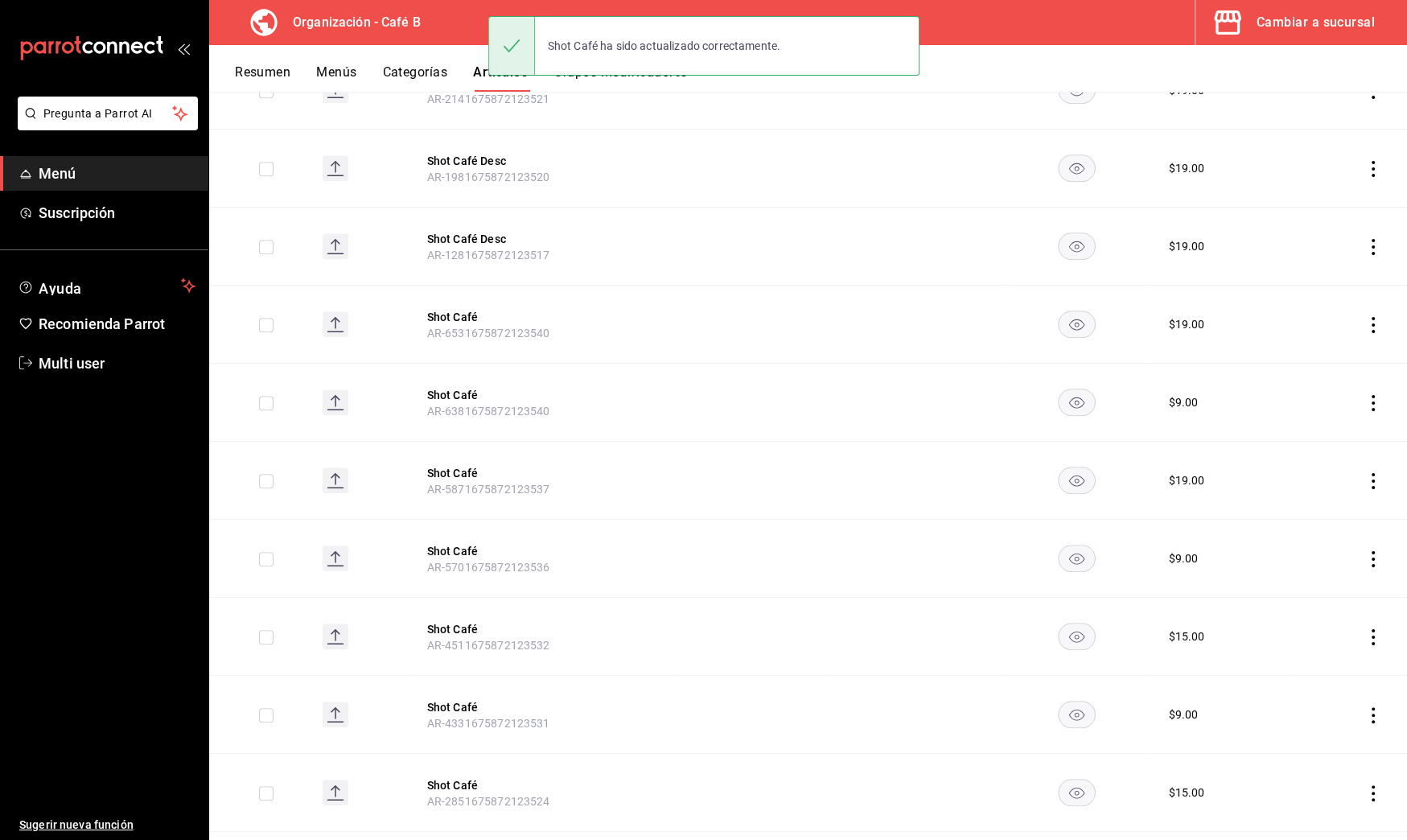
scroll to position [742, 0]
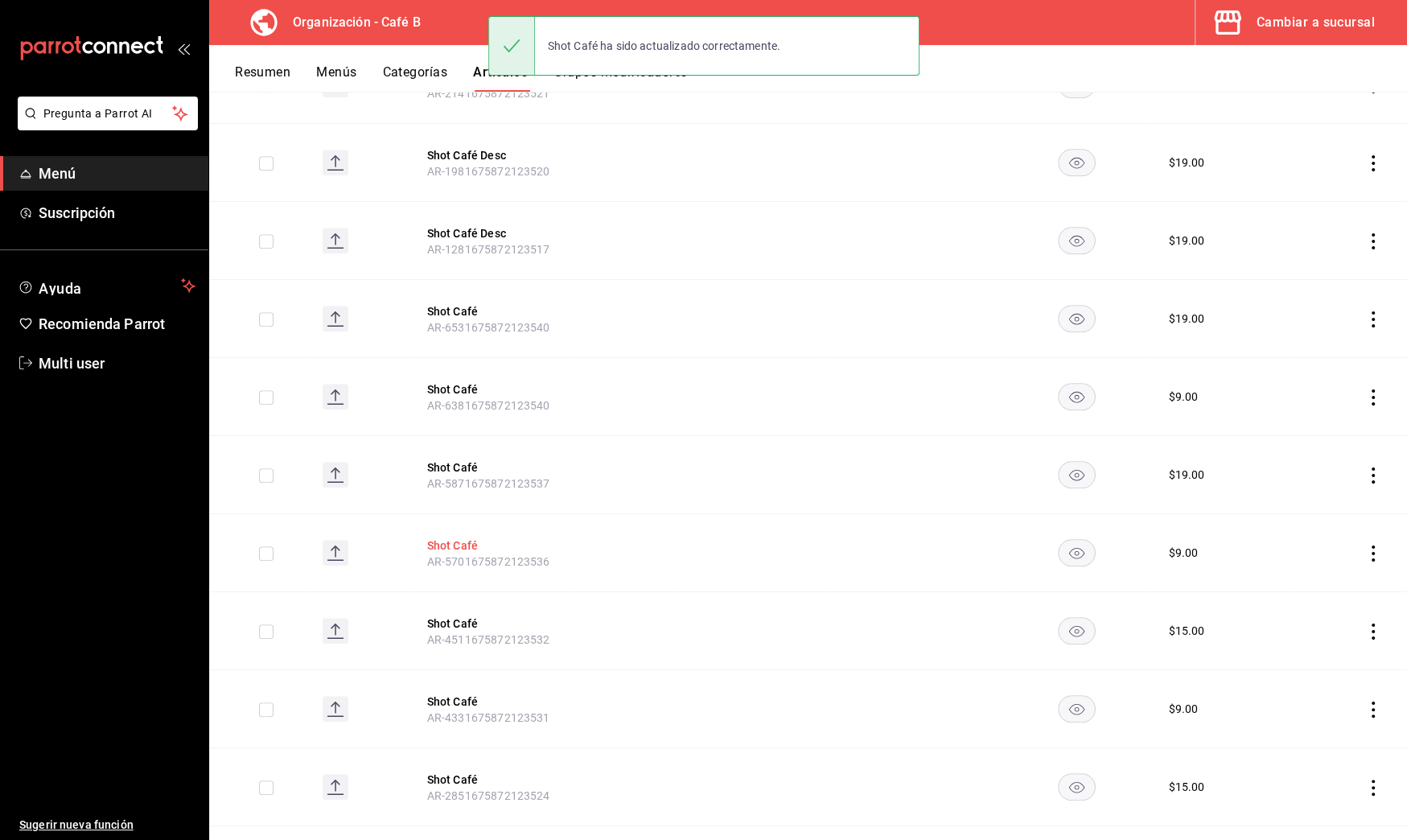
click at [452, 546] on button "Shot Café" at bounding box center [492, 545] width 129 height 16
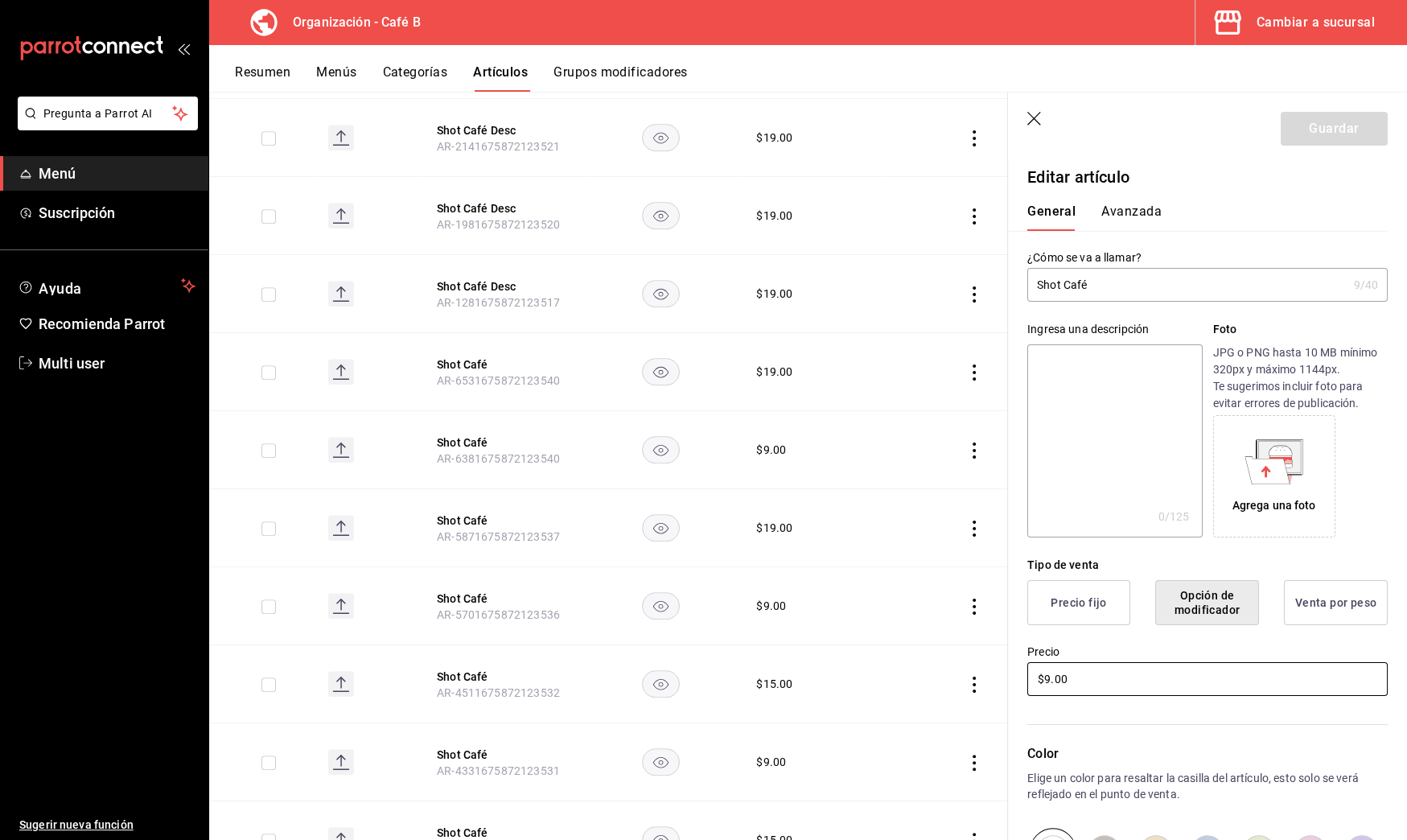
drag, startPoint x: 1078, startPoint y: 679, endPoint x: 1001, endPoint y: 679, distance: 77.0
click at [1001, 679] on main "Artículos organización Edita el precio e imagen de tus artículos. Asigna una ca…" at bounding box center [809, 466] width 1198 height 748
type input "$19.00"
click at [1339, 130] on button "Guardar" at bounding box center [1334, 128] width 107 height 34
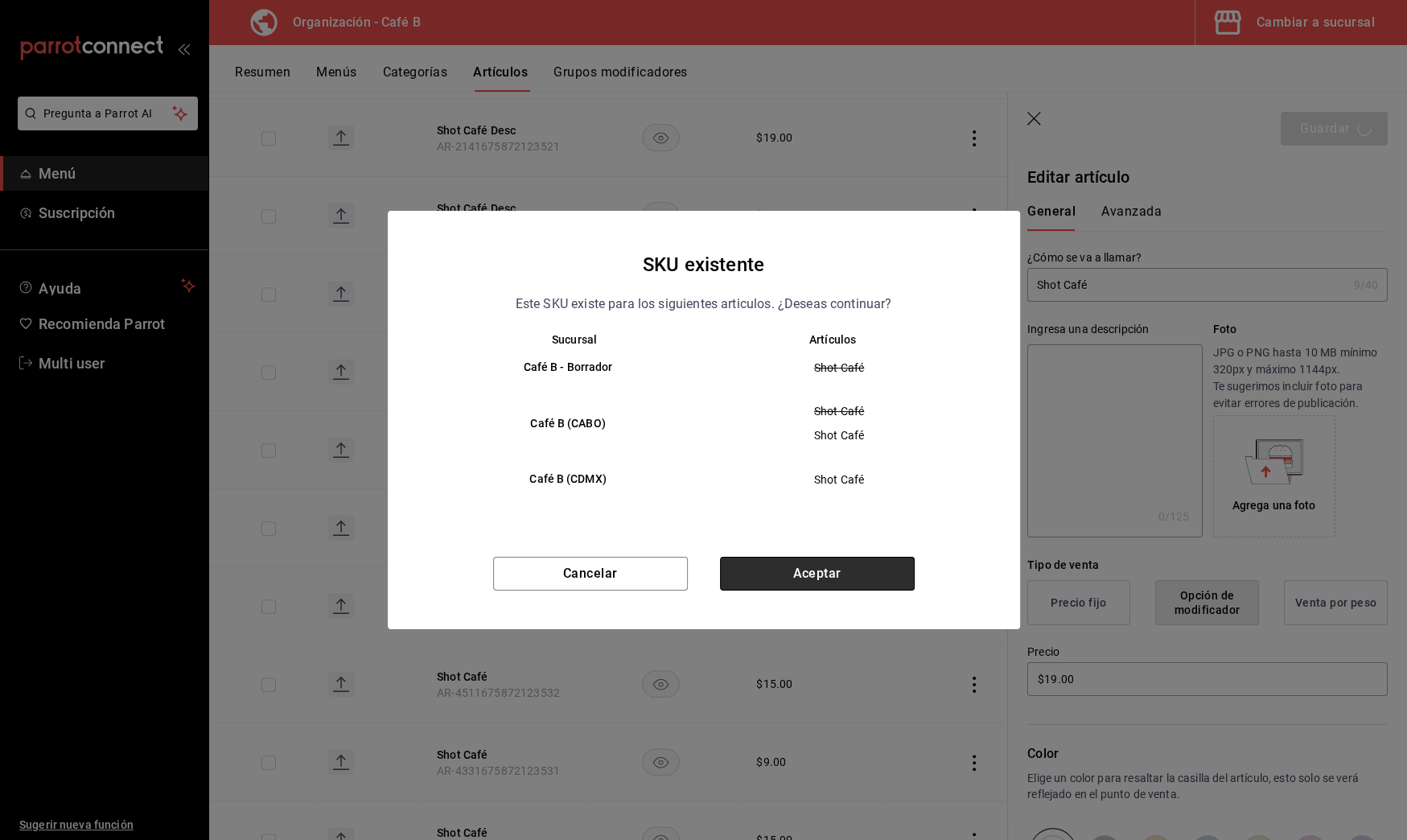
click at [843, 572] on button "Aceptar" at bounding box center [817, 574] width 194 height 34
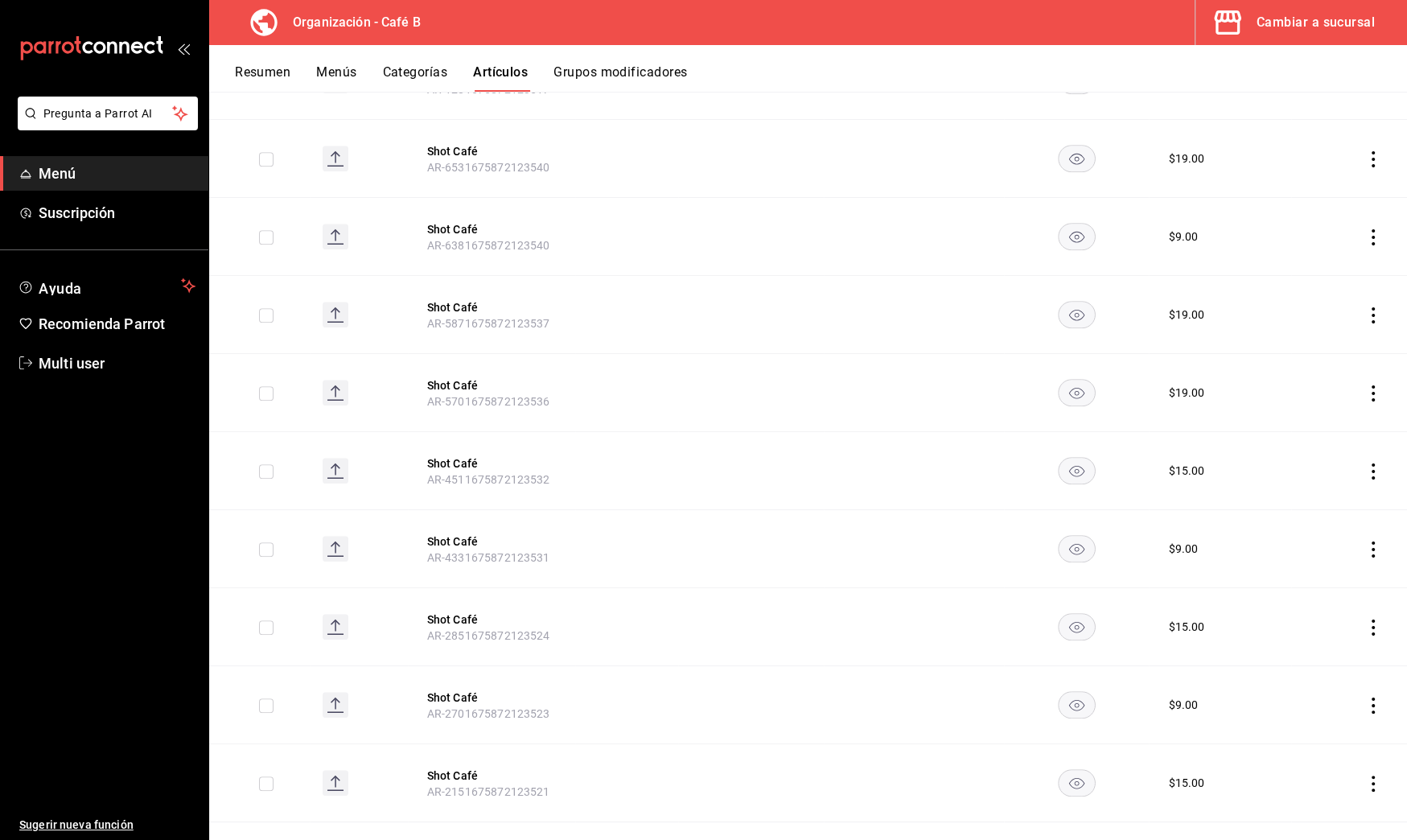
scroll to position [908, 0]
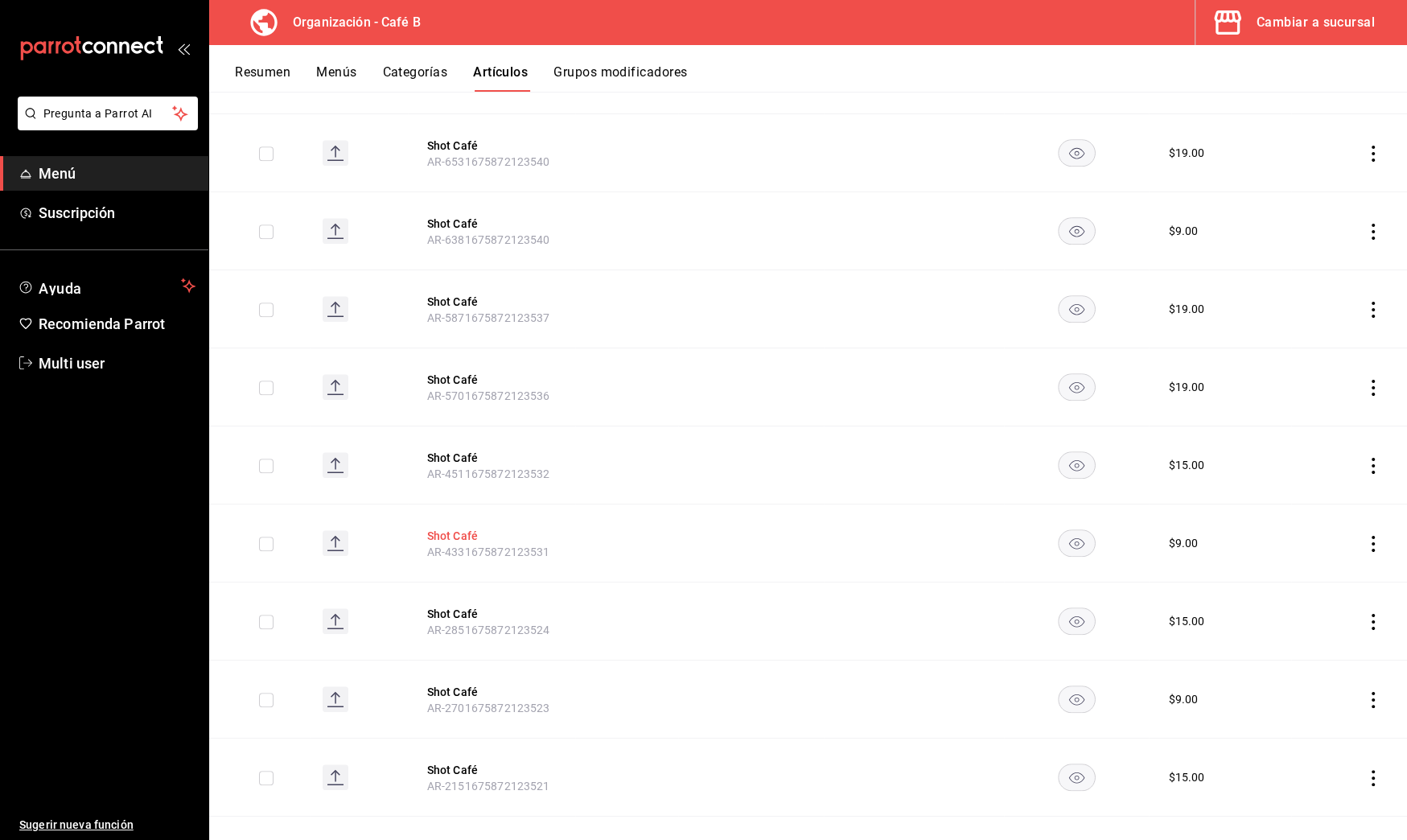
click at [470, 530] on button "Shot Café" at bounding box center [492, 535] width 129 height 16
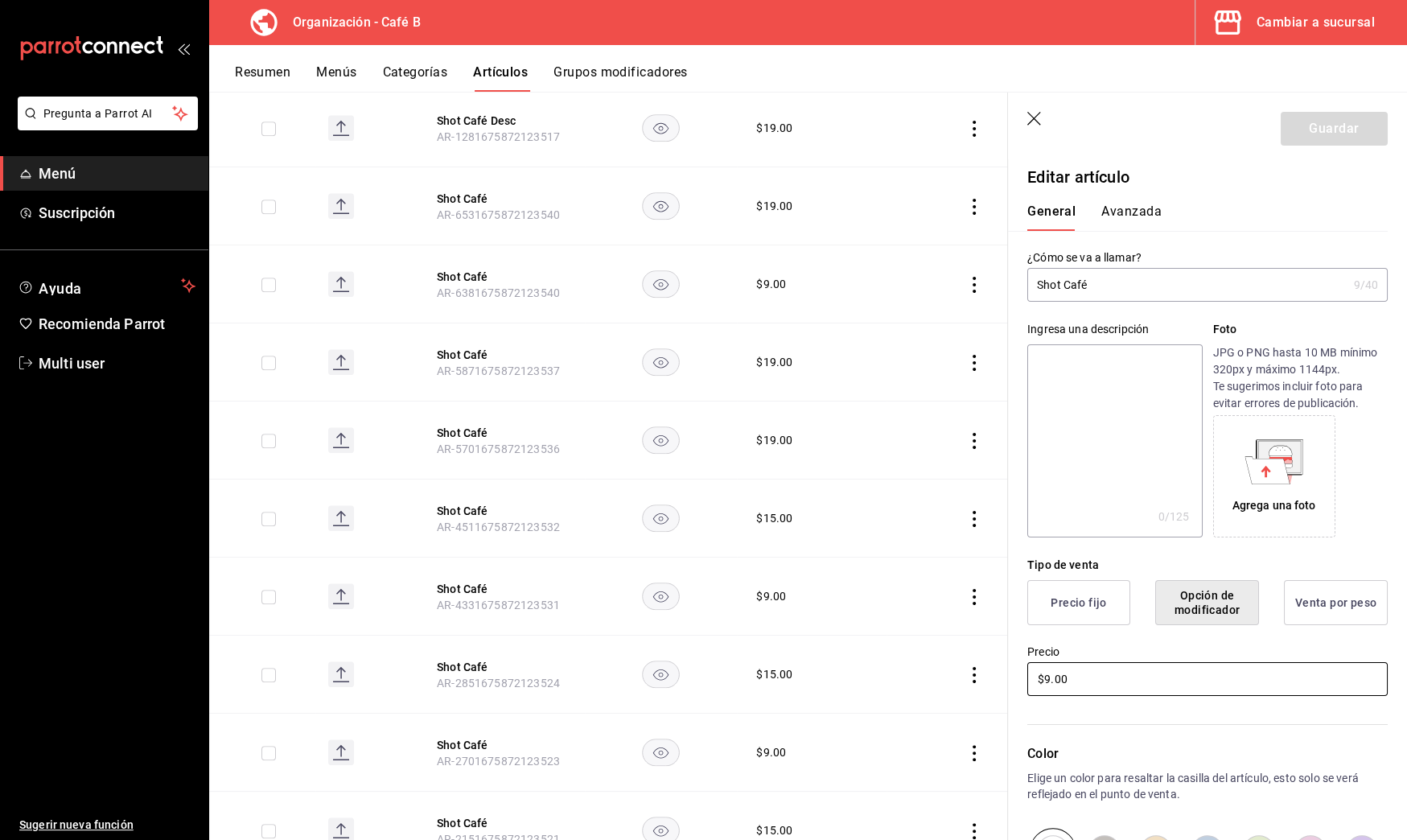
drag, startPoint x: 1014, startPoint y: 680, endPoint x: 934, endPoint y: 679, distance: 80.0
click at [934, 679] on main "Artículos organización Edita el precio e imagen de tus artículos. Asigna una ca…" at bounding box center [809, 466] width 1198 height 748
type input "$19.00"
click at [1324, 123] on button "Guardar" at bounding box center [1334, 128] width 107 height 34
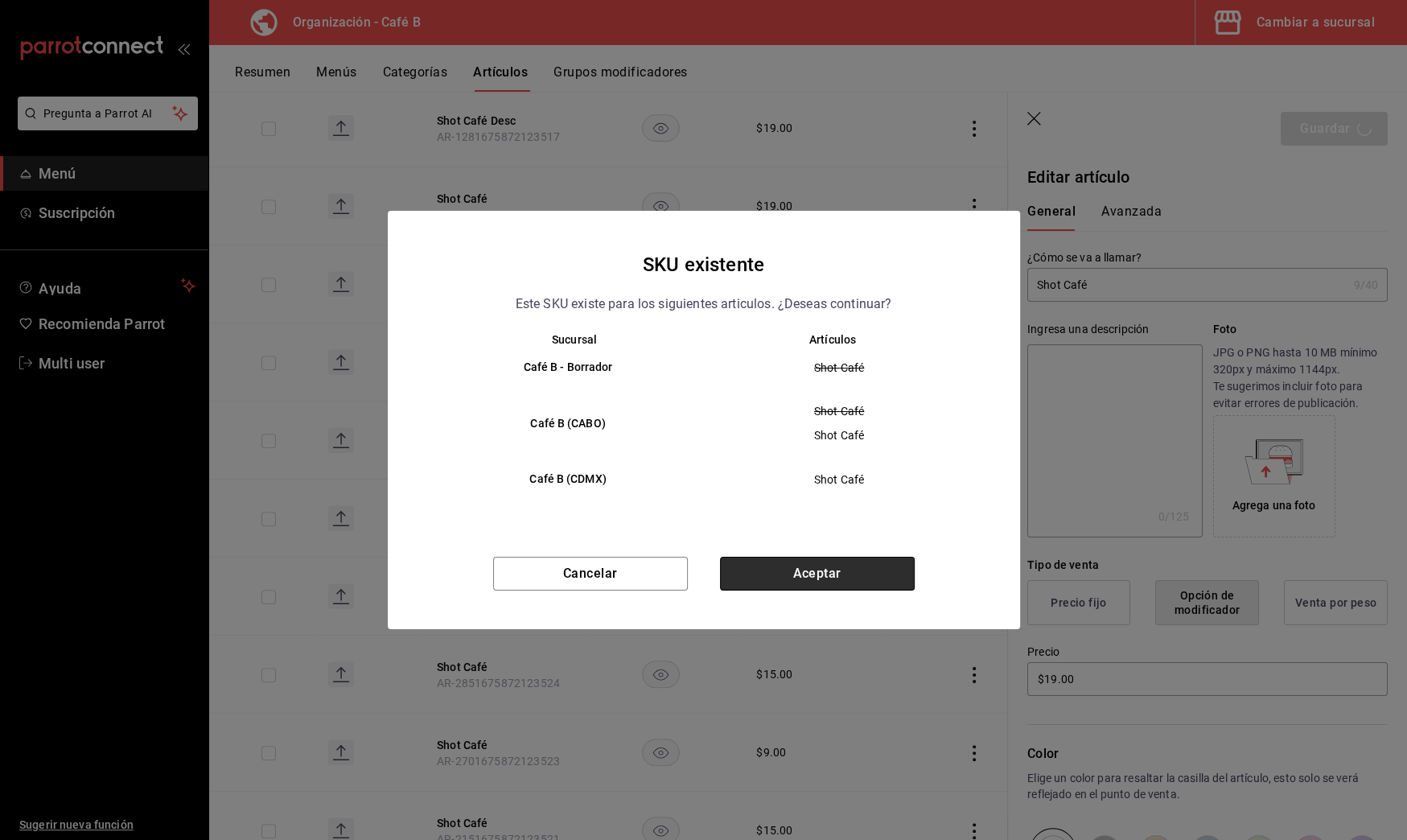
click at [819, 559] on button "Aceptar" at bounding box center [817, 574] width 194 height 34
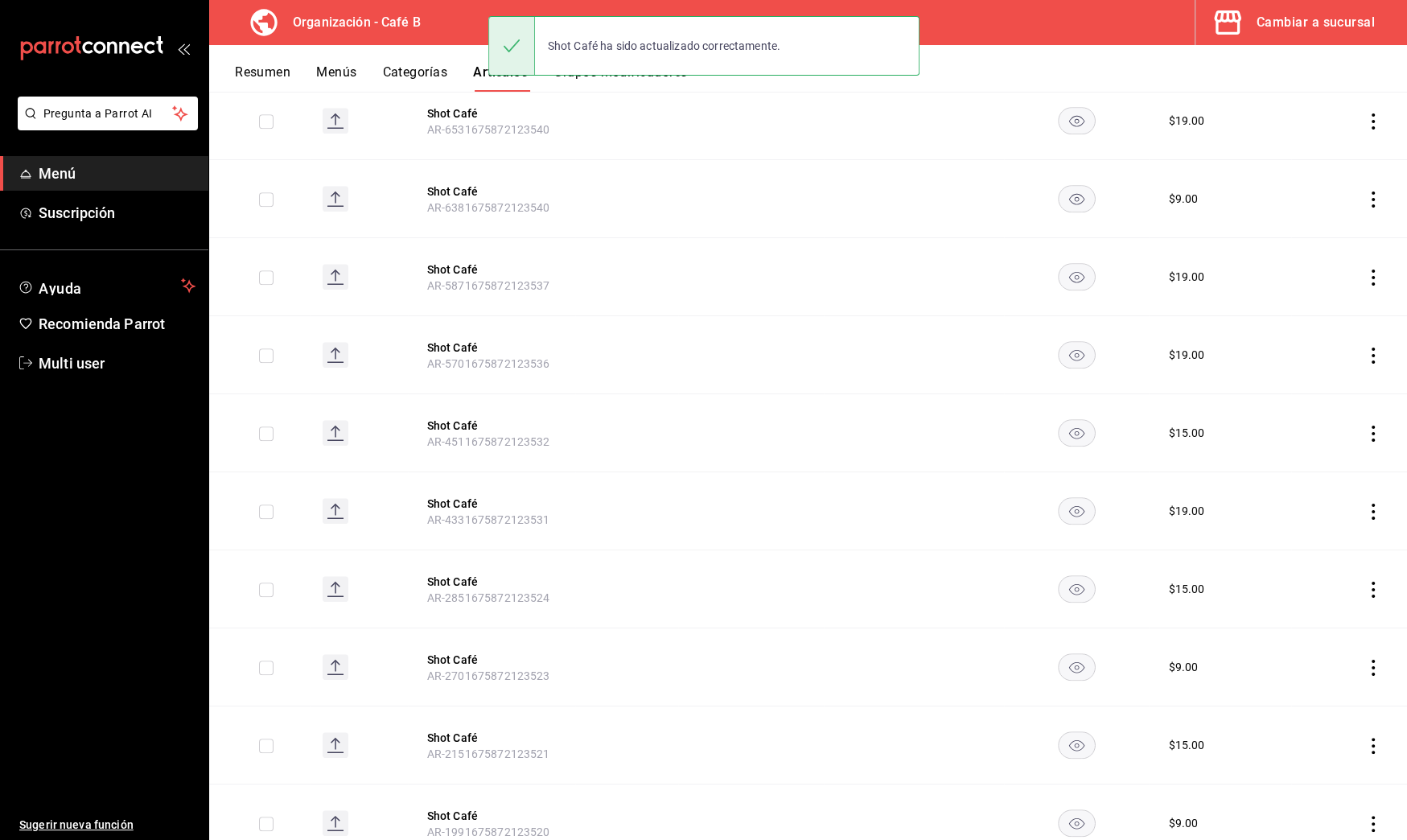
scroll to position [945, 0]
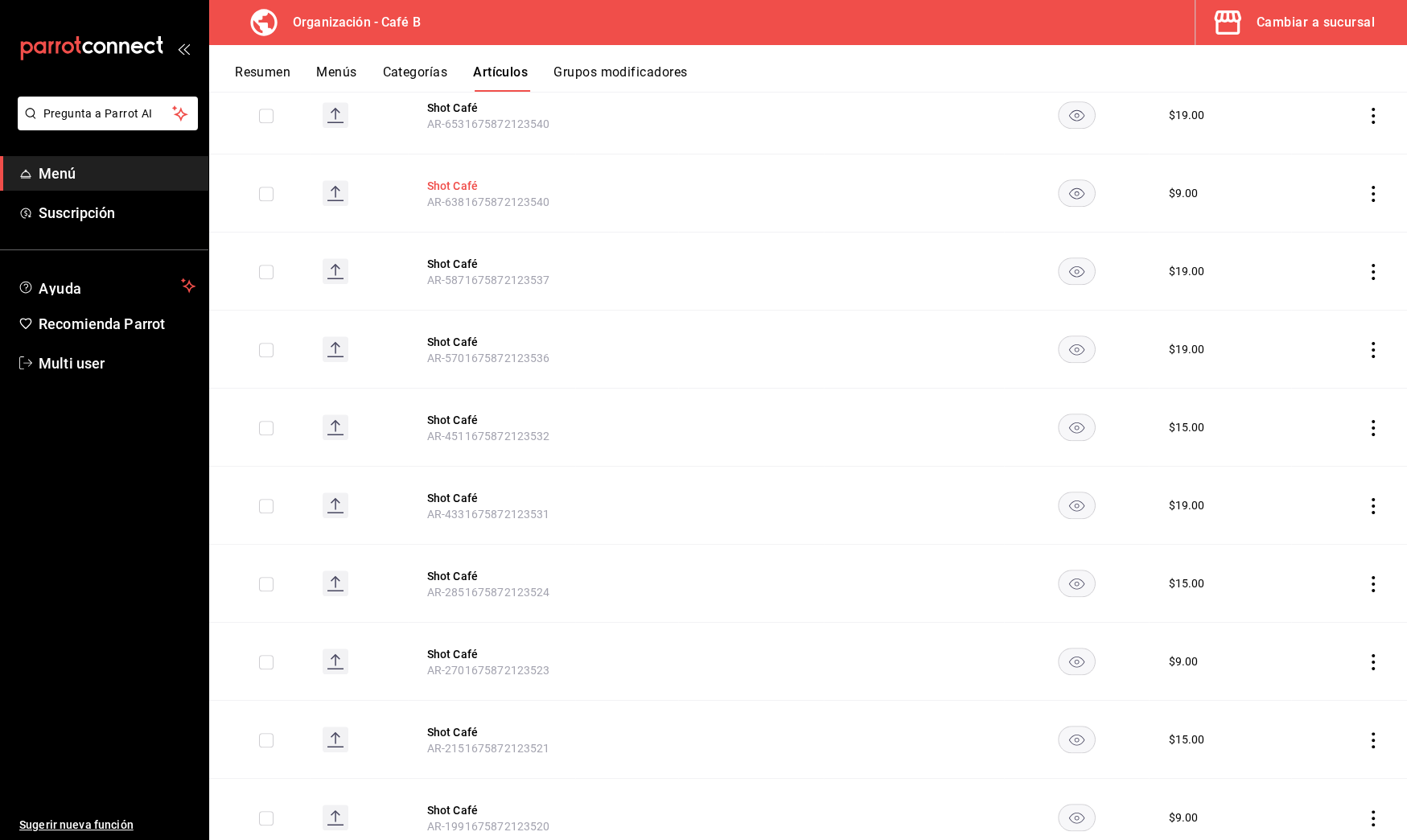
click at [465, 185] on button "Shot Café" at bounding box center [492, 185] width 129 height 16
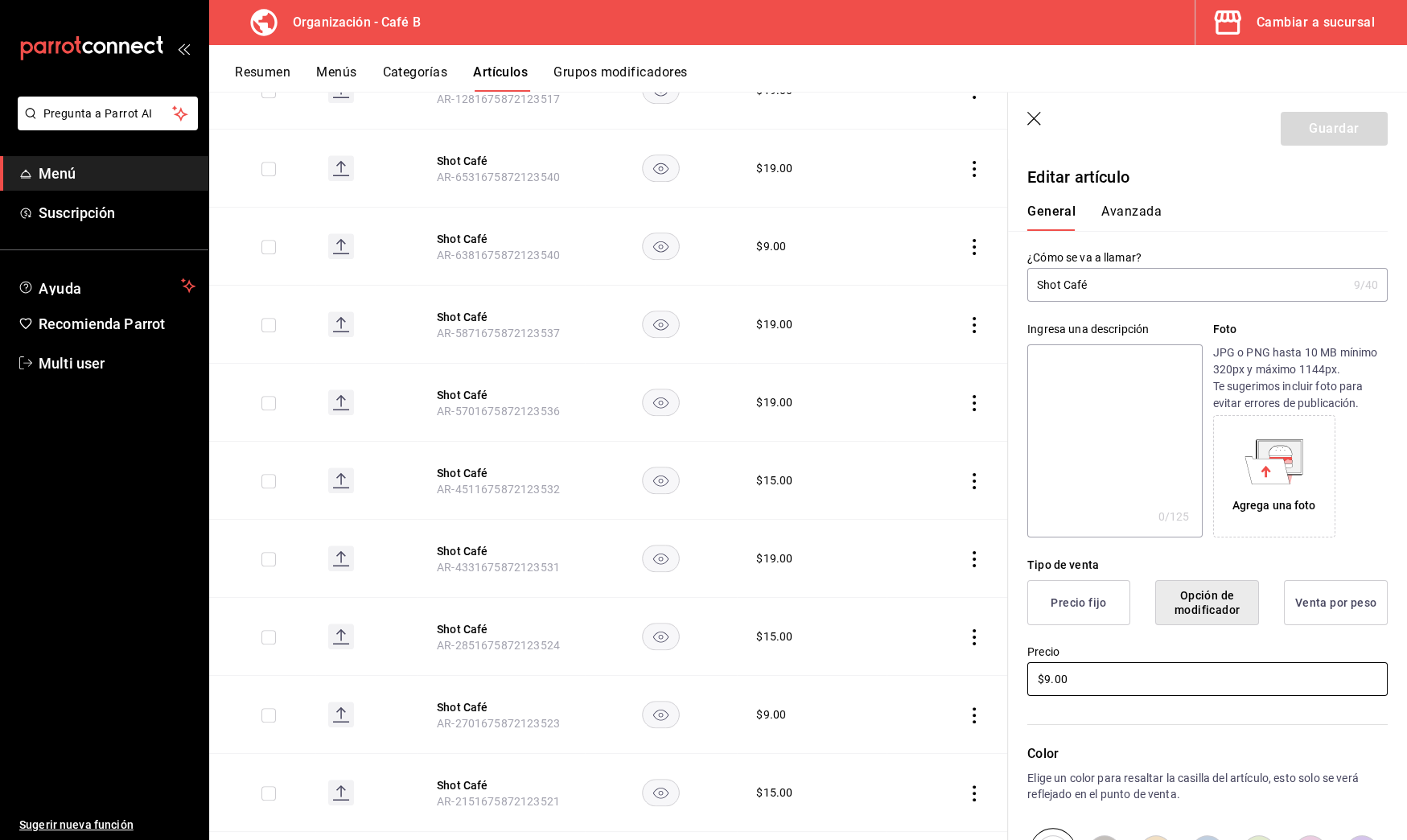
drag, startPoint x: 1121, startPoint y: 680, endPoint x: 934, endPoint y: 674, distance: 187.1
click at [939, 675] on main "Artículos organización Edita el precio e imagen de tus artículos. Asigna una ca…" at bounding box center [809, 466] width 1198 height 748
type input "$19.00"
click at [1286, 134] on button "Guardar" at bounding box center [1334, 128] width 107 height 34
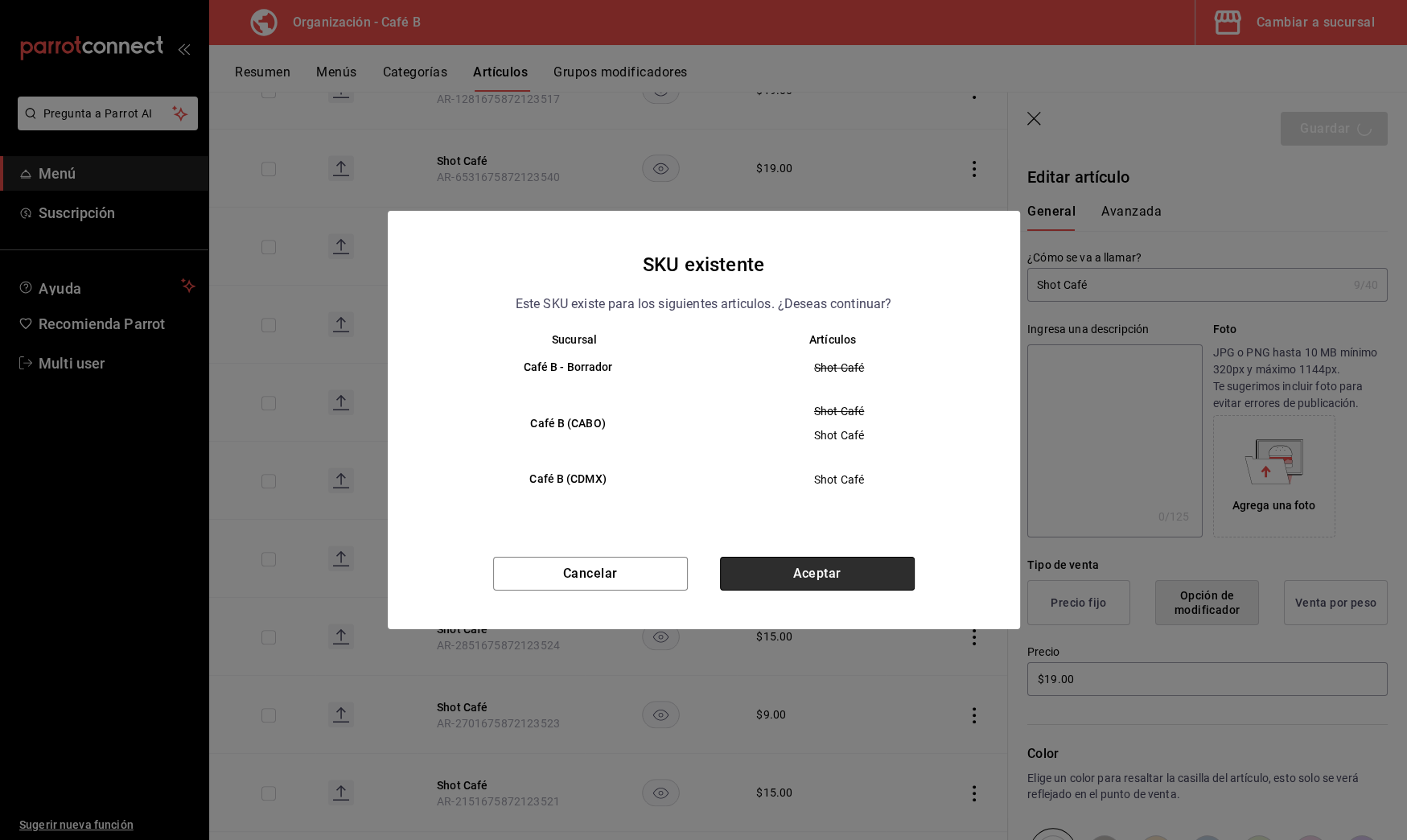
click at [827, 579] on button "Aceptar" at bounding box center [817, 574] width 194 height 34
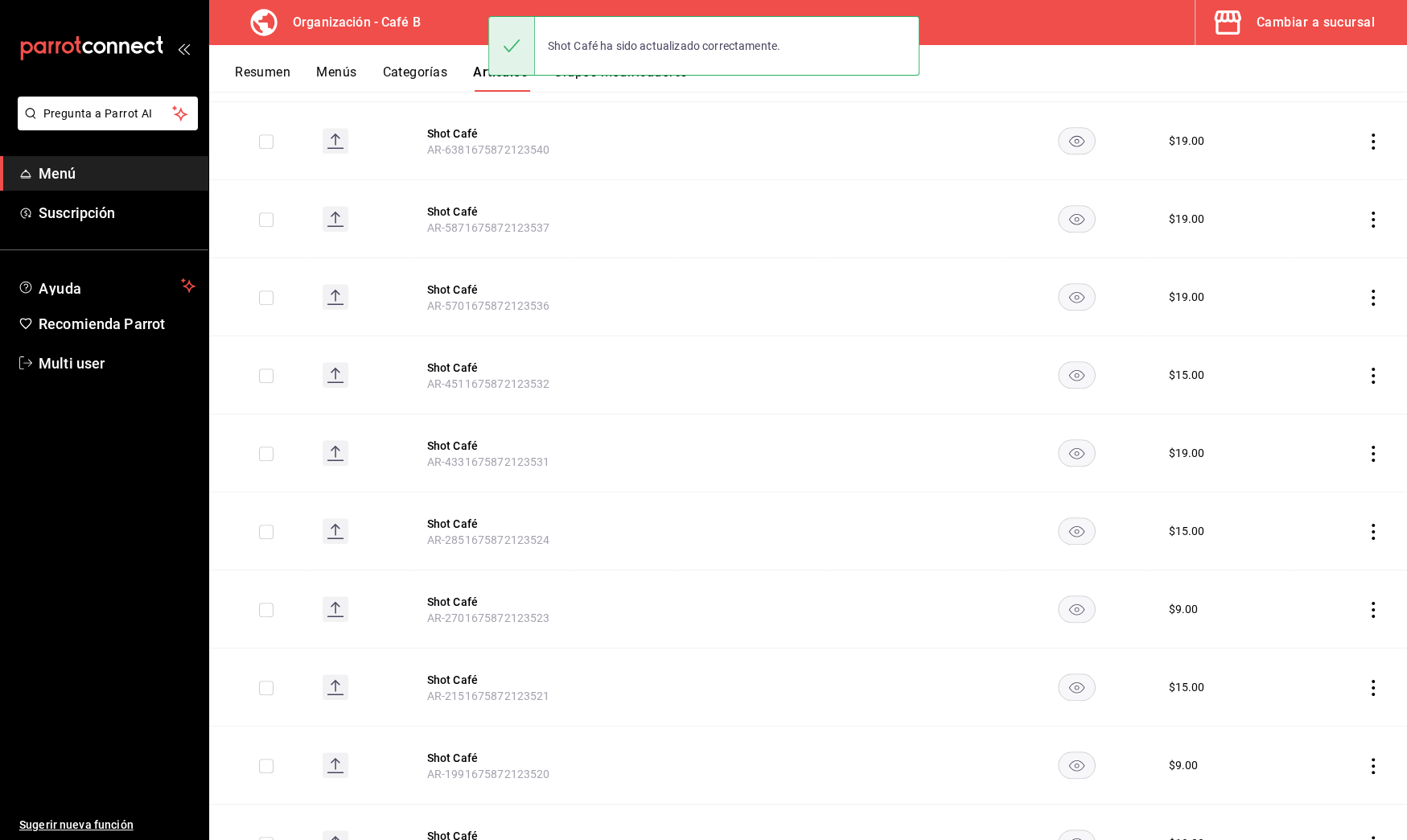
scroll to position [999, 0]
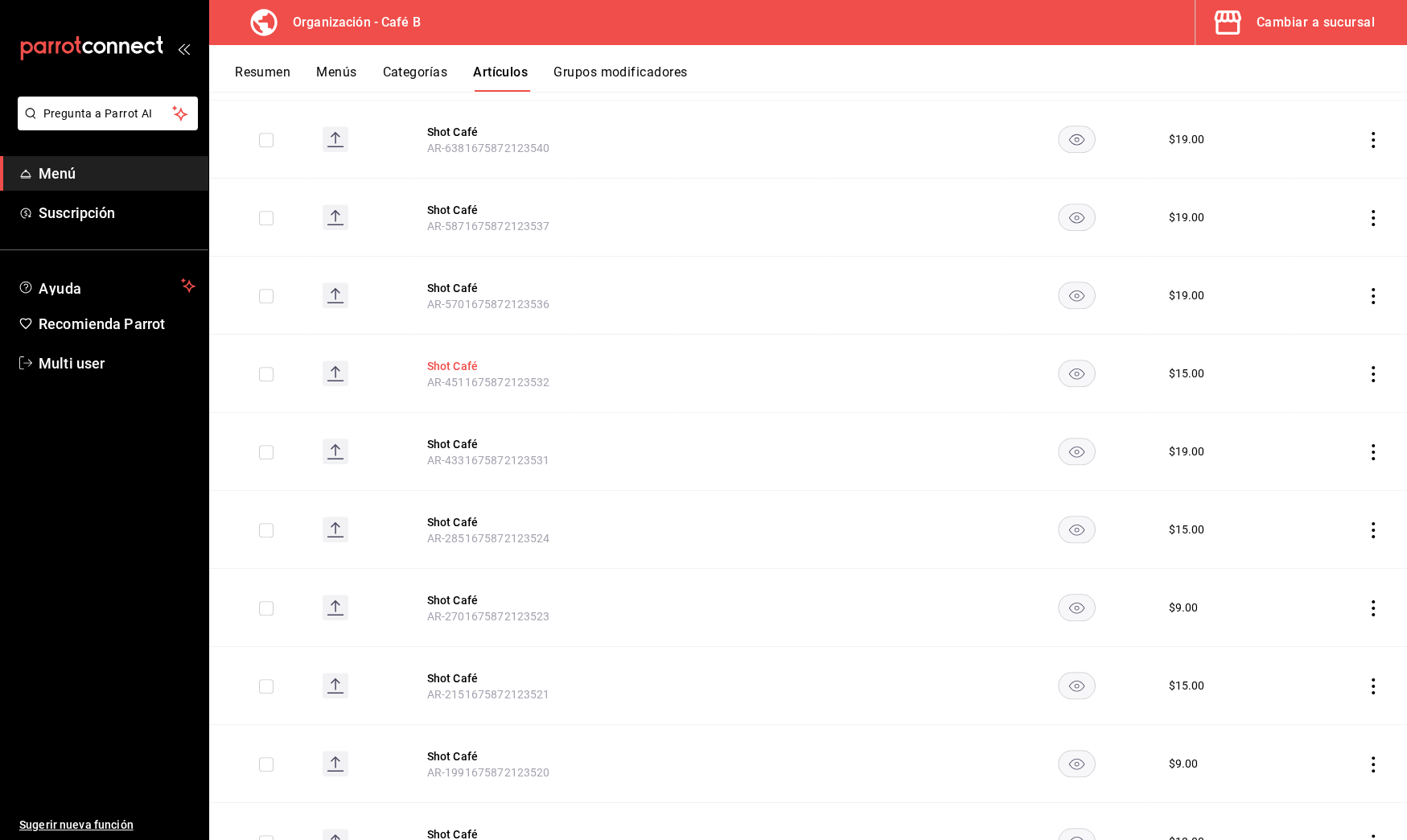
click at [444, 358] on button "Shot Café" at bounding box center [492, 366] width 129 height 16
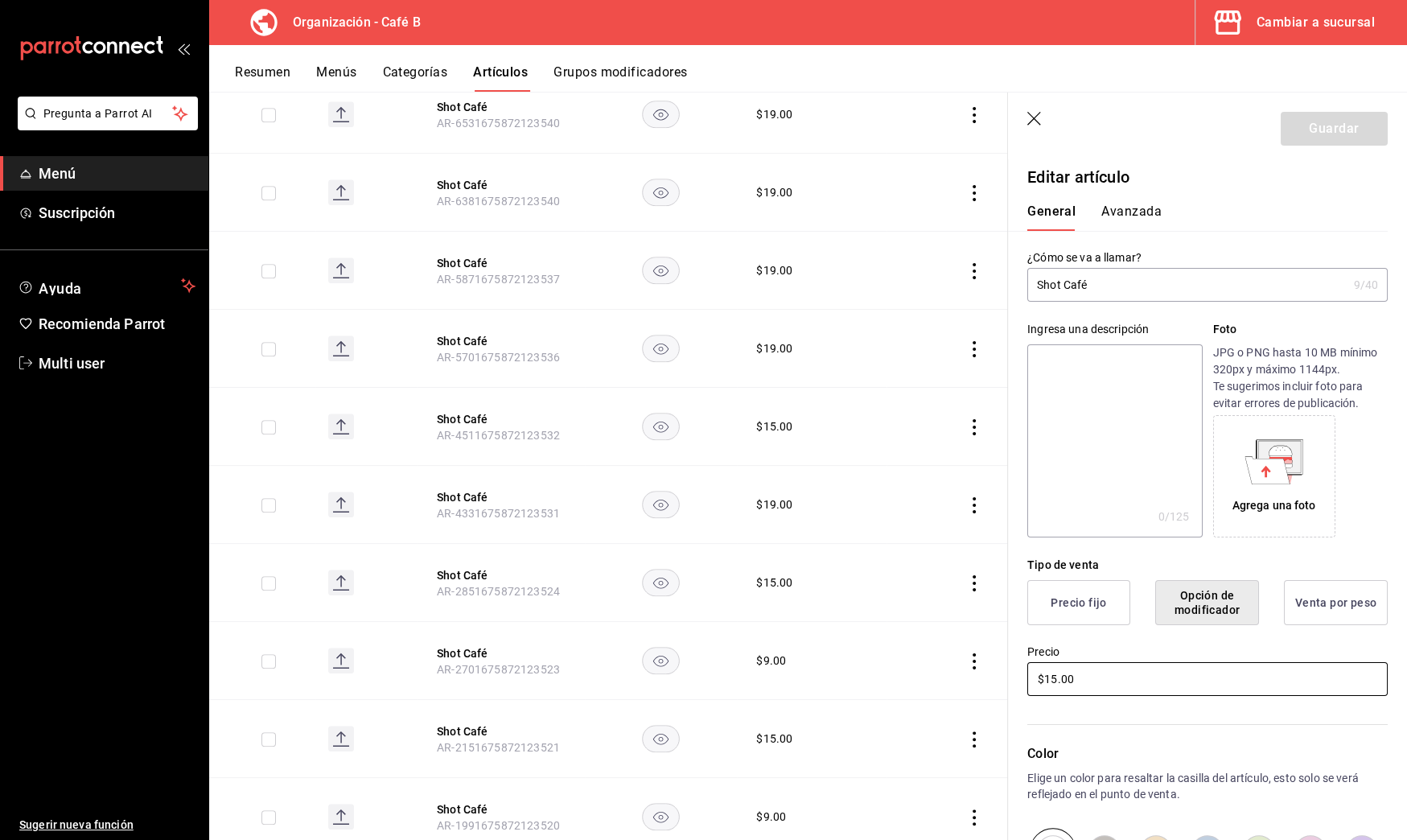
drag, startPoint x: 1080, startPoint y: 687, endPoint x: 998, endPoint y: 655, distance: 88.0
click at [998, 655] on main "Artículos organización Edita el precio e imagen de tus artículos. Asigna una ca…" at bounding box center [809, 466] width 1198 height 748
type input "$19.00"
click at [1336, 123] on button "Guardar" at bounding box center [1334, 128] width 107 height 34
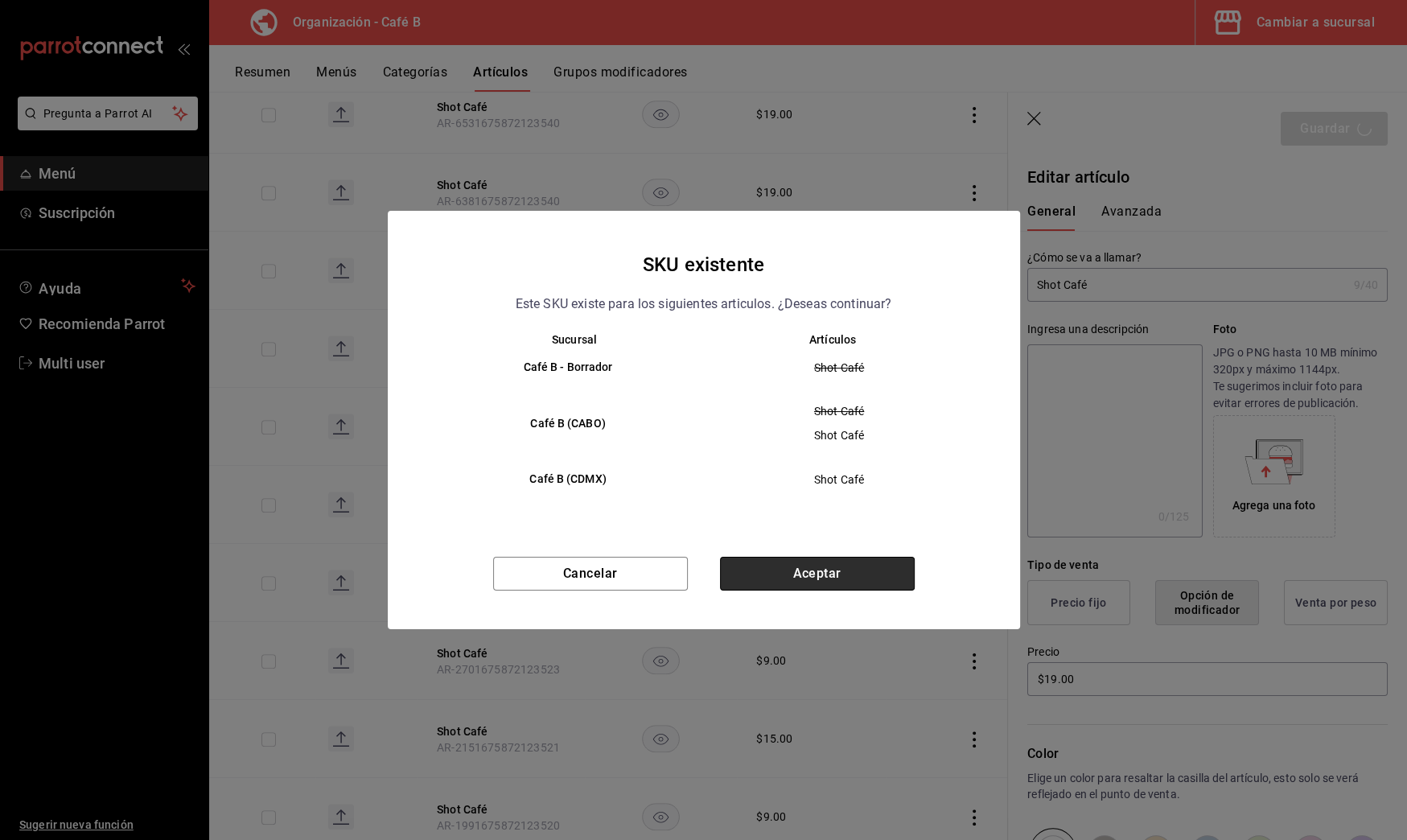
click at [881, 564] on button "Aceptar" at bounding box center [817, 574] width 194 height 34
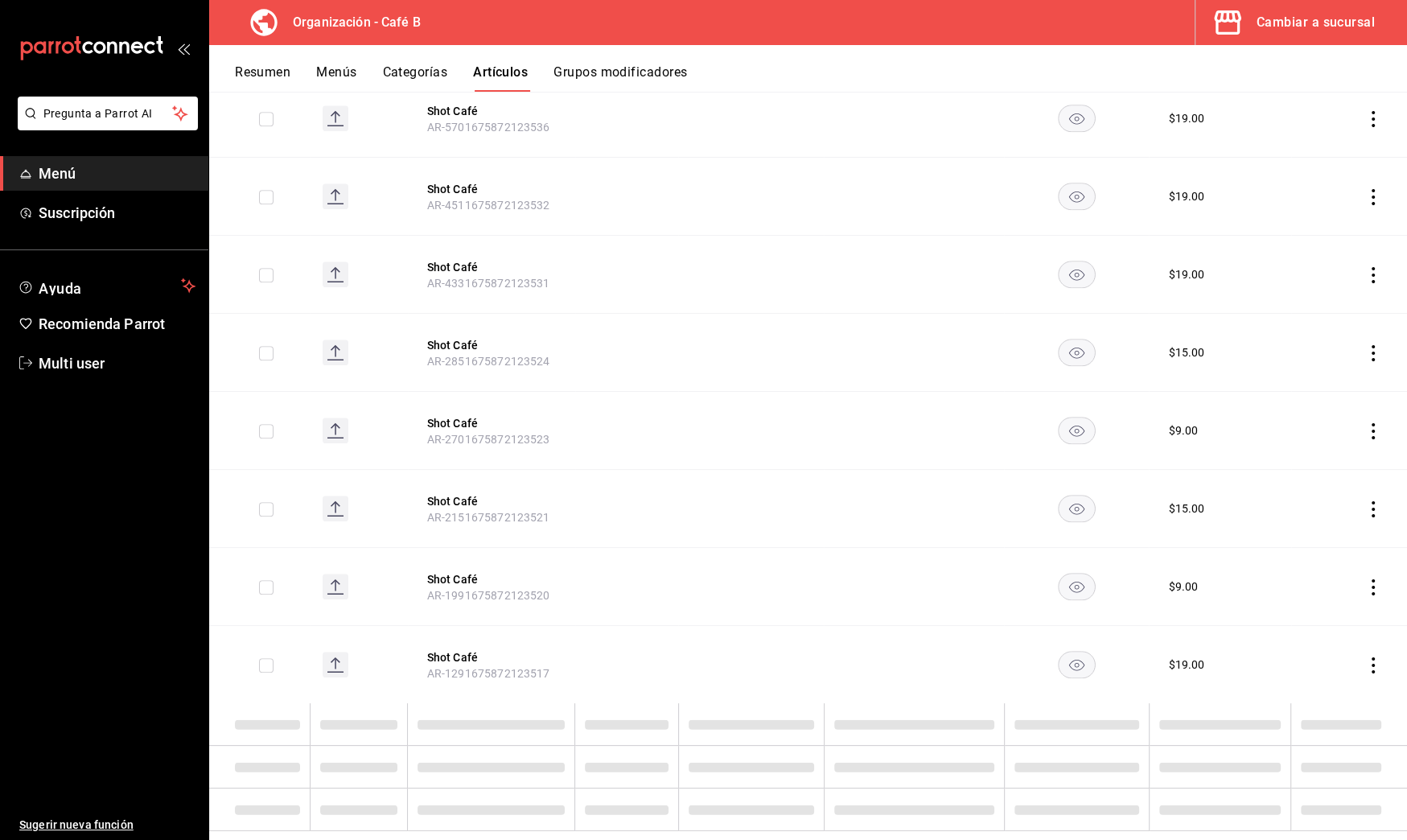
scroll to position [1199, 0]
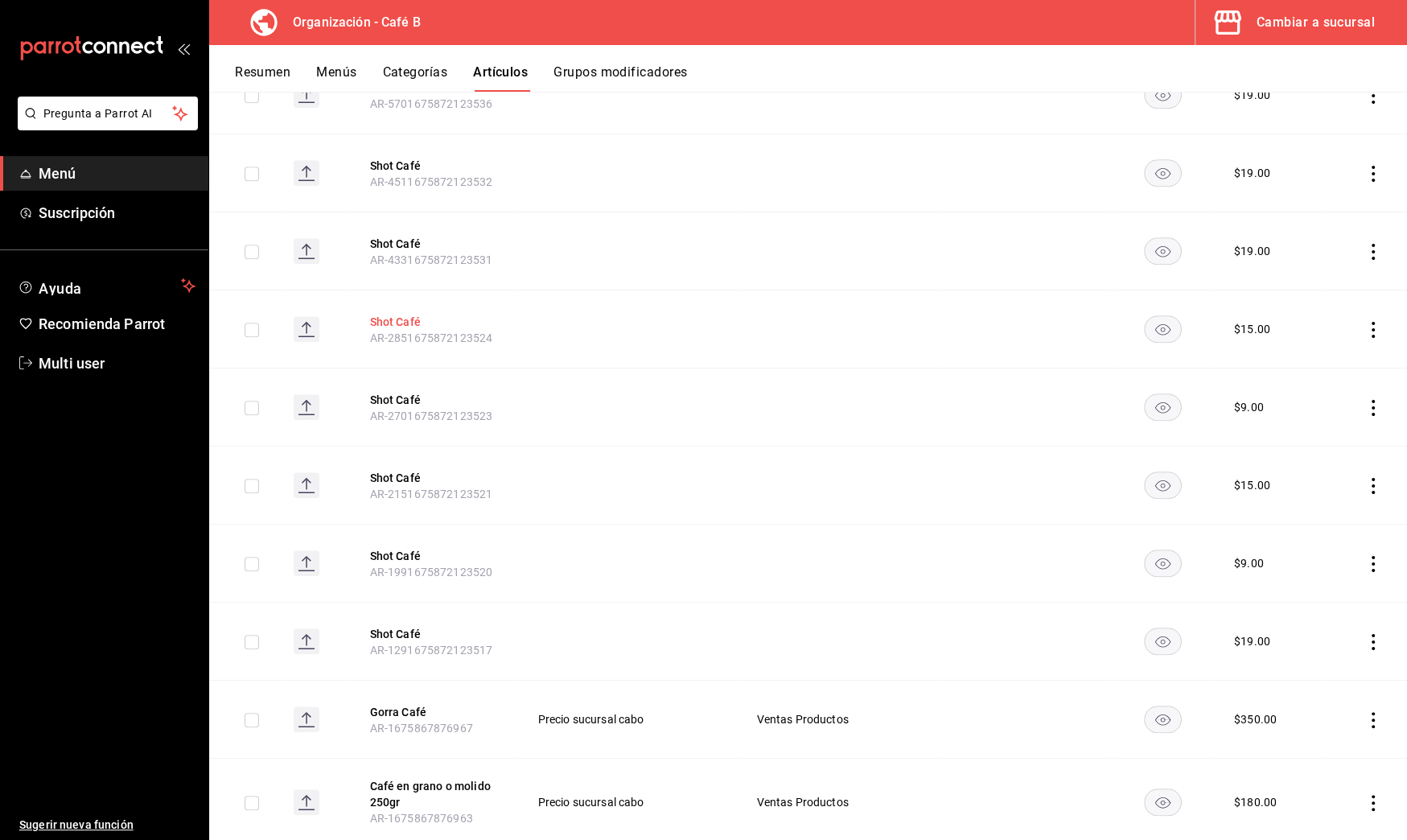
click at [455, 316] on button "Shot Café" at bounding box center [434, 321] width 129 height 16
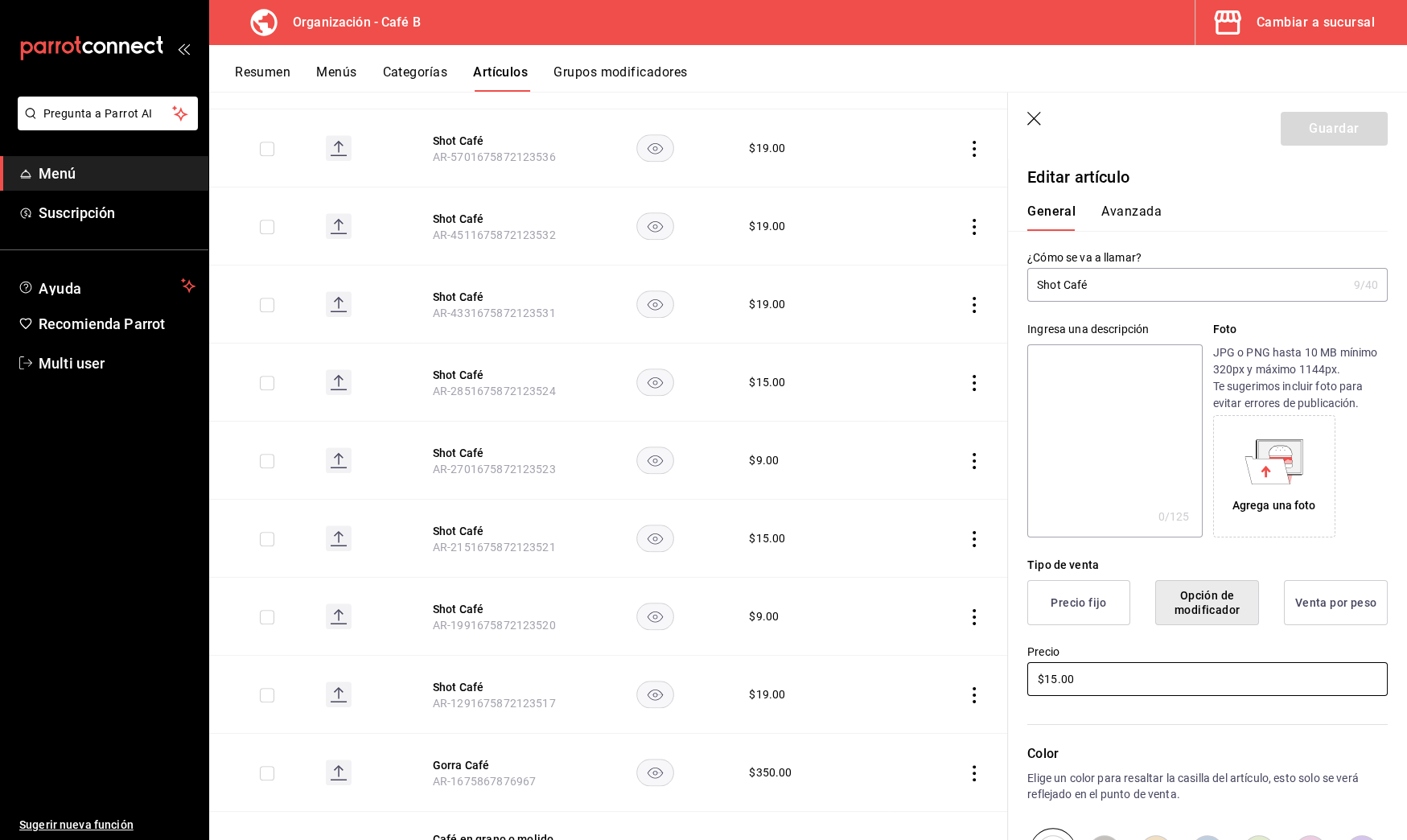
drag, startPoint x: 1025, startPoint y: 664, endPoint x: 970, endPoint y: 663, distance: 55.0
click at [970, 663] on main "Artículos organización Edita el precio e imagen de tus artículos. Asigna una ca…" at bounding box center [809, 466] width 1198 height 748
drag, startPoint x: 1101, startPoint y: 675, endPoint x: 910, endPoint y: 665, distance: 191.3
click at [910, 665] on main "Artículos organización Edita el precio e imagen de tus artículos. Asigna una ca…" at bounding box center [809, 466] width 1198 height 748
type input "$19.00"
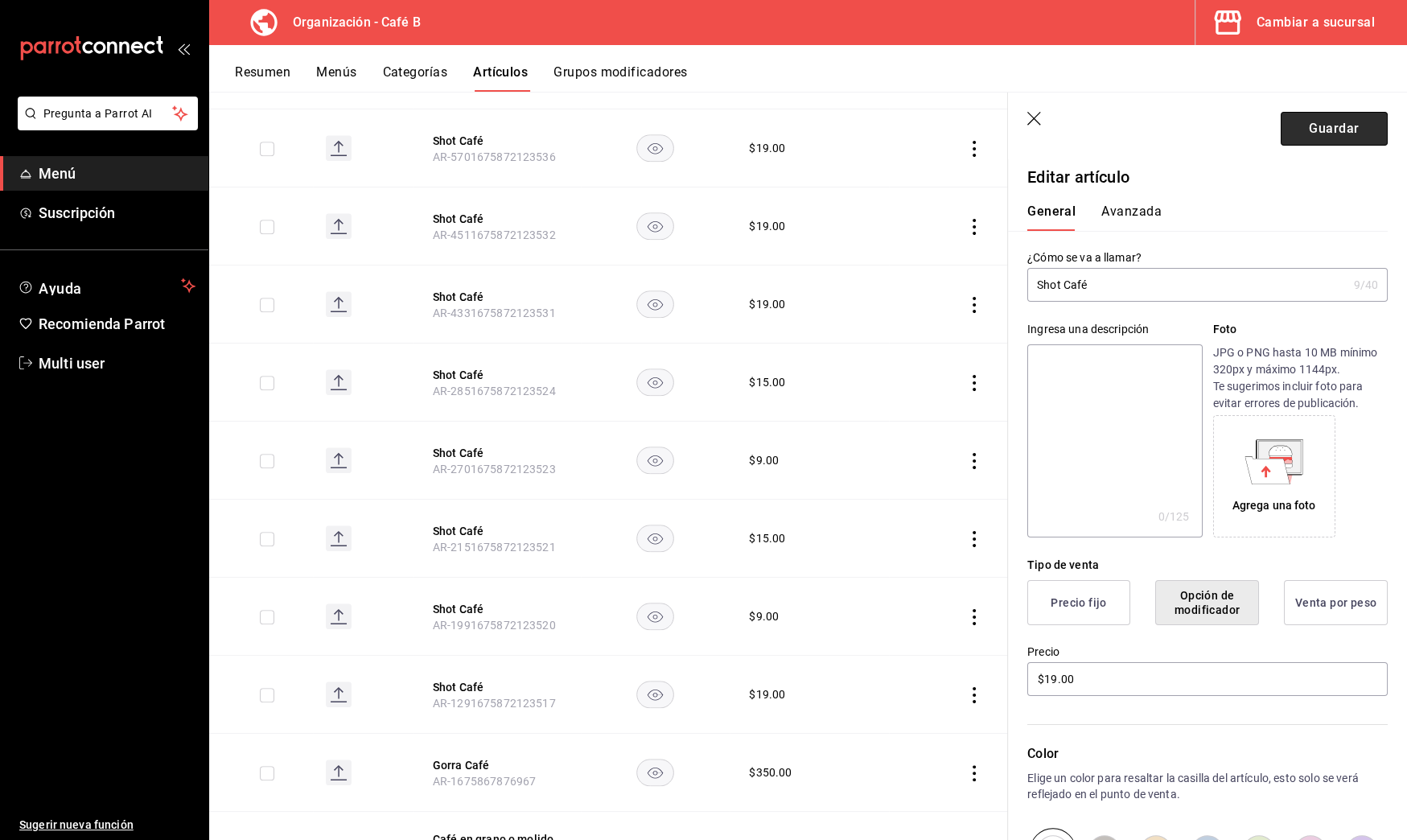
click at [1318, 131] on button "Guardar" at bounding box center [1334, 128] width 107 height 34
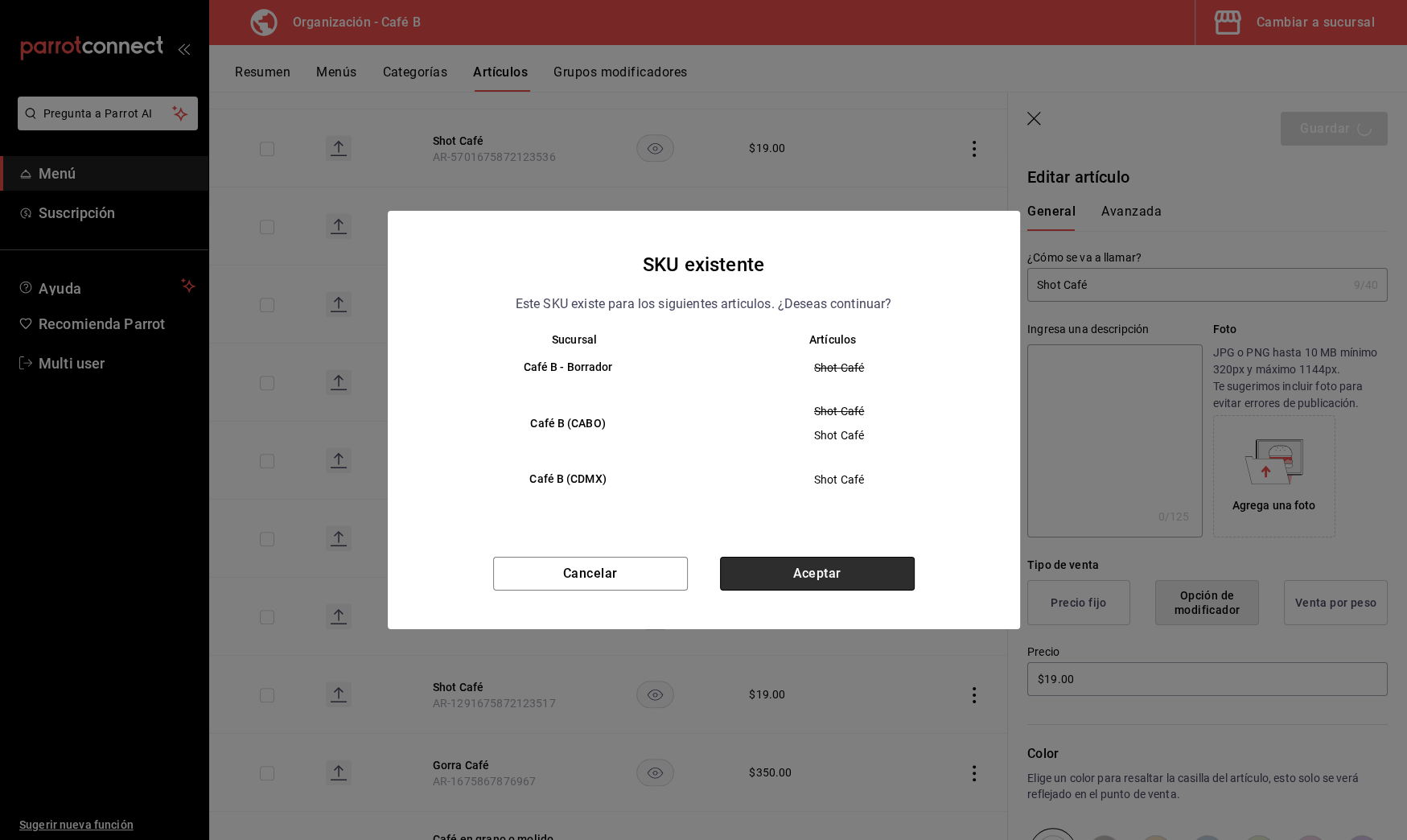
click at [884, 564] on button "Aceptar" at bounding box center [817, 574] width 194 height 34
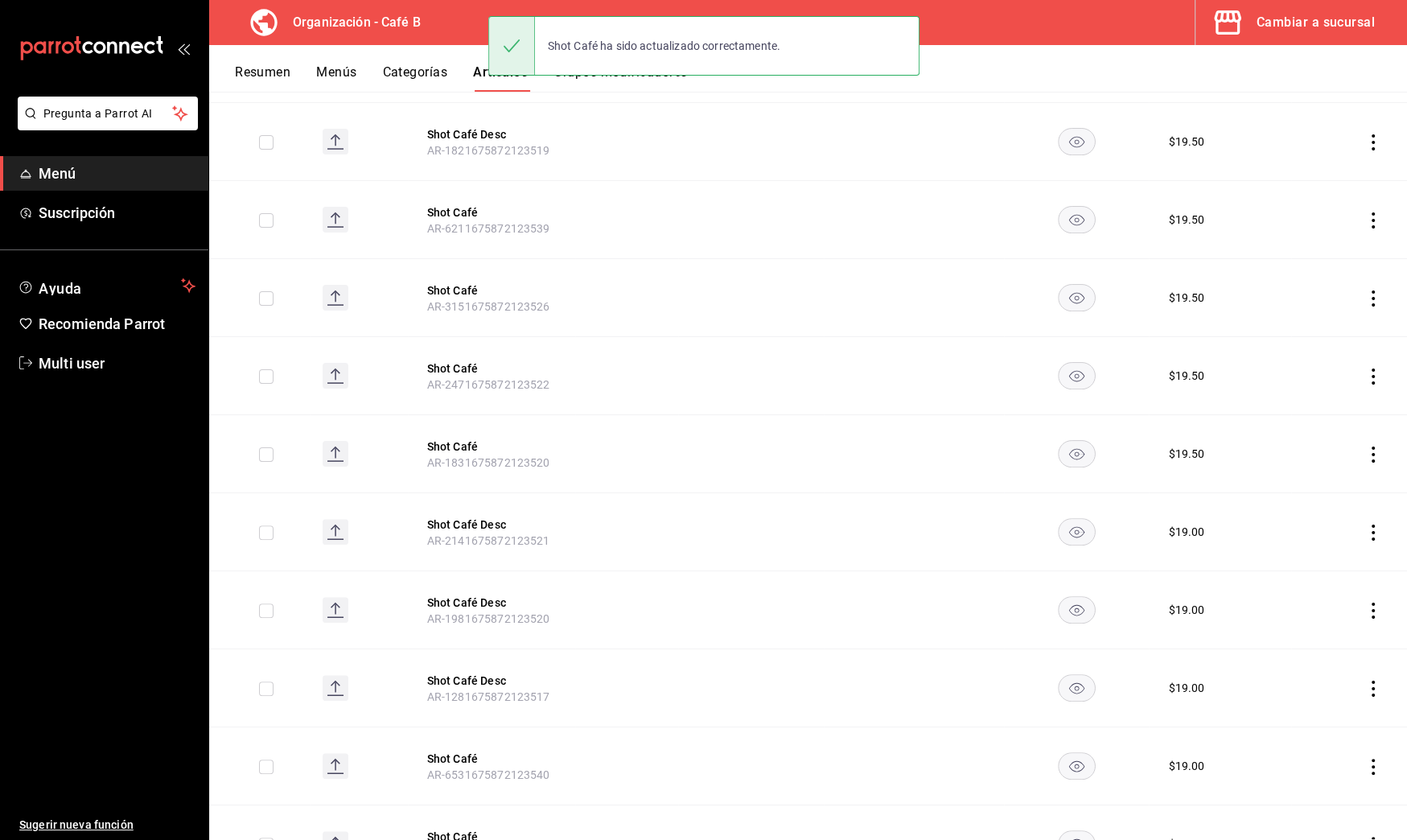
scroll to position [1199, 0]
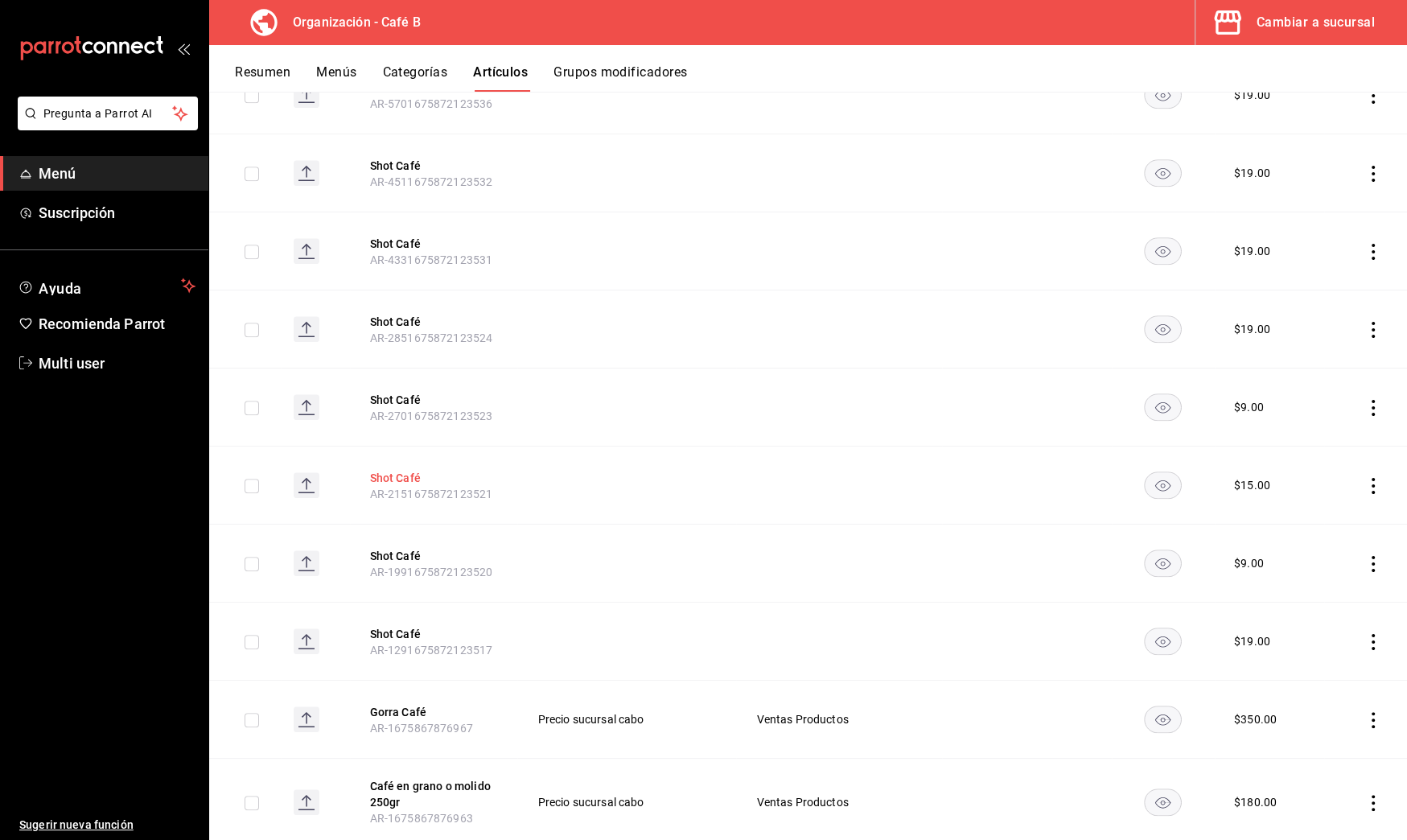
click at [406, 470] on button "Shot Café" at bounding box center [434, 478] width 129 height 16
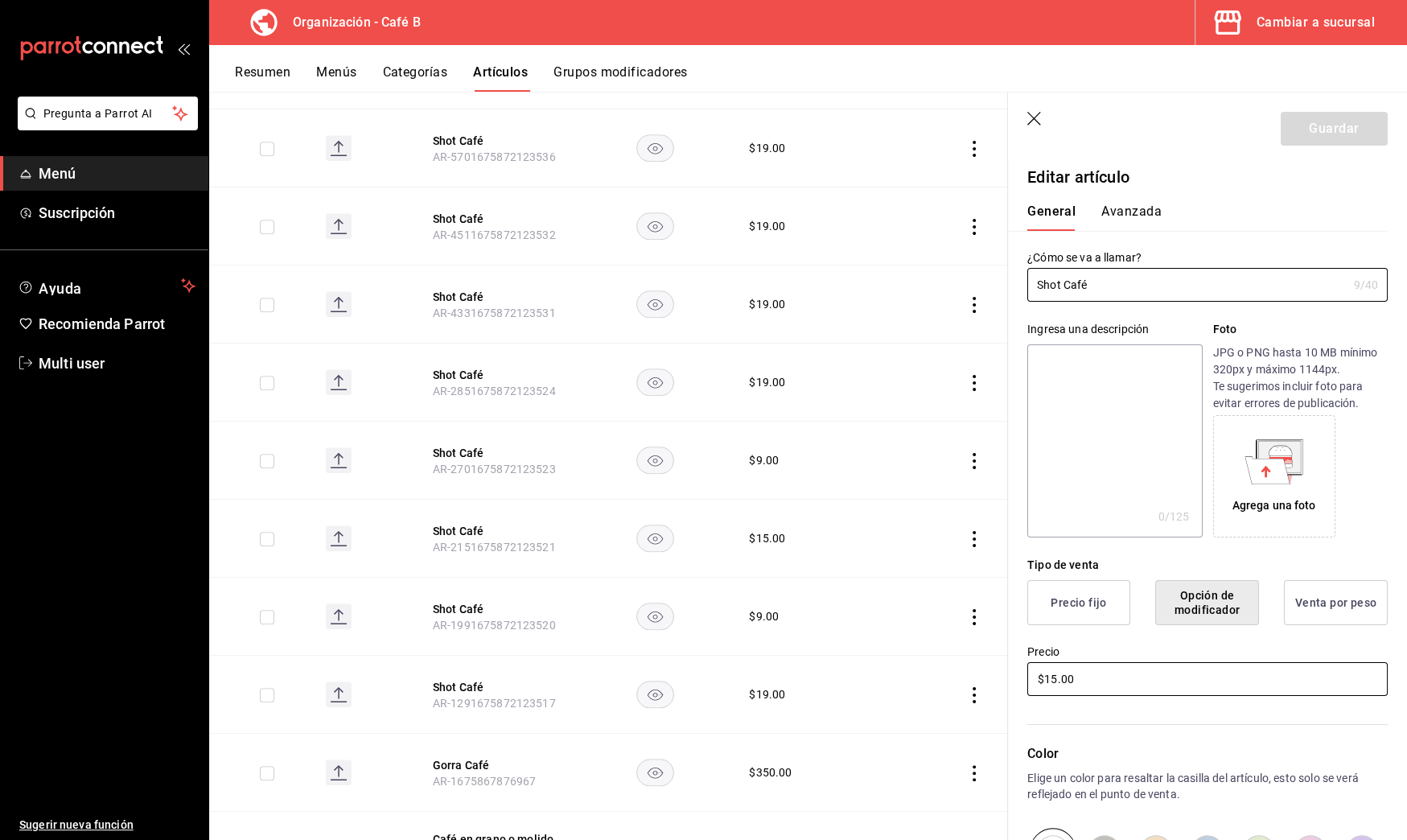
drag, startPoint x: 1141, startPoint y: 672, endPoint x: 972, endPoint y: 672, distance: 169.0
click at [972, 672] on main "Artículos organización Edita el precio e imagen de tus artículos. Asigna una ca…" at bounding box center [809, 466] width 1198 height 748
drag, startPoint x: 1100, startPoint y: 679, endPoint x: 951, endPoint y: 679, distance: 149.0
click at [951, 679] on main "Artículos organización Edita el precio e imagen de tus artículos. Asigna una ca…" at bounding box center [809, 466] width 1198 height 748
type input "$19.00"
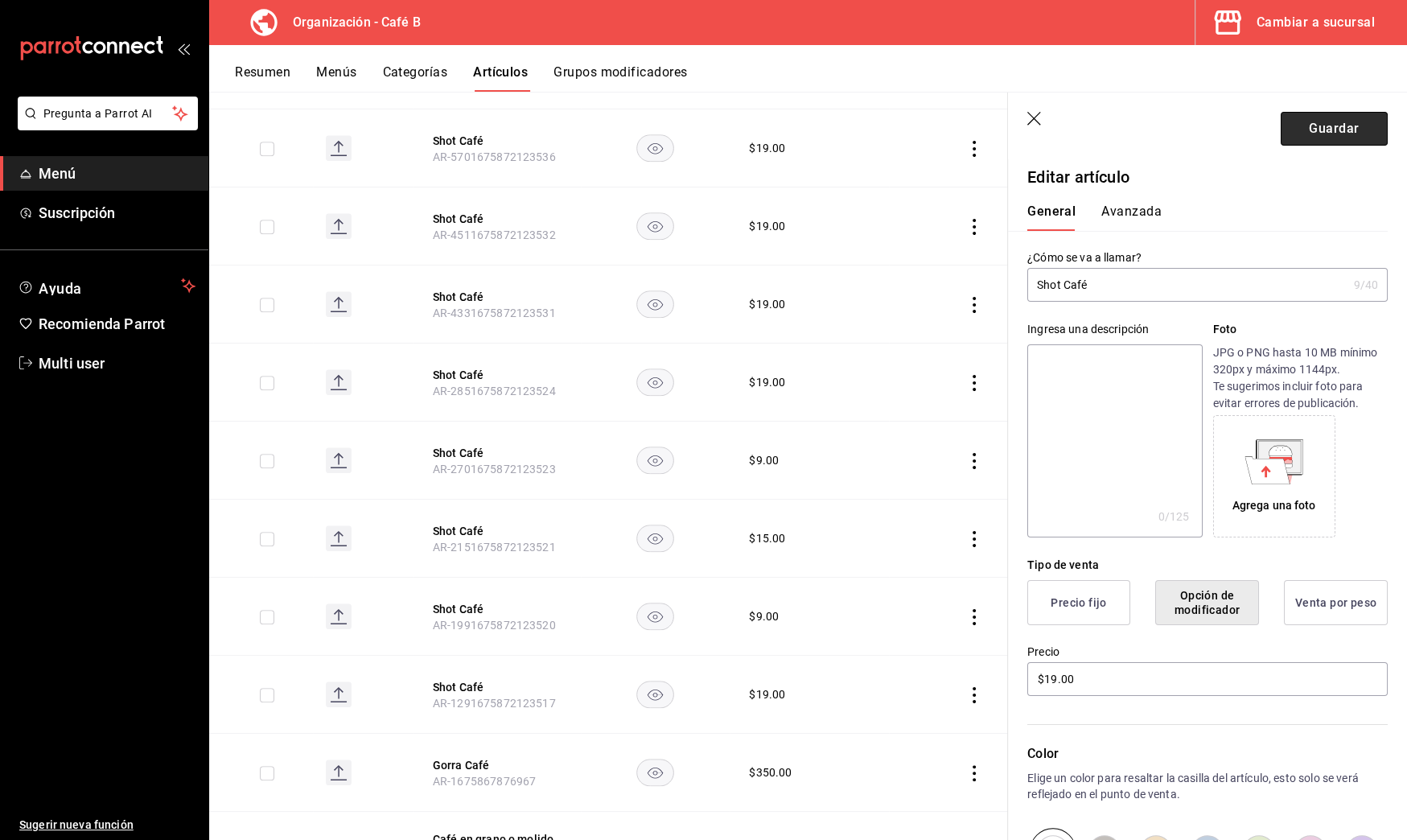
click at [1285, 142] on button "Guardar" at bounding box center [1334, 128] width 107 height 34
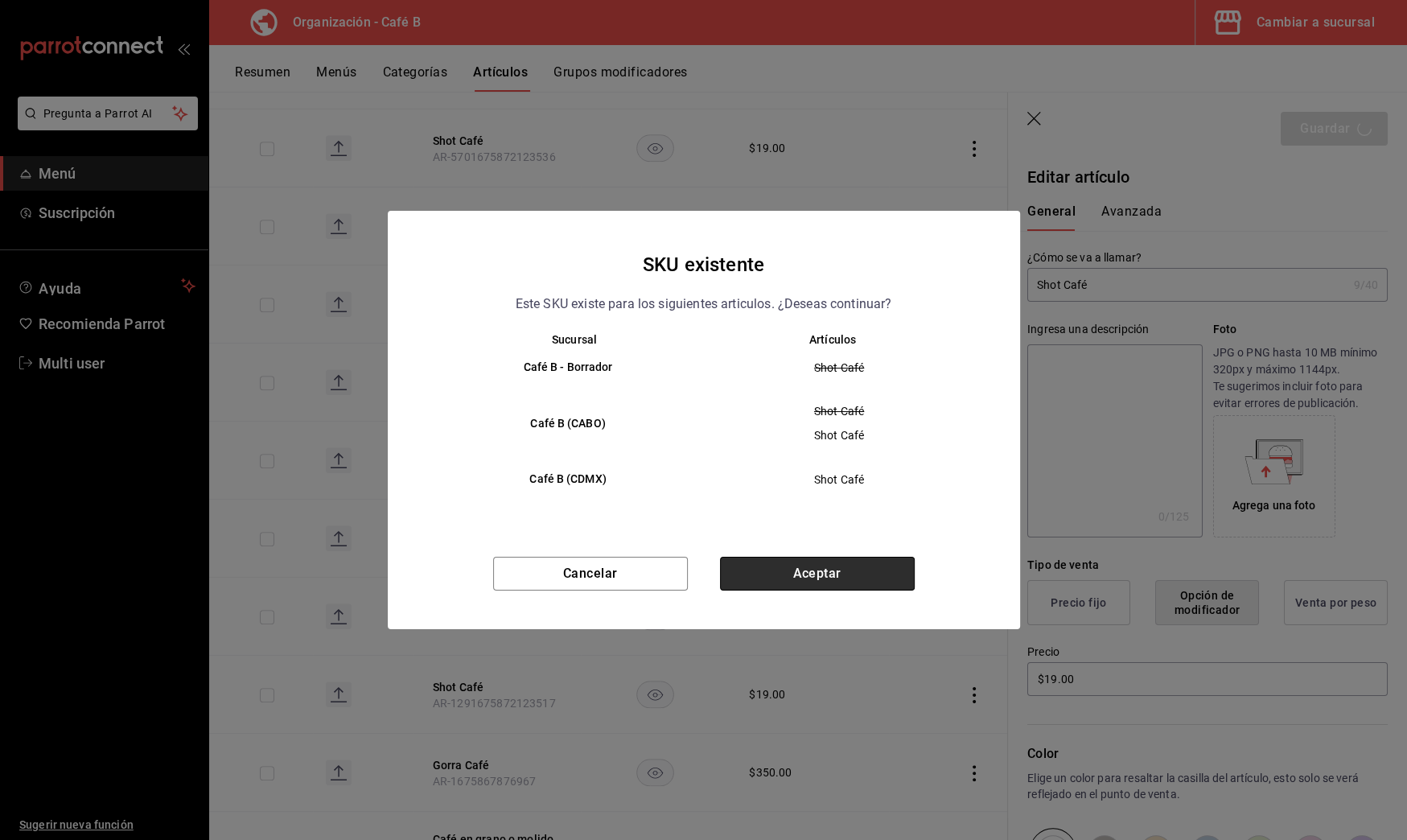
click at [899, 583] on button "Aceptar" at bounding box center [817, 574] width 194 height 34
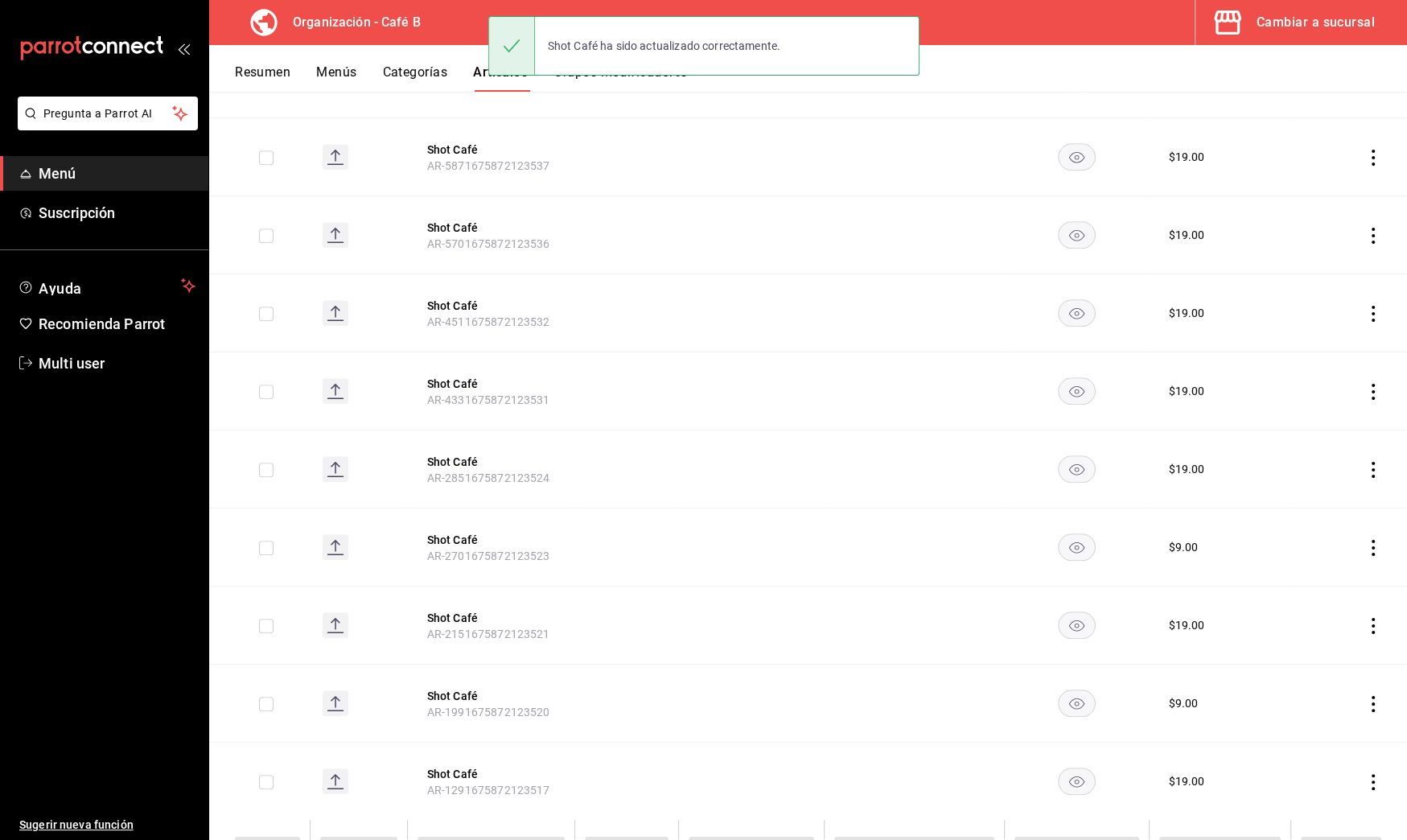
scroll to position [1062, 0]
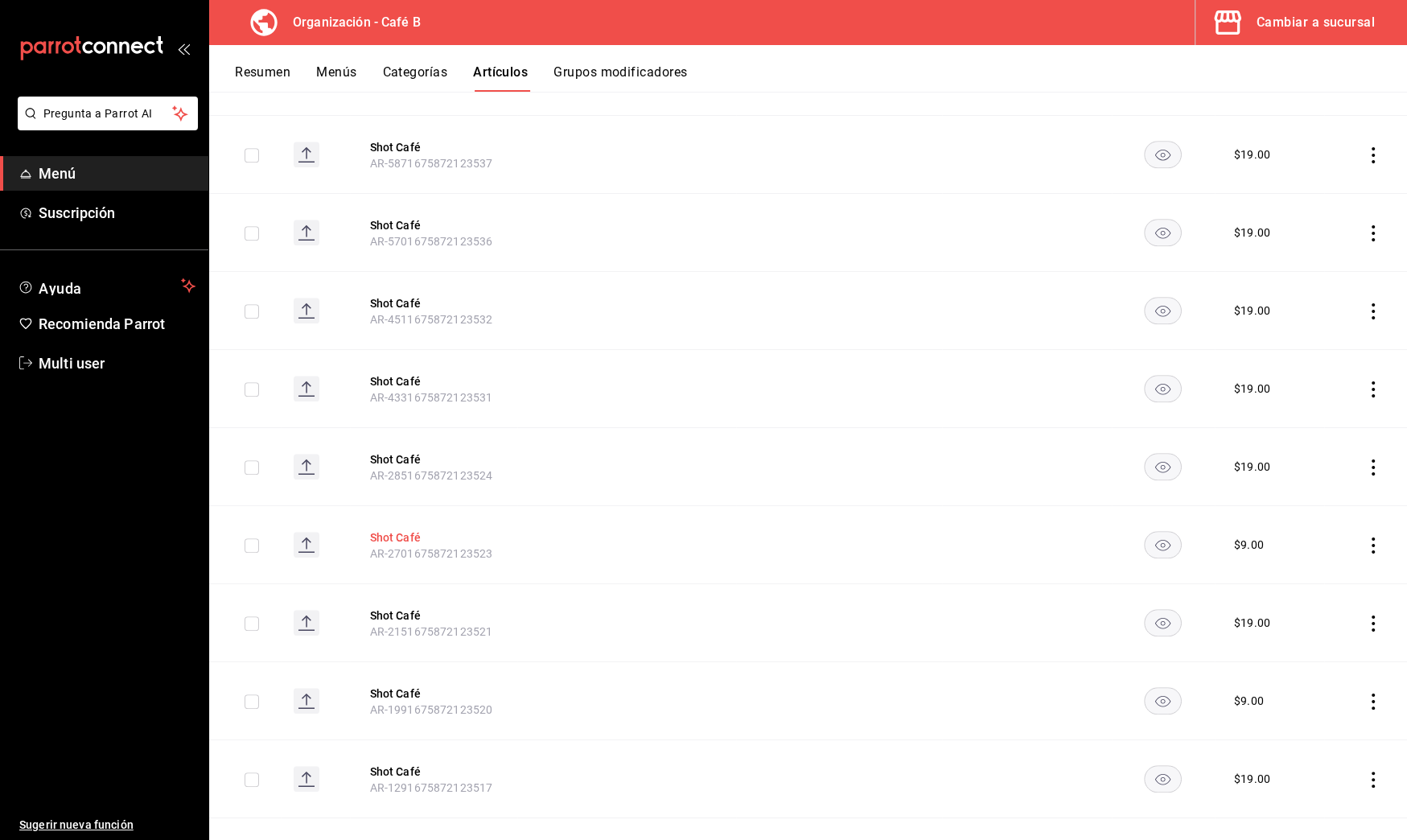
click at [380, 530] on button "Shot Café" at bounding box center [434, 537] width 129 height 16
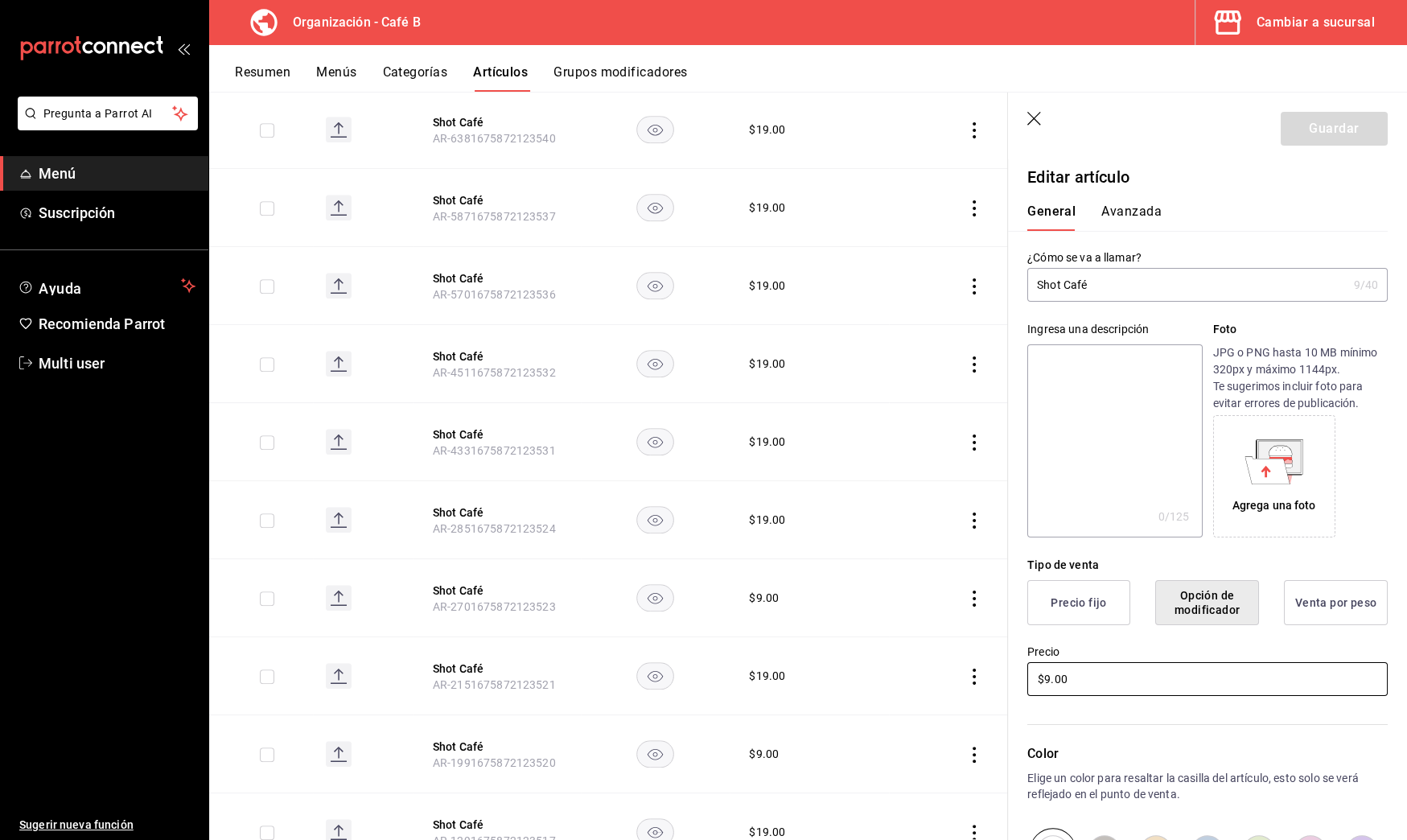
drag, startPoint x: 1085, startPoint y: 688, endPoint x: 949, endPoint y: 679, distance: 136.3
click at [949, 679] on main "Artículos organización Edita el precio e imagen de tus artículos. Asigna una ca…" at bounding box center [809, 466] width 1198 height 748
type input "$19.00"
click at [1345, 130] on button "Guardar" at bounding box center [1334, 128] width 107 height 34
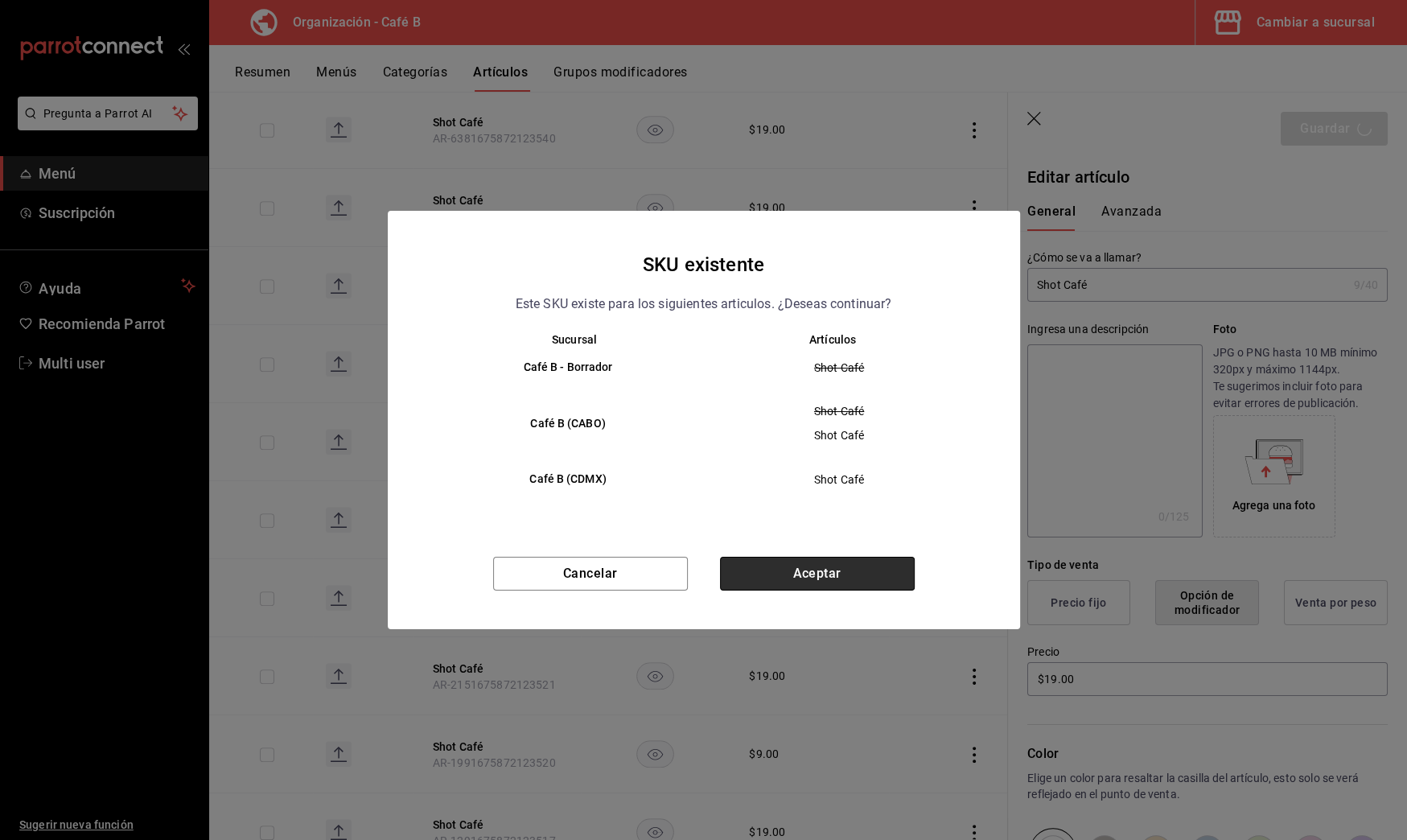
click at [833, 578] on button "Aceptar" at bounding box center [817, 574] width 194 height 34
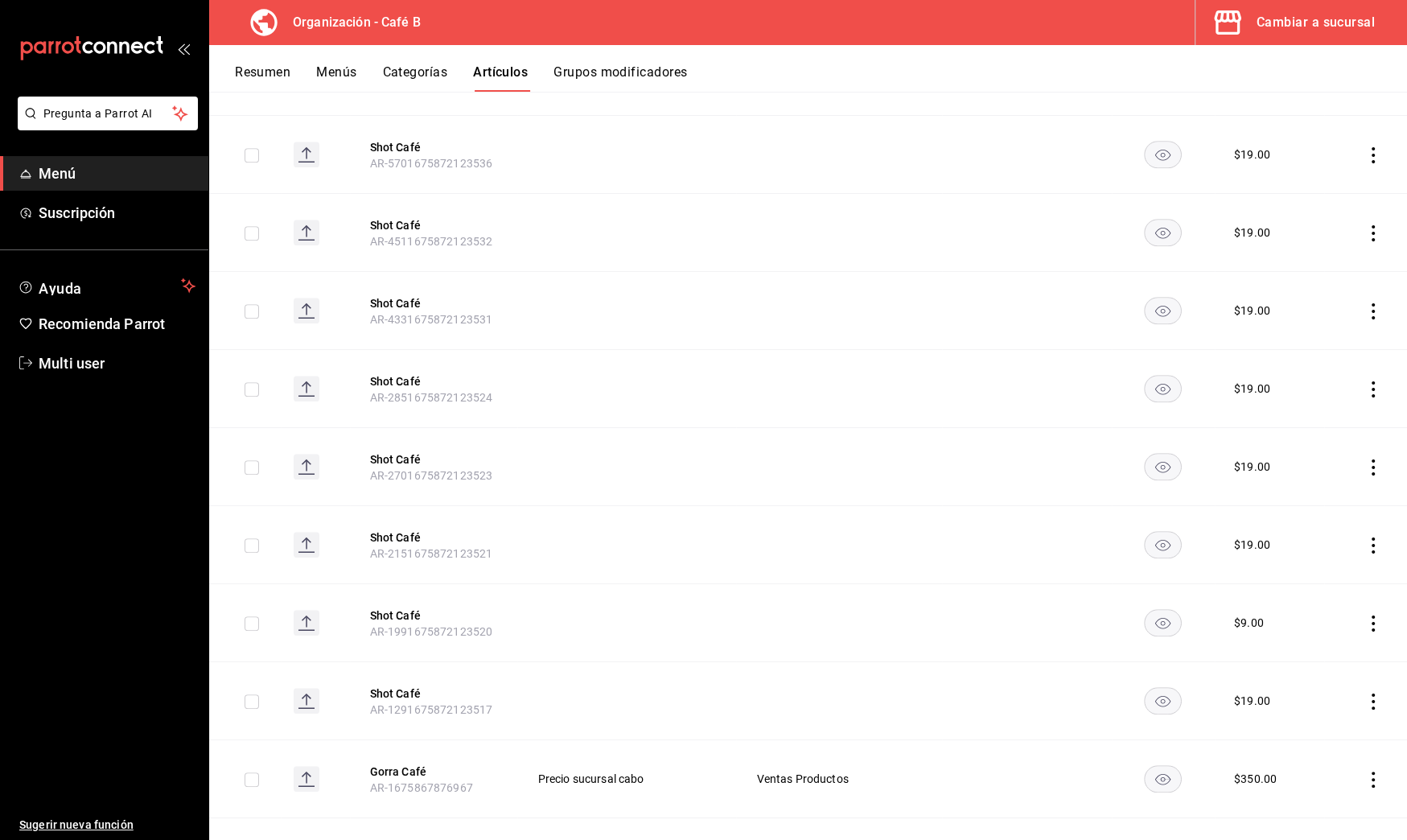
scroll to position [1250, 0]
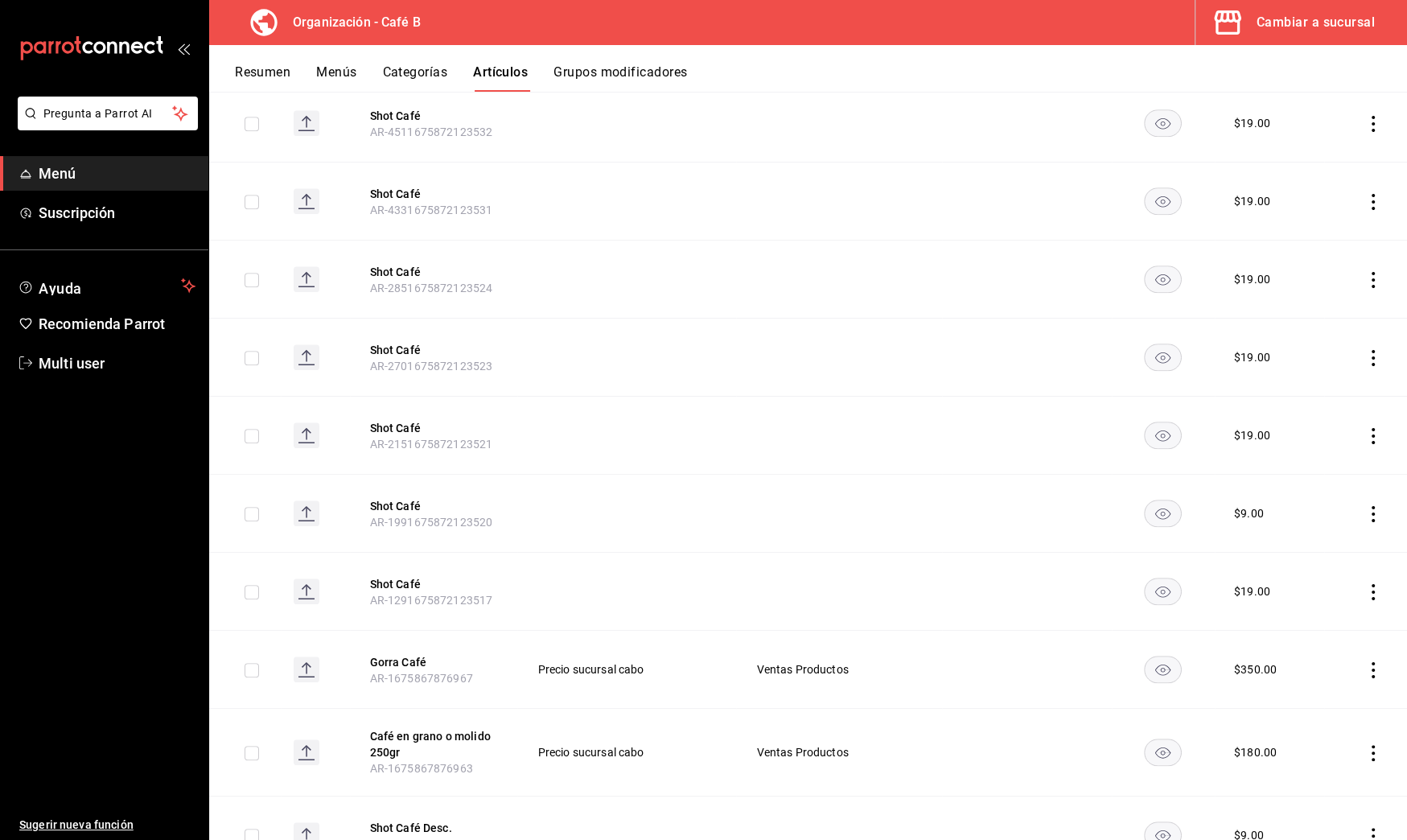
click at [393, 516] on span "AR-1991675872123520" at bounding box center [430, 522] width 123 height 13
click at [403, 498] on button "Shot Café" at bounding box center [434, 506] width 129 height 16
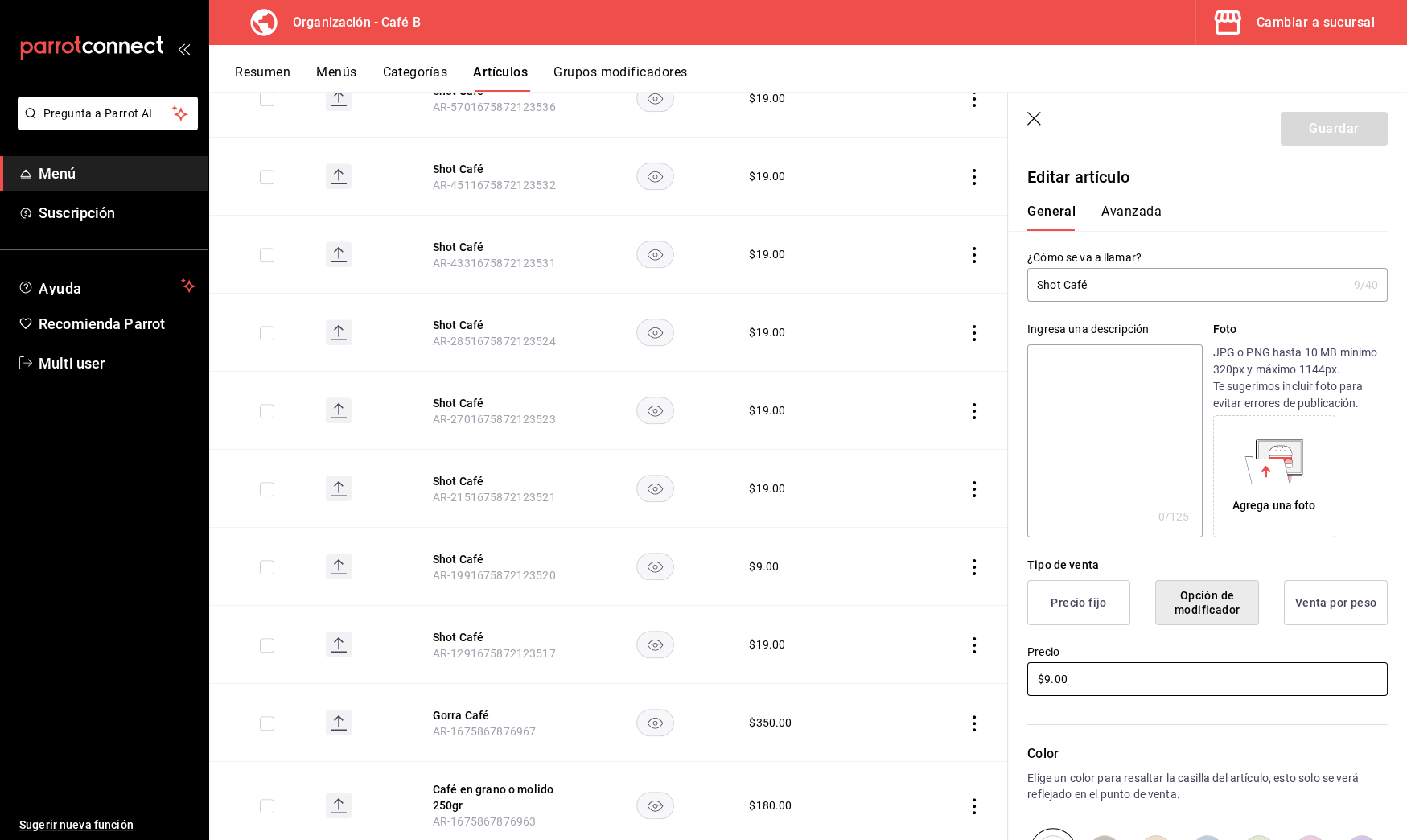
drag, startPoint x: 1081, startPoint y: 678, endPoint x: 887, endPoint y: 626, distance: 200.8
click at [888, 626] on main "Artículos organización Edita el precio e imagen de tus artículos. Asigna una ca…" at bounding box center [809, 466] width 1198 height 748
type input "$19.00"
click at [1306, 132] on button "Guardar" at bounding box center [1334, 128] width 107 height 34
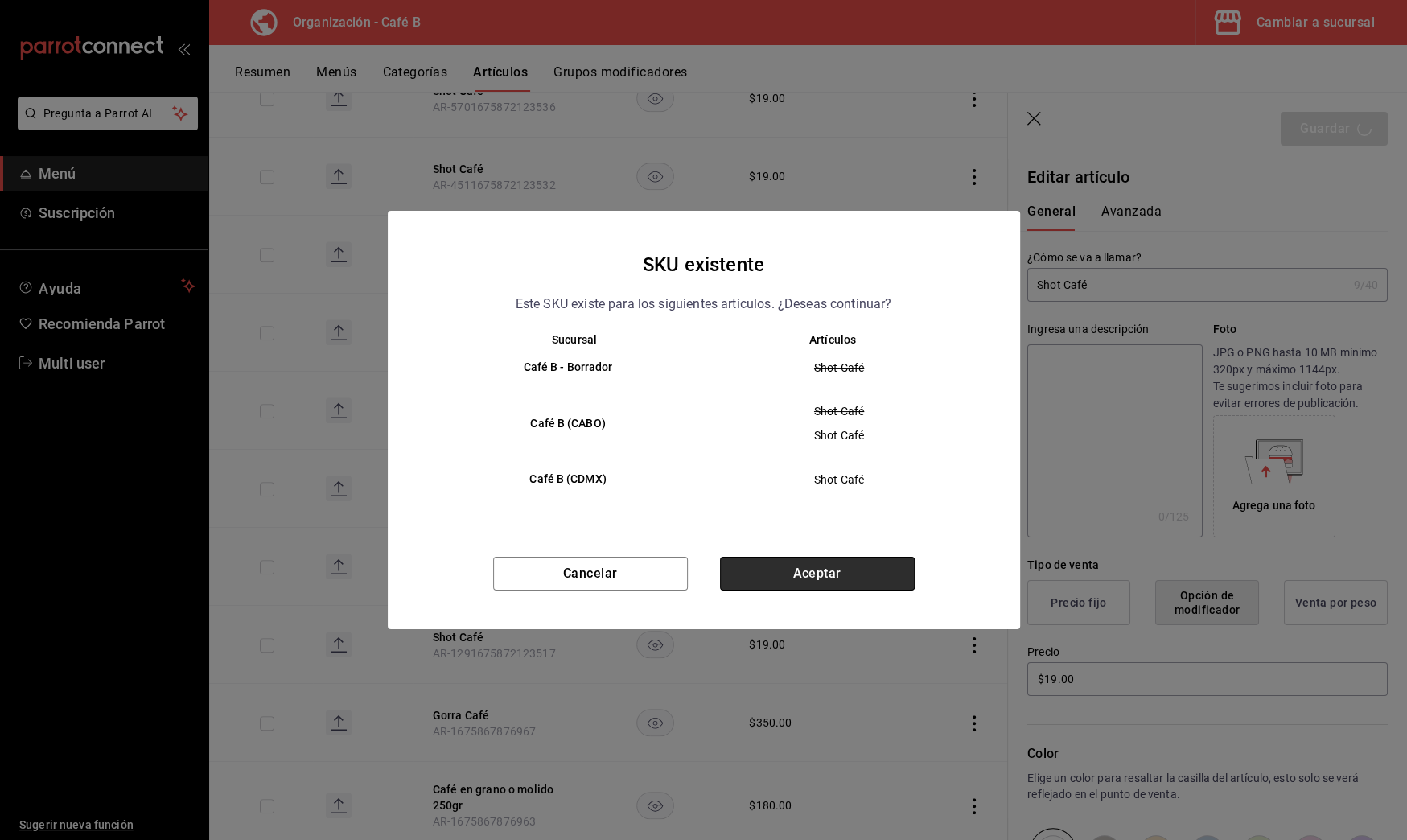
click at [888, 571] on button "Aceptar" at bounding box center [817, 574] width 194 height 34
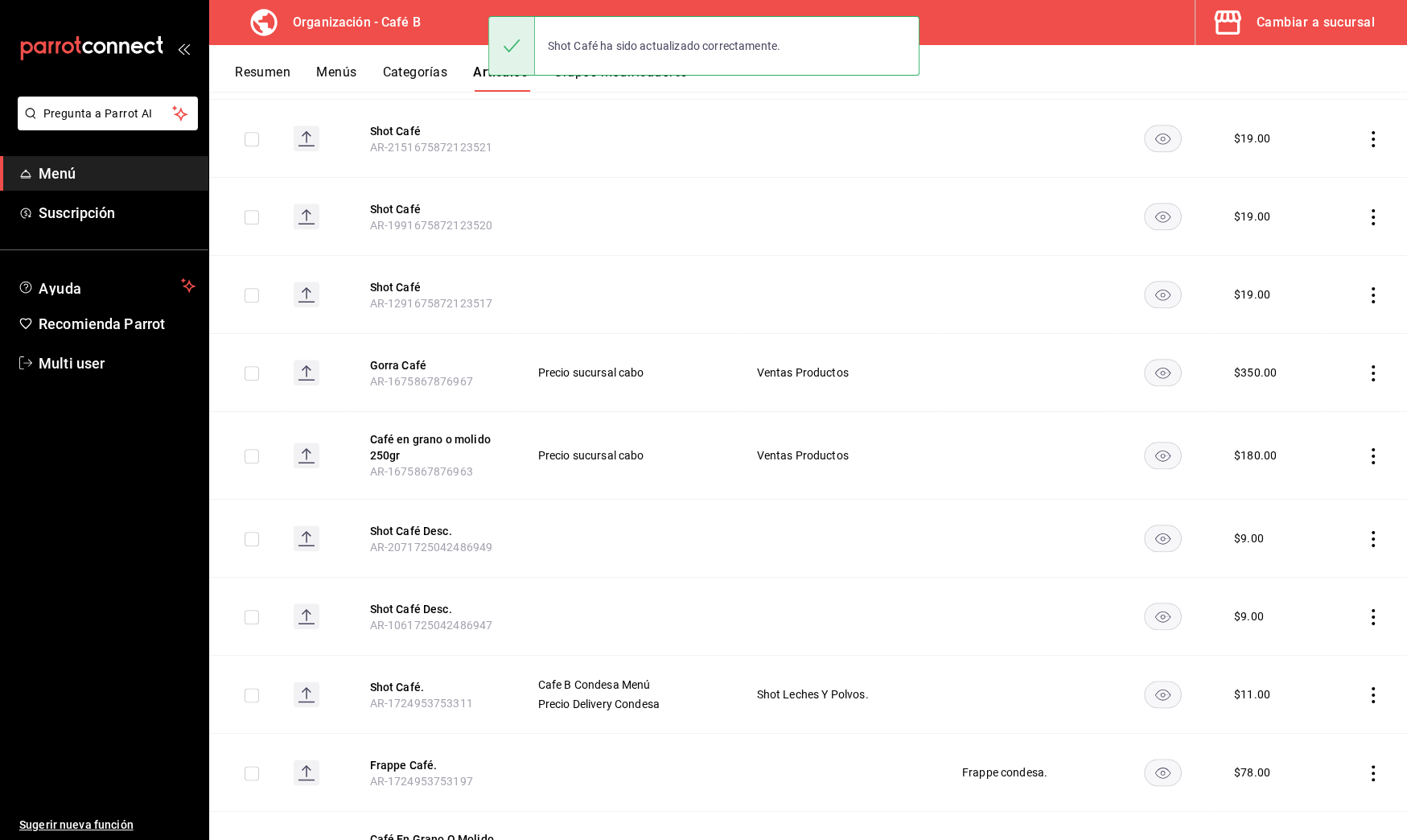
scroll to position [1606, 0]
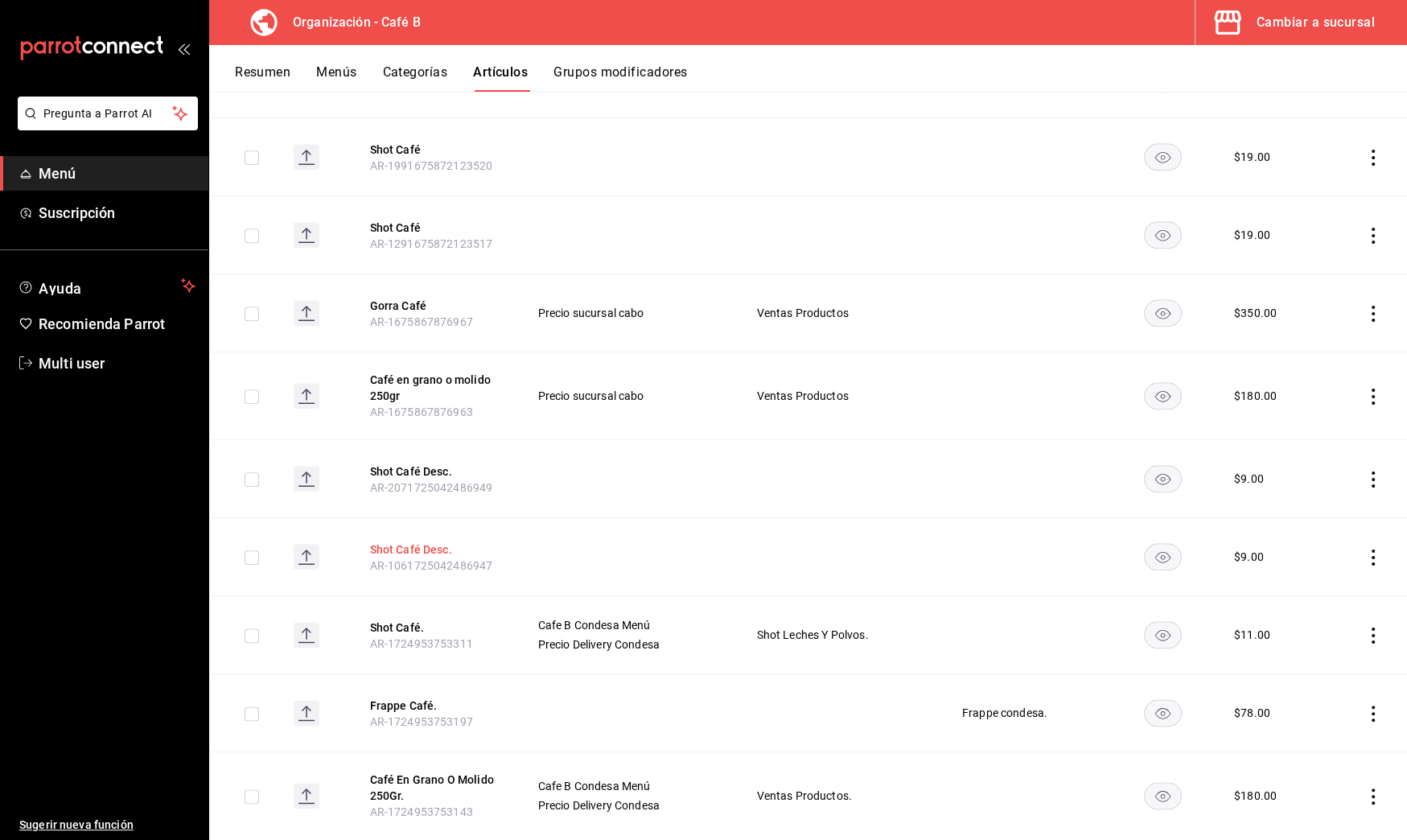
click at [420, 541] on button "Shot Café Desc." at bounding box center [434, 549] width 129 height 16
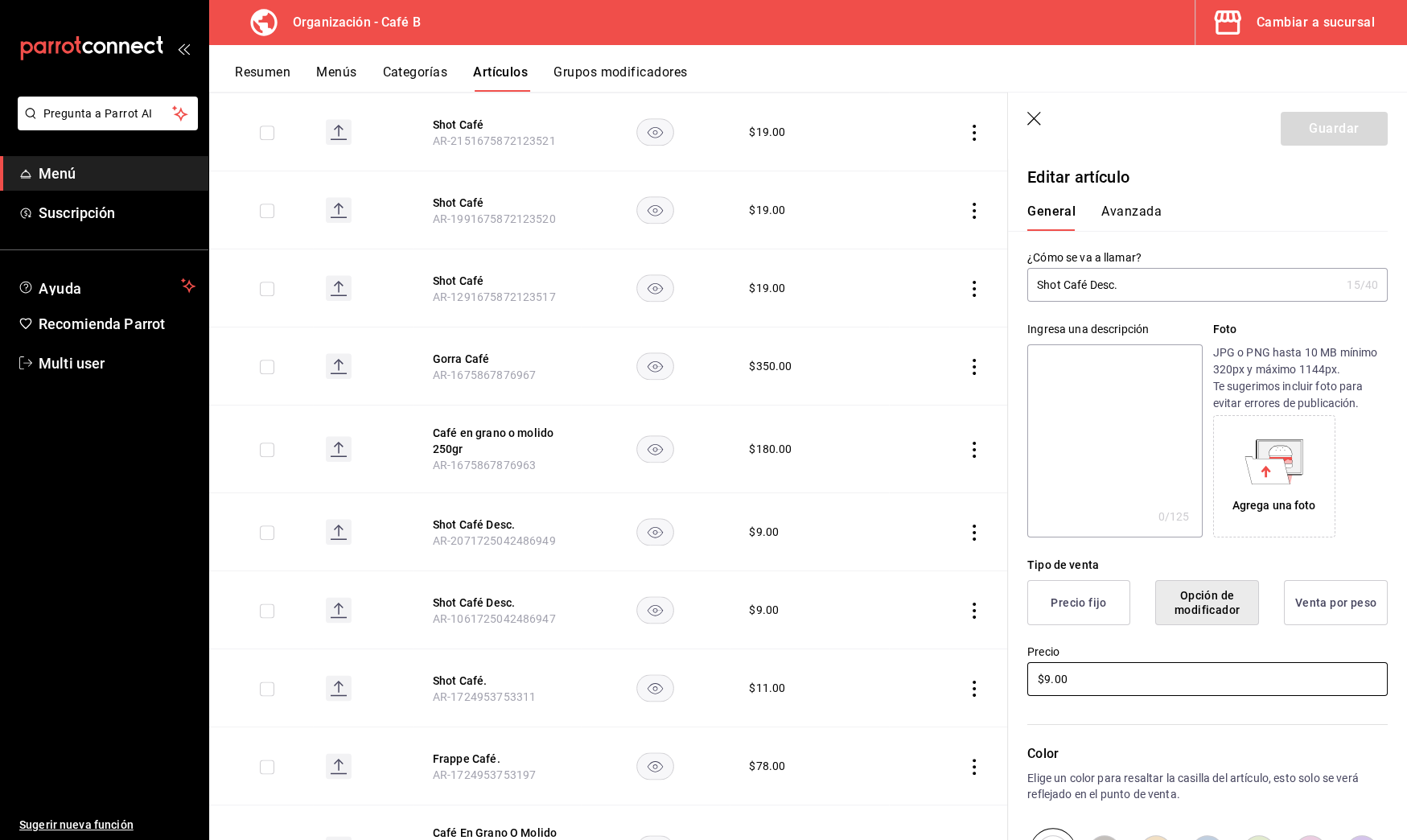
drag, startPoint x: 1082, startPoint y: 679, endPoint x: 917, endPoint y: 654, distance: 166.9
click at [917, 655] on main "Artículos organización Edita el precio e imagen de tus artículos. Asigna una ca…" at bounding box center [809, 466] width 1198 height 748
type input "$19.00"
click at [1329, 116] on button "Guardar" at bounding box center [1334, 128] width 107 height 34
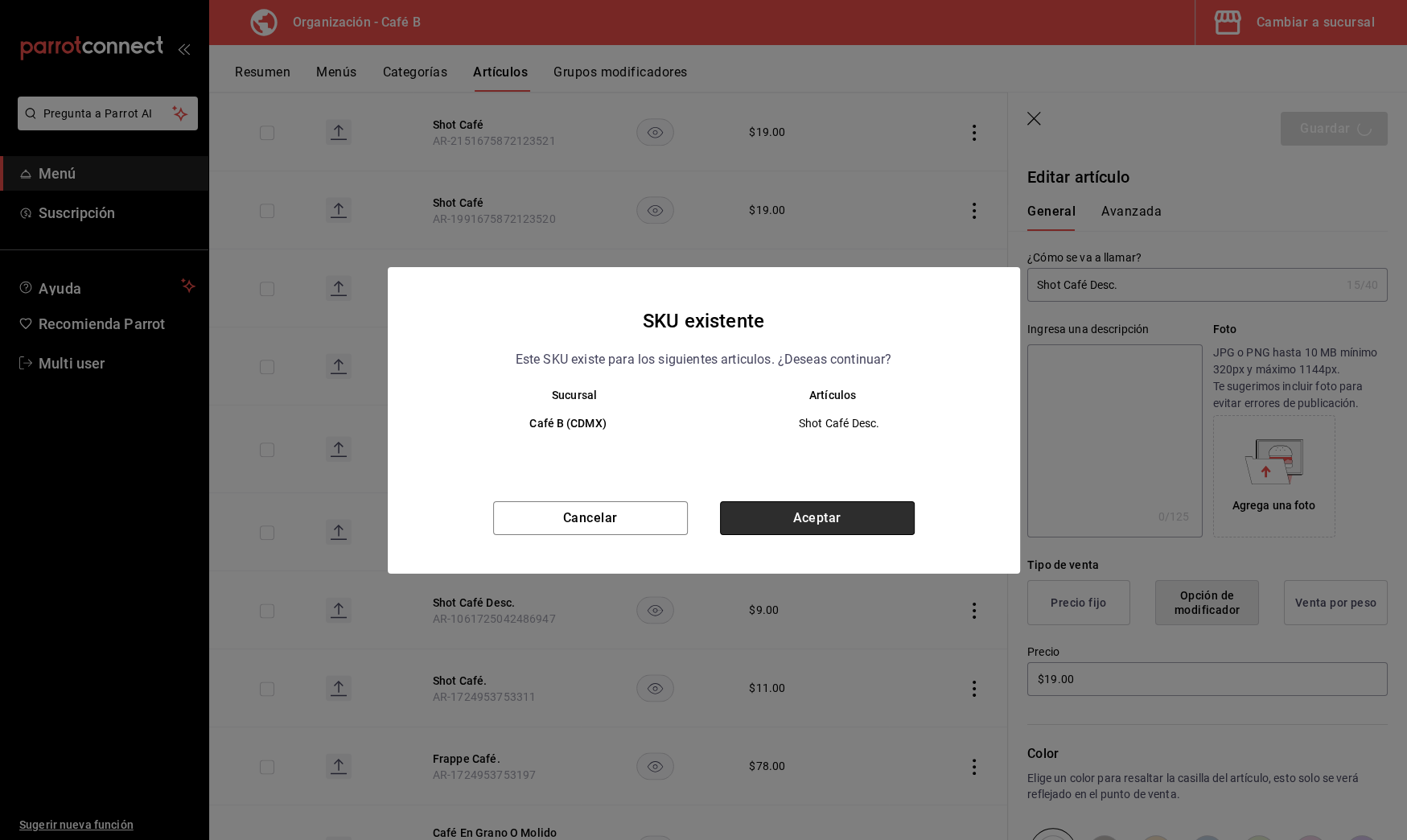
click at [881, 529] on button "Aceptar" at bounding box center [817, 518] width 194 height 34
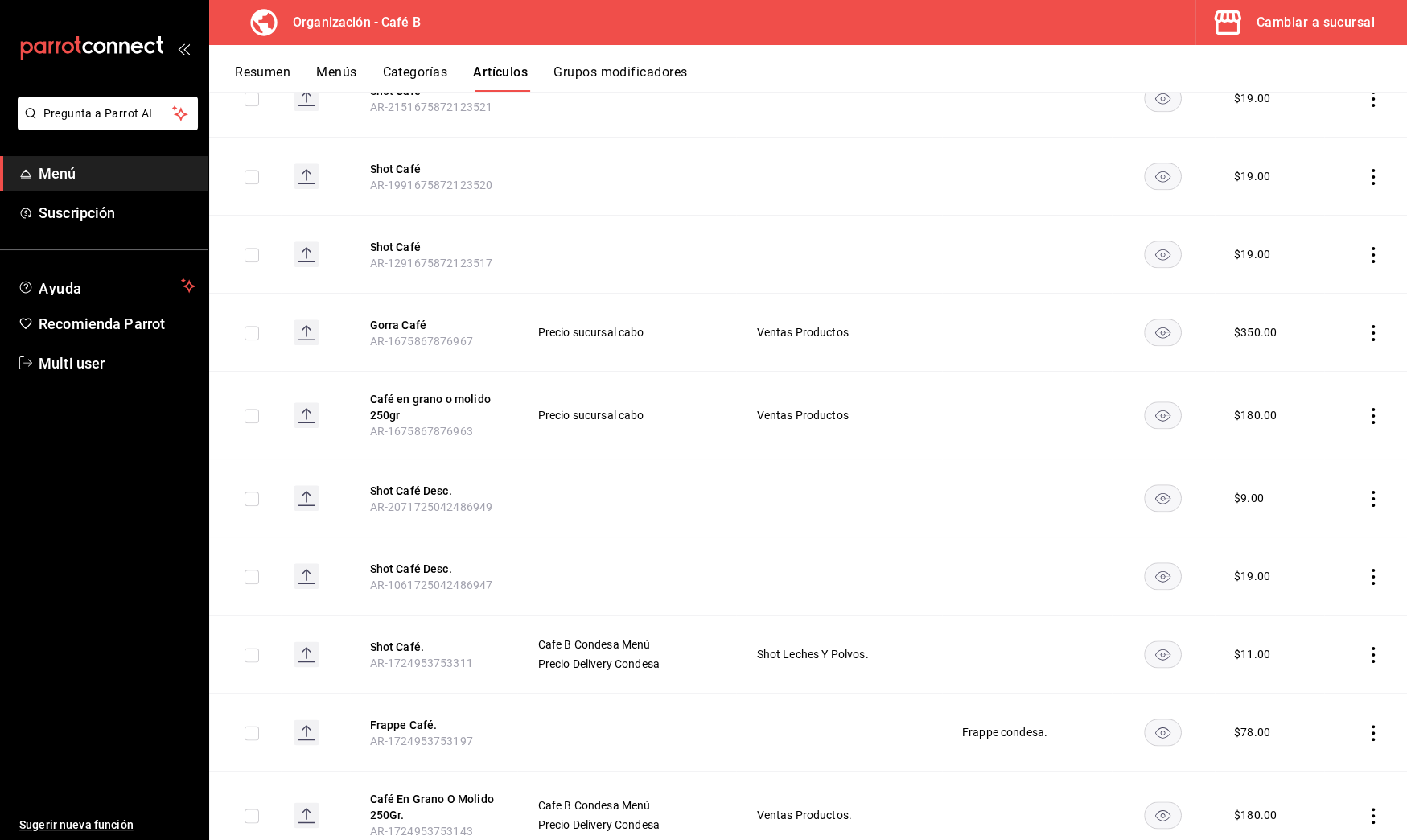
scroll to position [1635, 0]
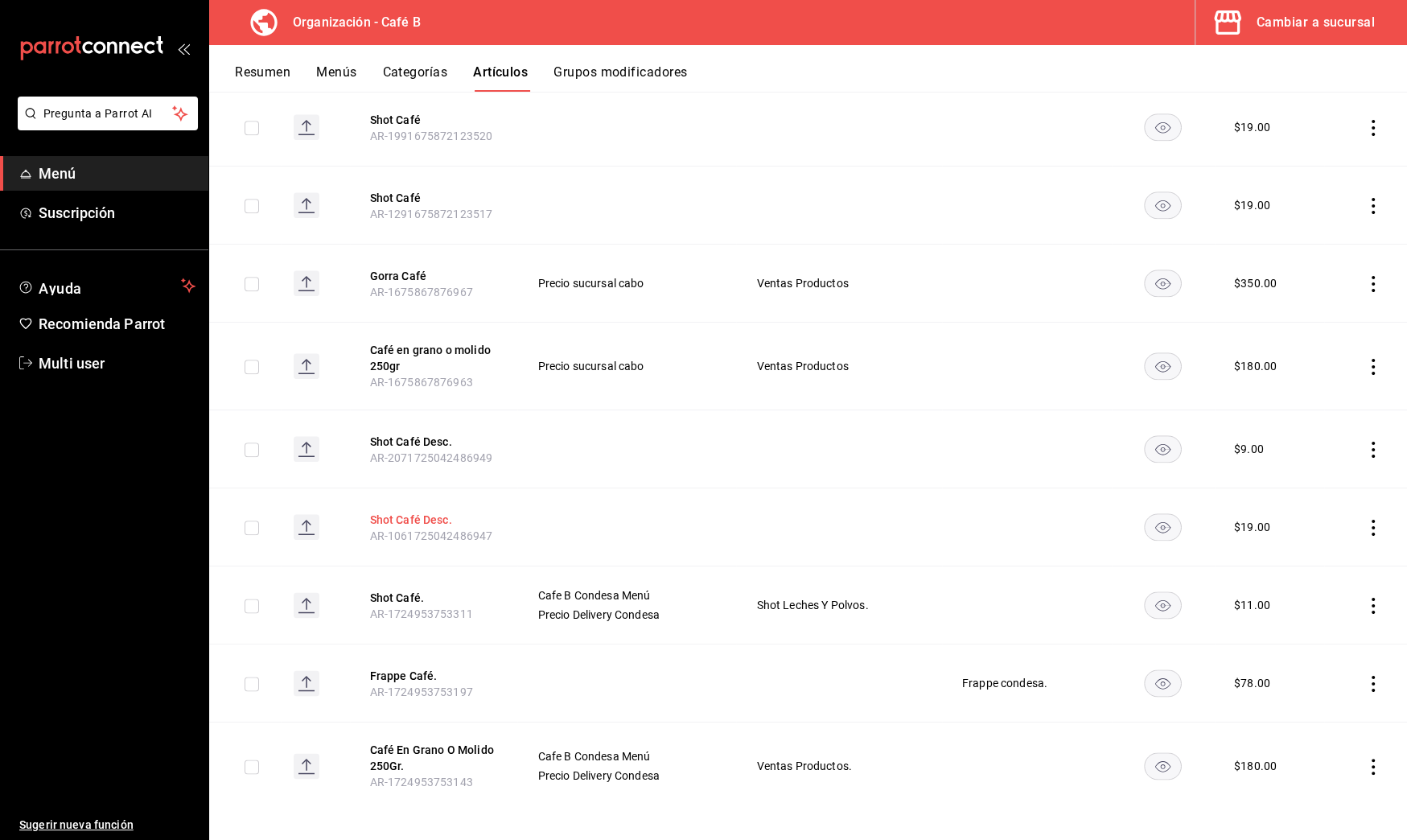
click at [436, 511] on button "Shot Café Desc." at bounding box center [434, 519] width 129 height 16
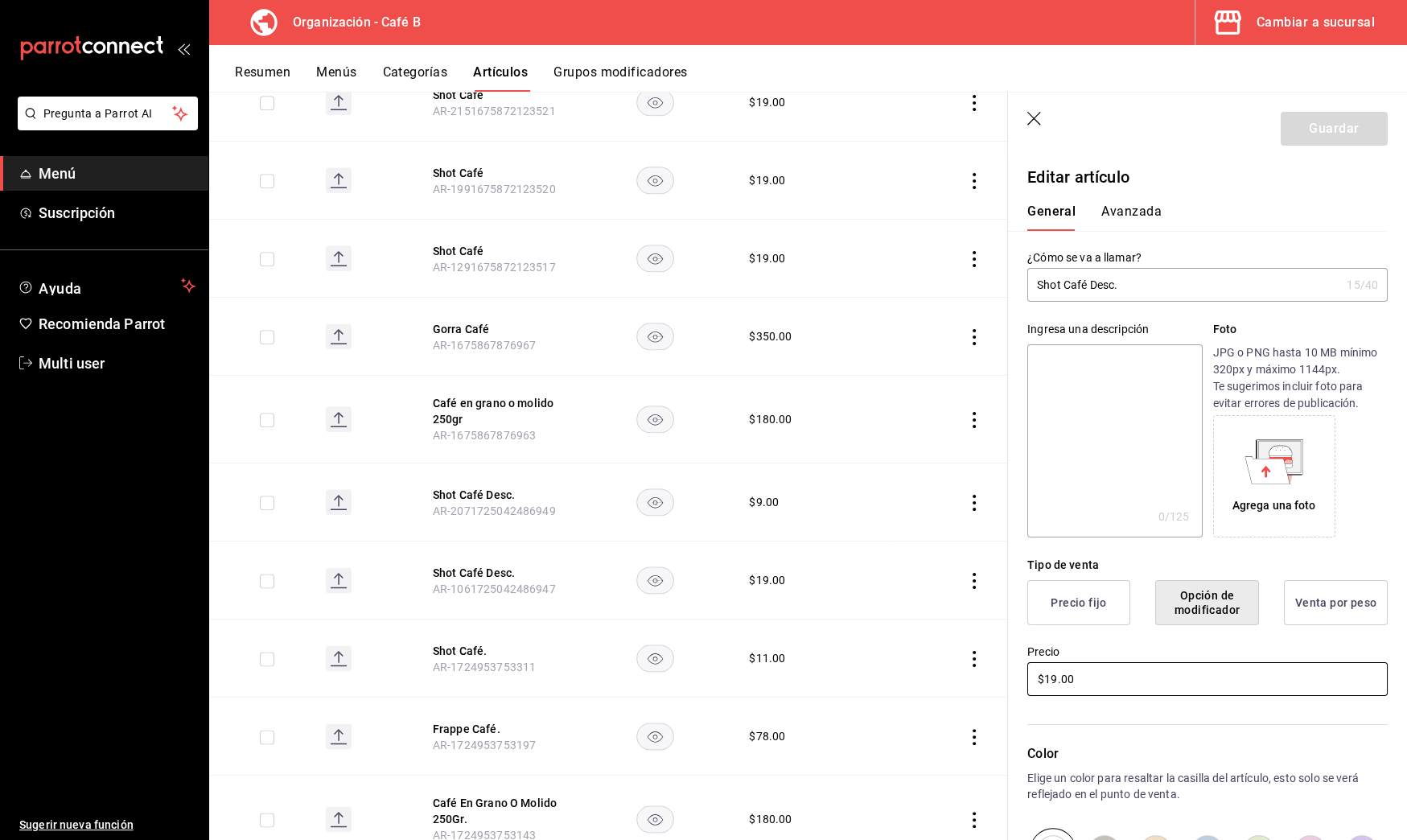
drag, startPoint x: 1087, startPoint y: 679, endPoint x: 999, endPoint y: 679, distance: 88.0
click at [999, 679] on main "Artículos organización Edita el precio e imagen de tus artículos. Asigna una ca…" at bounding box center [809, 466] width 1198 height 748
type input "$11.00"
click at [1317, 132] on button "Guardar" at bounding box center [1334, 128] width 107 height 34
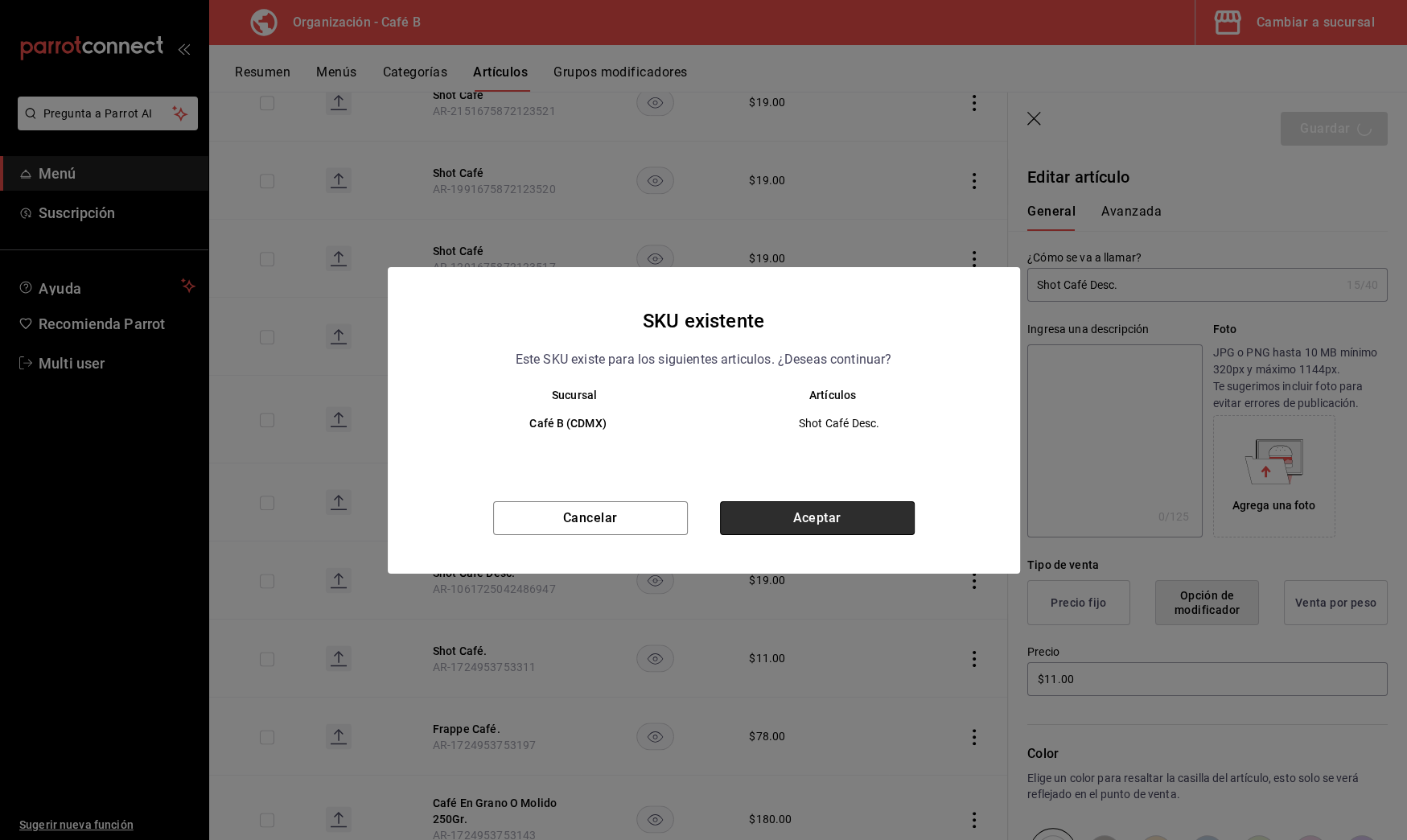
click at [872, 506] on button "Aceptar" at bounding box center [817, 518] width 194 height 34
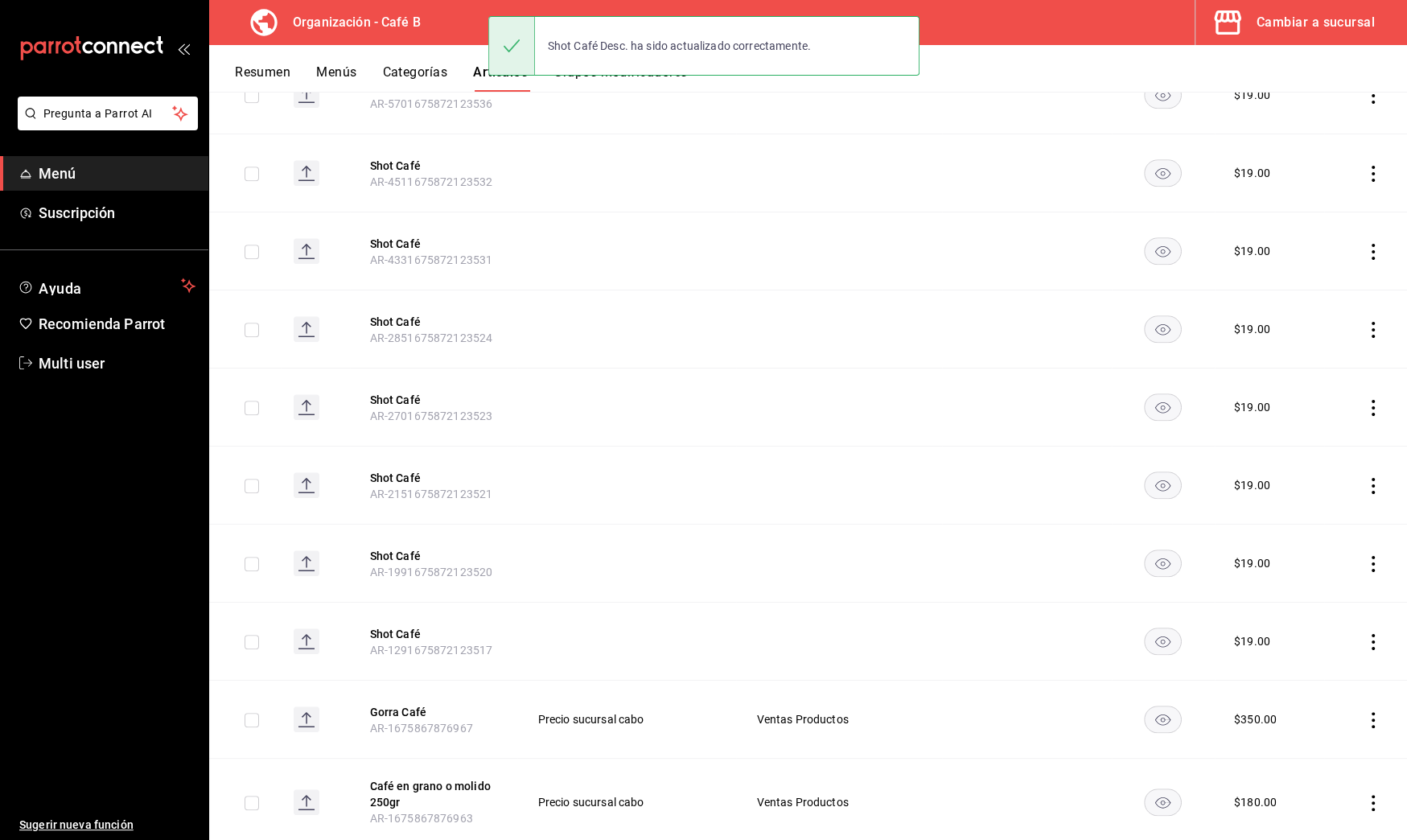
scroll to position [1635, 0]
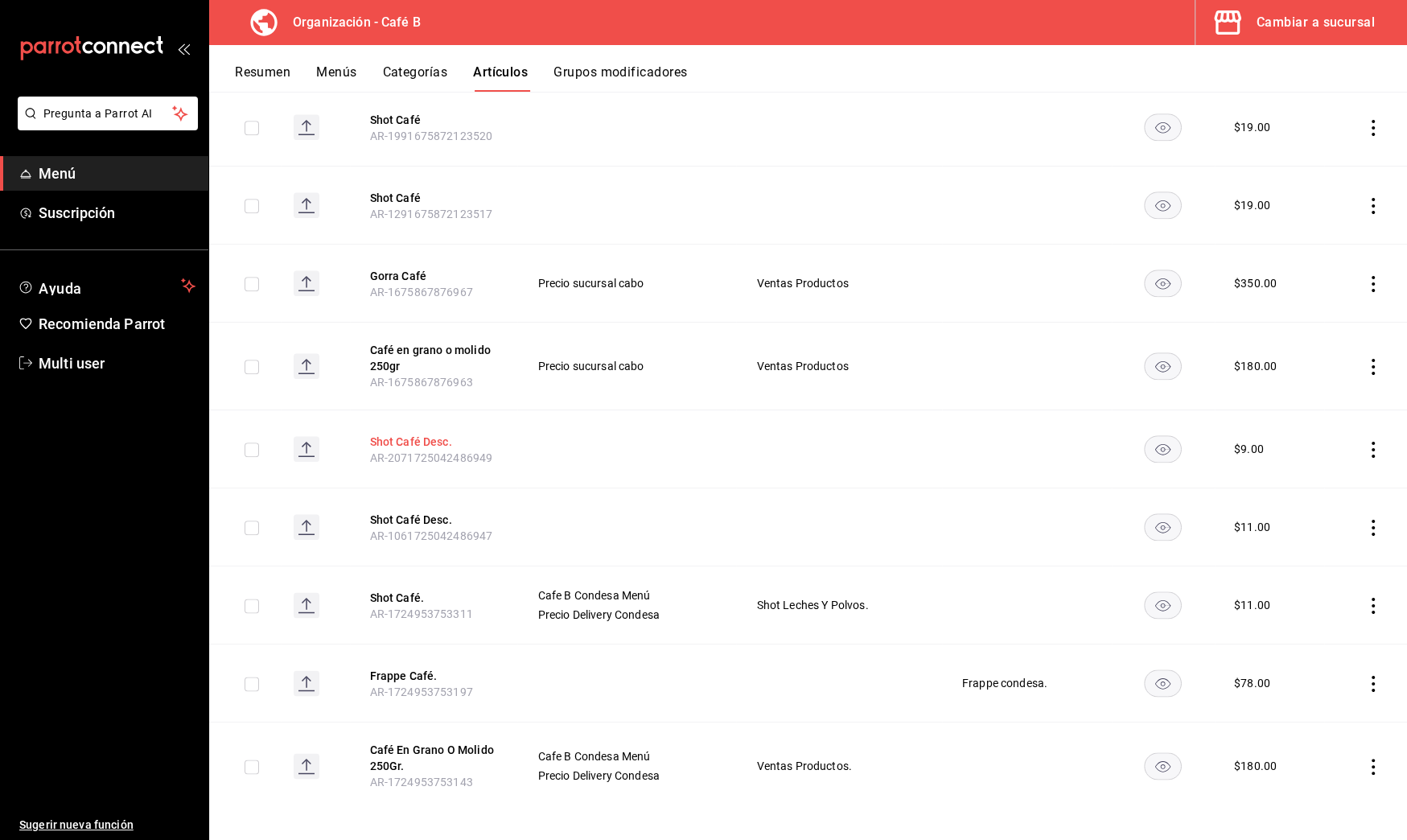
click at [442, 434] on button "Shot Café Desc." at bounding box center [434, 441] width 129 height 16
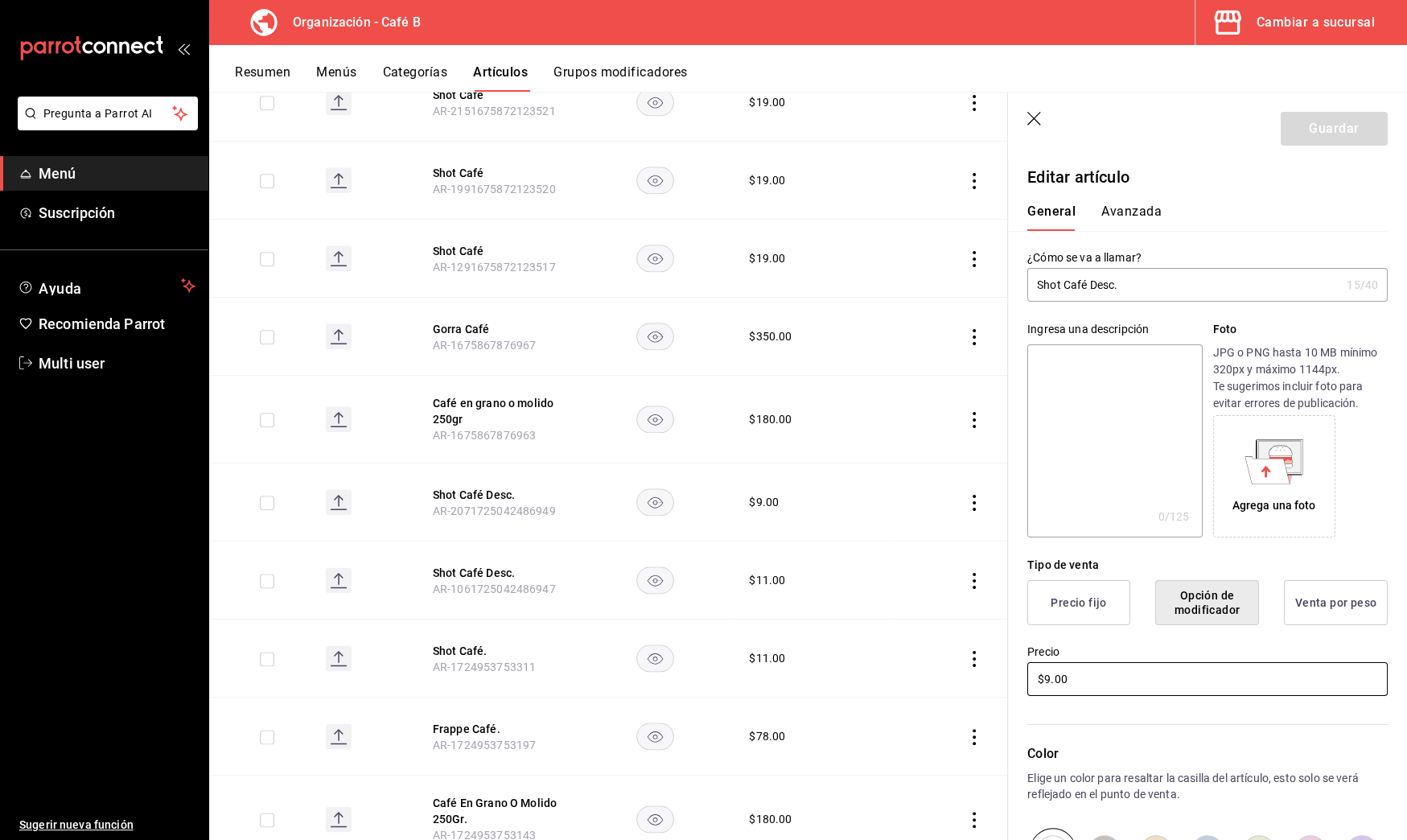
drag, startPoint x: 1096, startPoint y: 680, endPoint x: 910, endPoint y: 674, distance: 186.1
click at [910, 674] on main "Artículos organización Edita el precio e imagen de tus artículos. Asigna una ca…" at bounding box center [809, 466] width 1198 height 748
type input "$11.00"
click at [1313, 108] on header "Guardar" at bounding box center [1208, 126] width 399 height 66
click at [1308, 121] on button "Guardar" at bounding box center [1334, 128] width 107 height 34
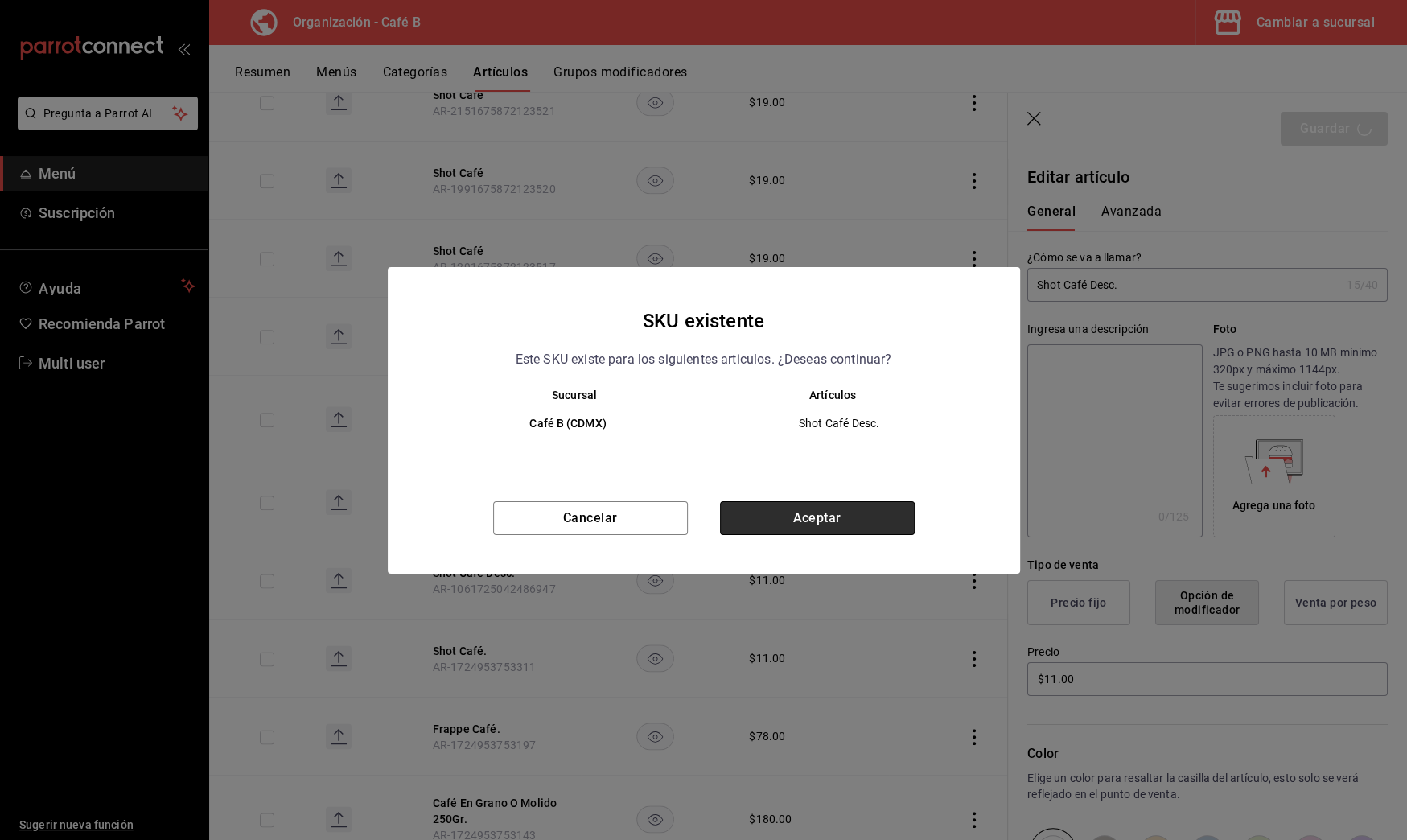
click at [878, 524] on button "Aceptar" at bounding box center [817, 518] width 194 height 34
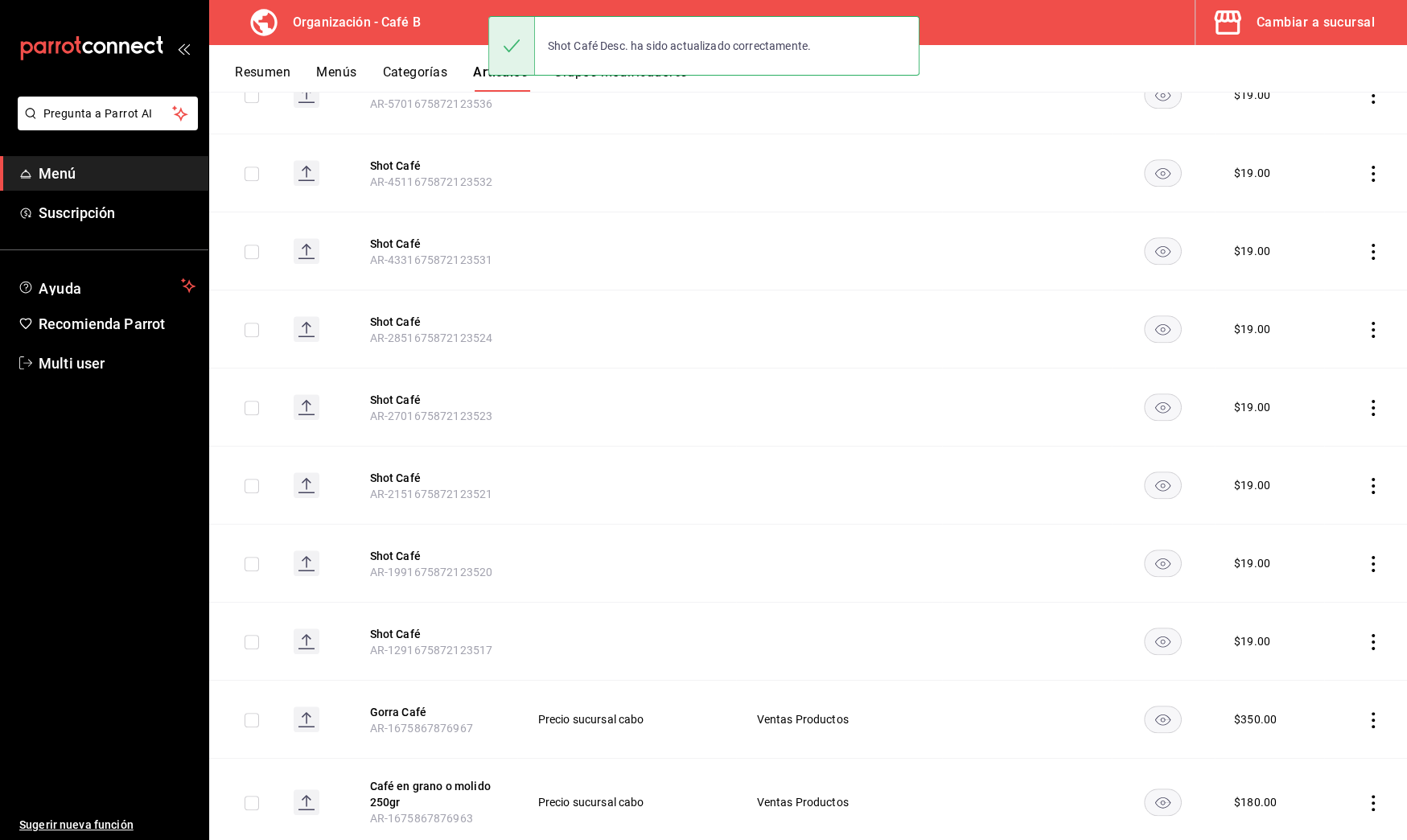
scroll to position [1635, 0]
